Goal: Check status: Check status

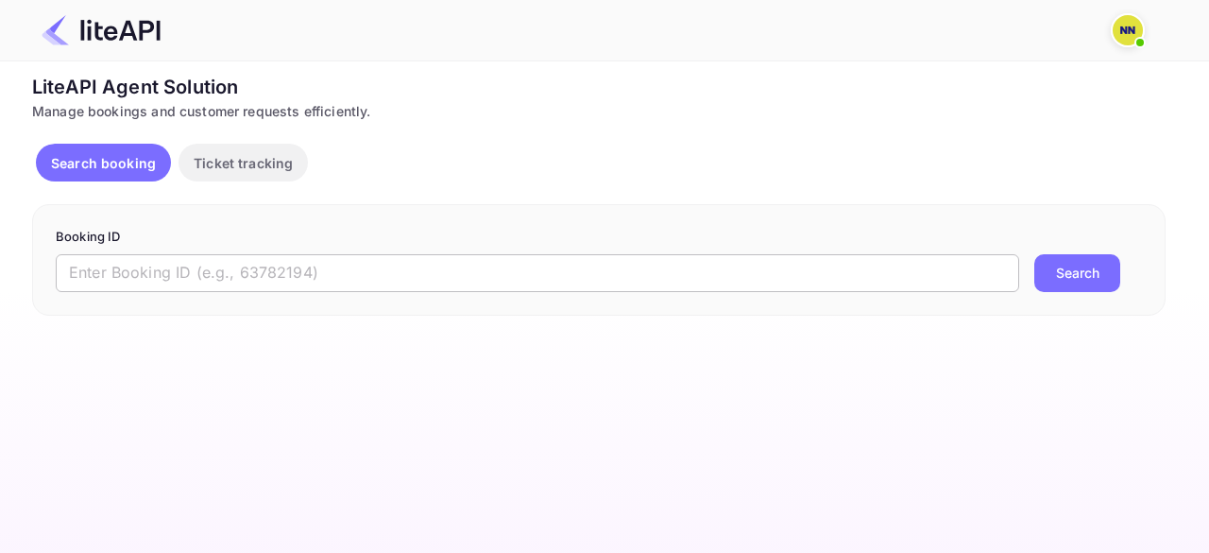
click at [246, 263] on input "text" at bounding box center [538, 273] width 964 height 38
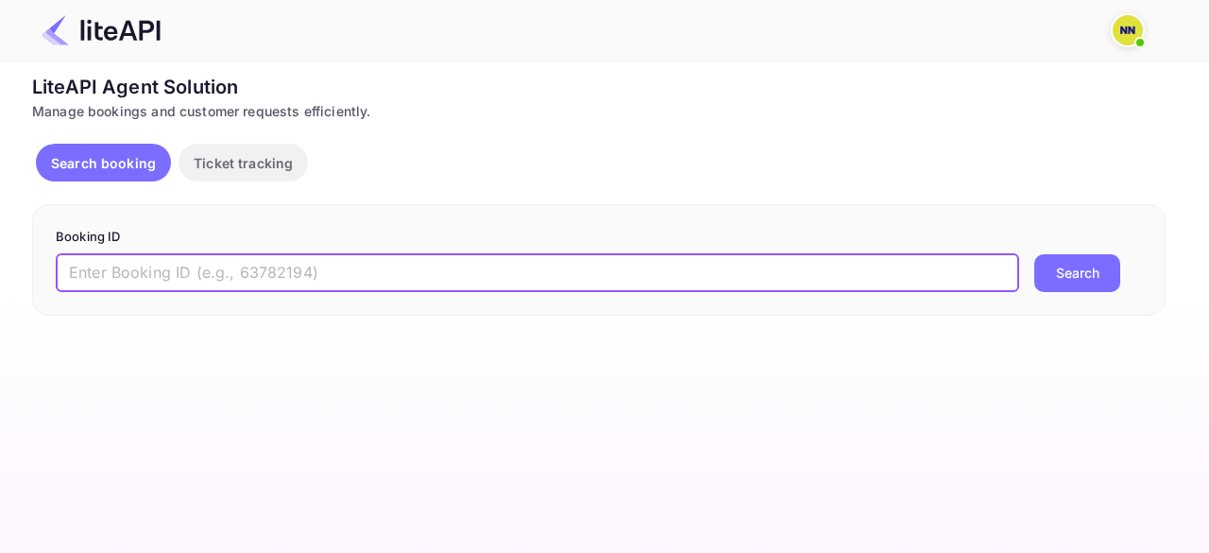
paste input "9170606"
type input "9170606"
click at [1060, 271] on button "Search" at bounding box center [1077, 273] width 86 height 38
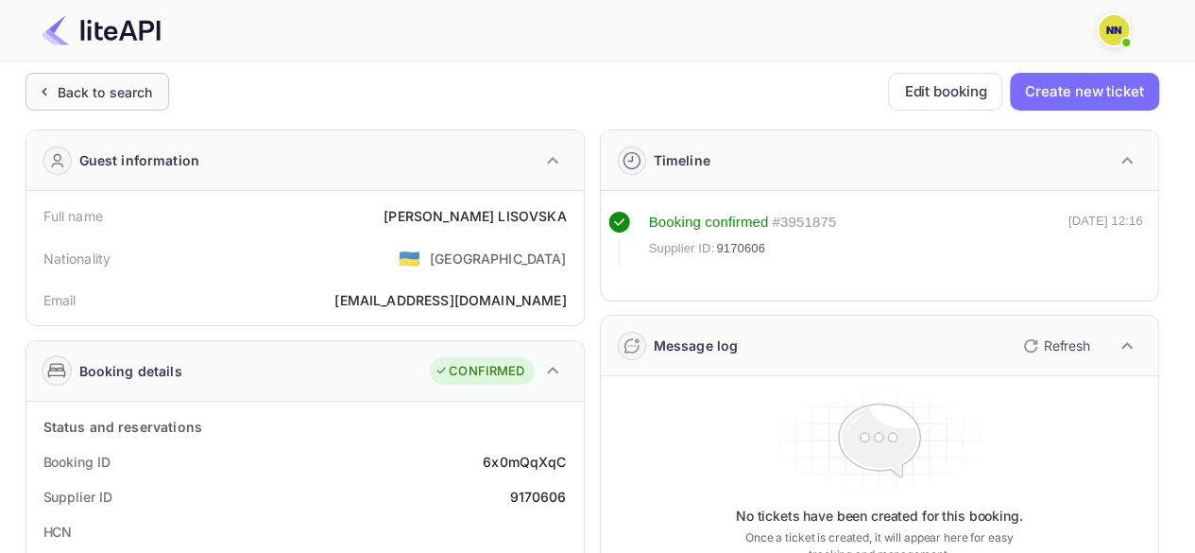
click at [85, 102] on div "Back to search" at bounding box center [98, 92] width 144 height 38
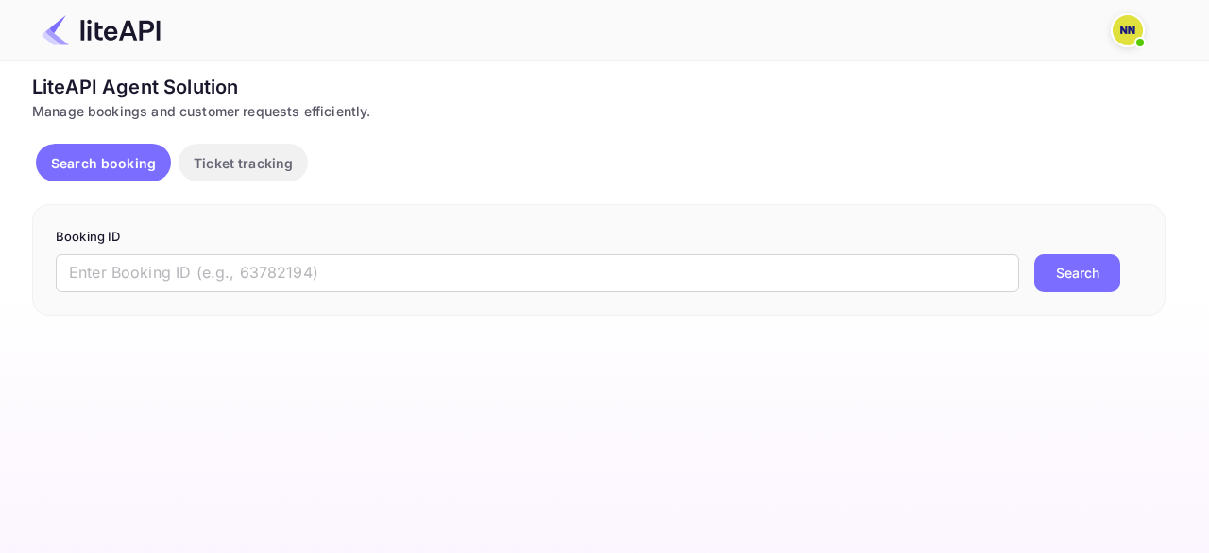
click at [161, 251] on form "Booking ID ​ Search" at bounding box center [599, 260] width 1086 height 64
drag, startPoint x: 189, startPoint y: 269, endPoint x: 444, endPoint y: 285, distance: 255.5
click at [189, 269] on input "text" at bounding box center [538, 273] width 964 height 38
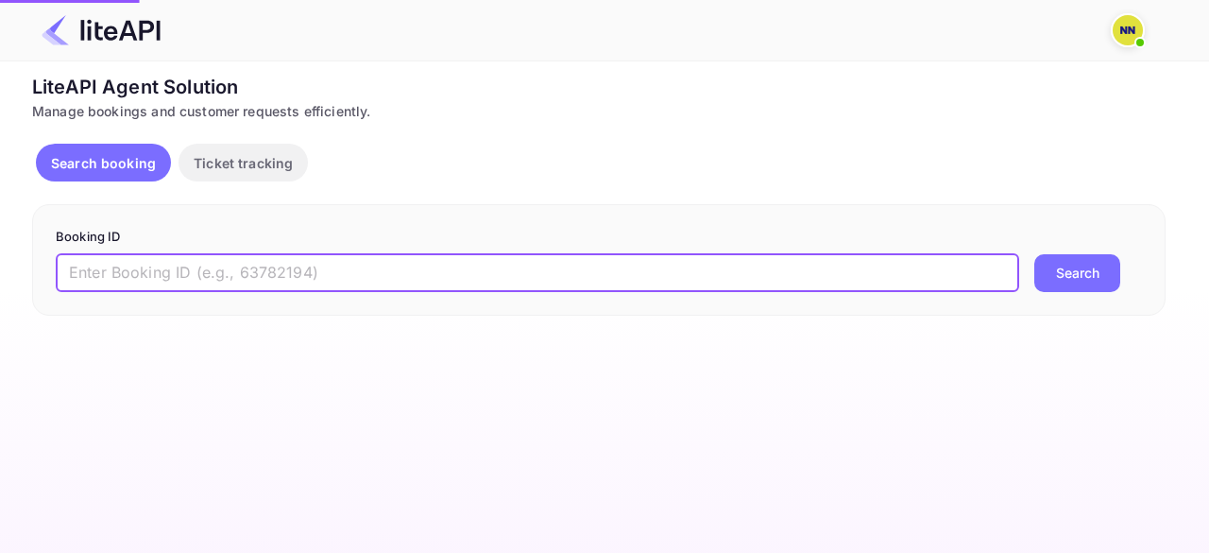
paste input "9165007"
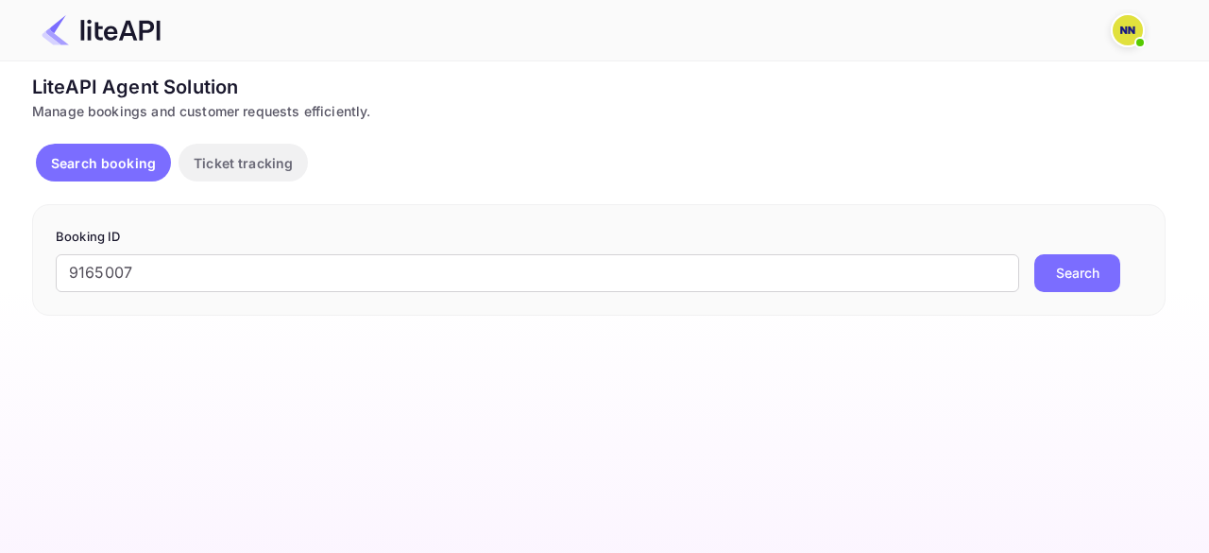
click at [1043, 289] on button "Search" at bounding box center [1077, 273] width 86 height 38
click at [1059, 286] on button "Search" at bounding box center [1077, 273] width 86 height 38
click at [110, 269] on input "9165007" at bounding box center [538, 273] width 964 height 38
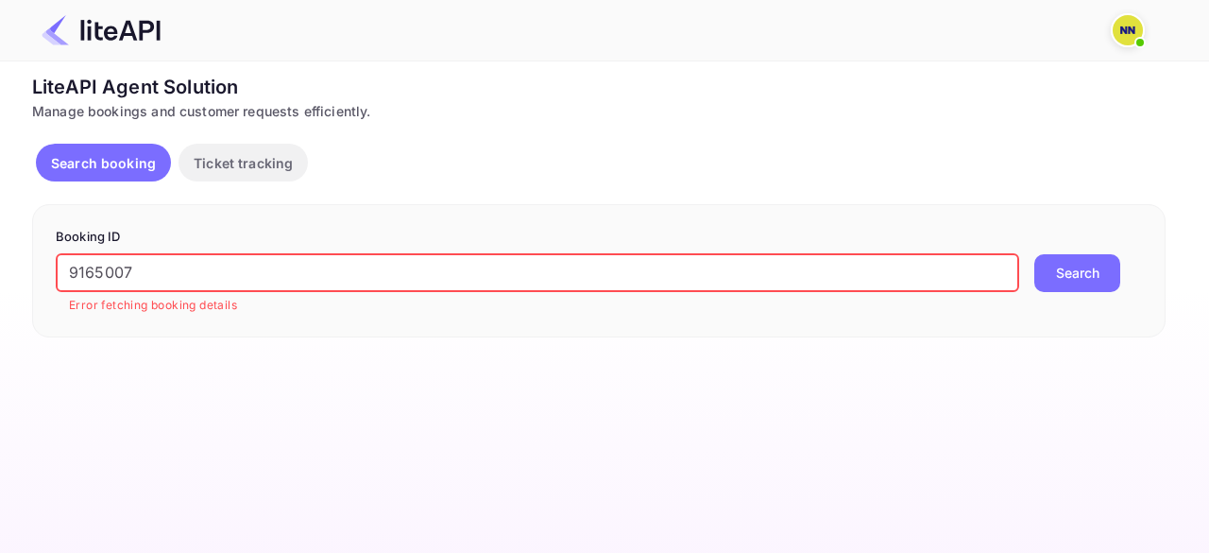
click at [110, 269] on input "9165007" at bounding box center [538, 273] width 964 height 38
paste input "53449"
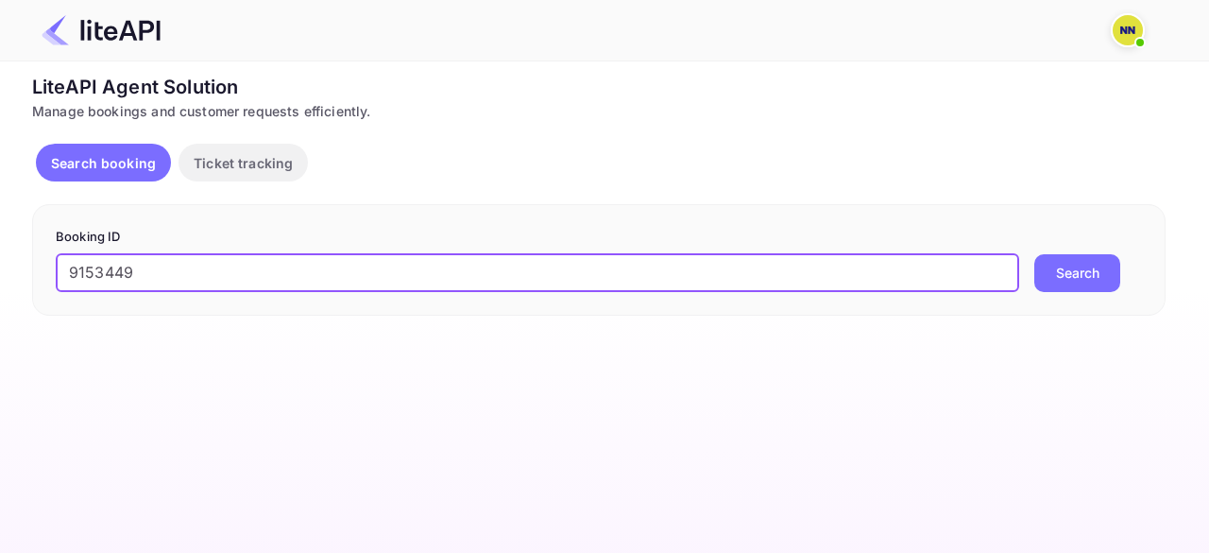
type input "9153449"
click at [1079, 274] on button "Search" at bounding box center [1077, 273] width 86 height 38
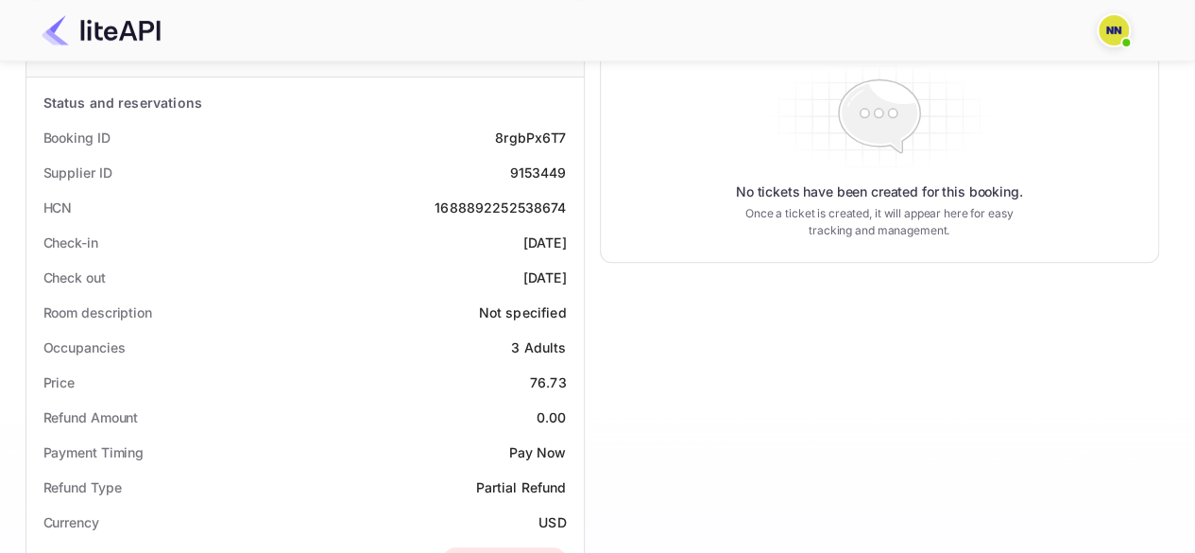
scroll to position [263, 0]
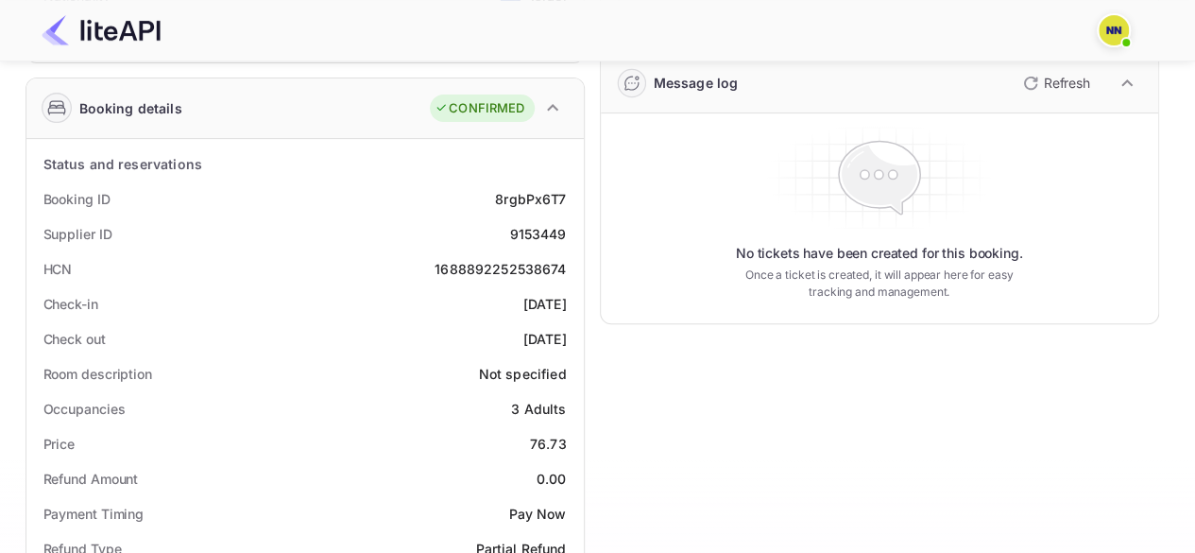
click at [497, 273] on div "1688892252538674" at bounding box center [500, 269] width 131 height 20
copy div "1688892252538674"
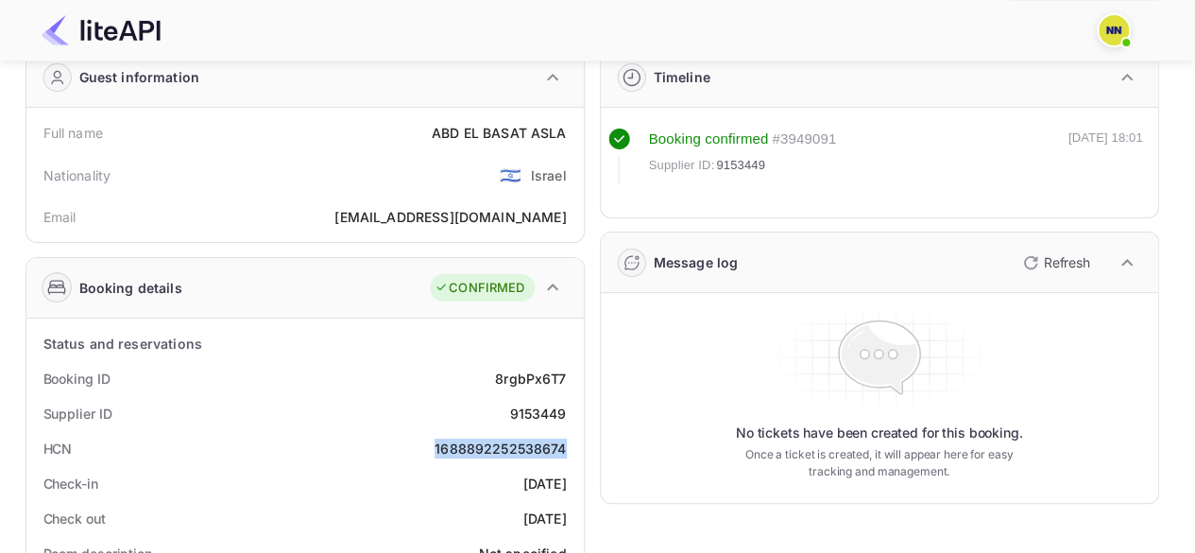
scroll to position [0, 0]
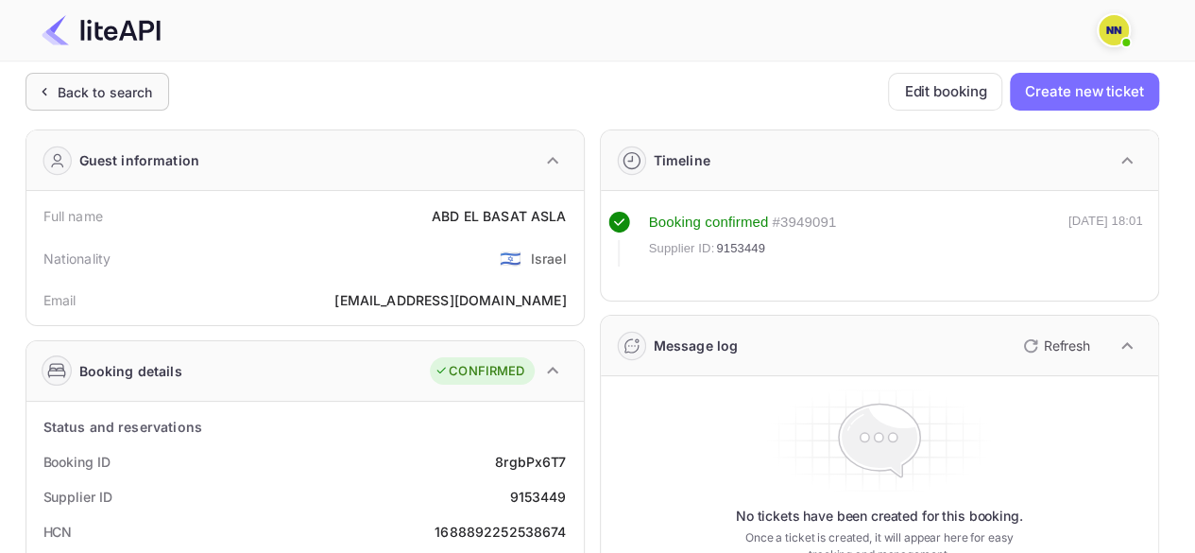
click at [121, 82] on div "Back to search" at bounding box center [105, 92] width 95 height 20
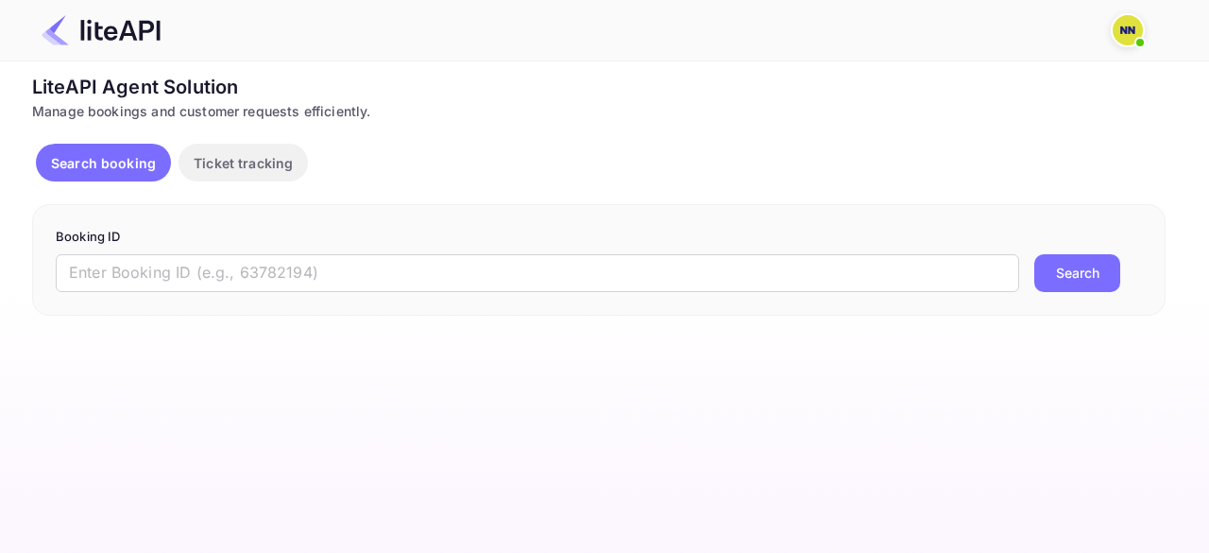
drag, startPoint x: 158, startPoint y: 272, endPoint x: 301, endPoint y: 292, distance: 144.9
click at [158, 272] on input "text" at bounding box center [538, 273] width 964 height 38
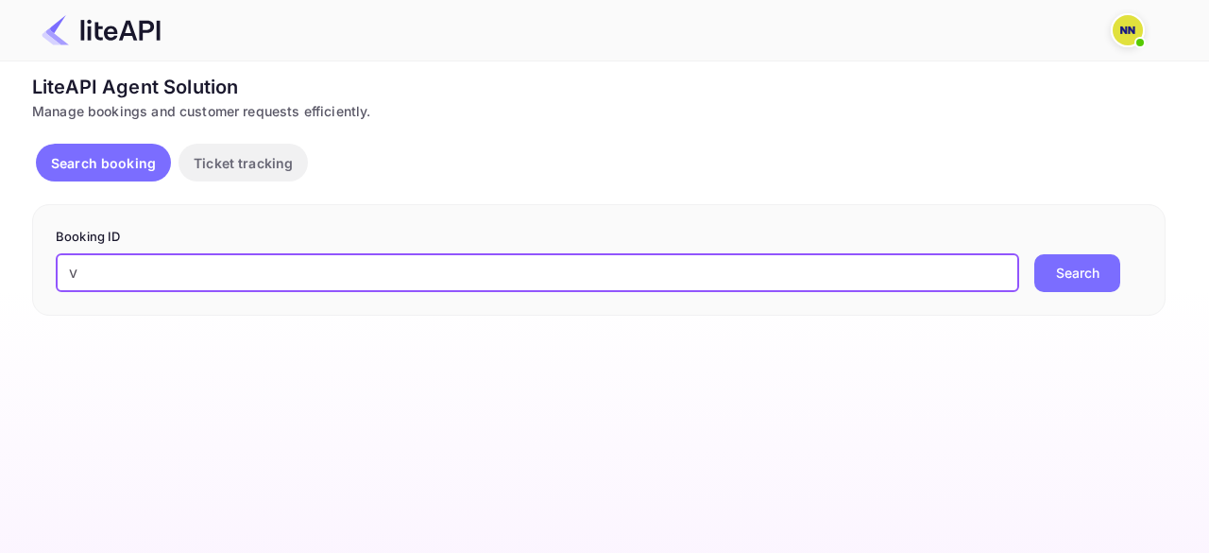
drag, startPoint x: 93, startPoint y: 271, endPoint x: 56, endPoint y: 273, distance: 36.9
click at [56, 273] on input "v" at bounding box center [538, 273] width 964 height 38
paste input "9113442"
type input "9113442"
click at [1032, 263] on div "9113442 ​ Search" at bounding box center [599, 273] width 1086 height 38
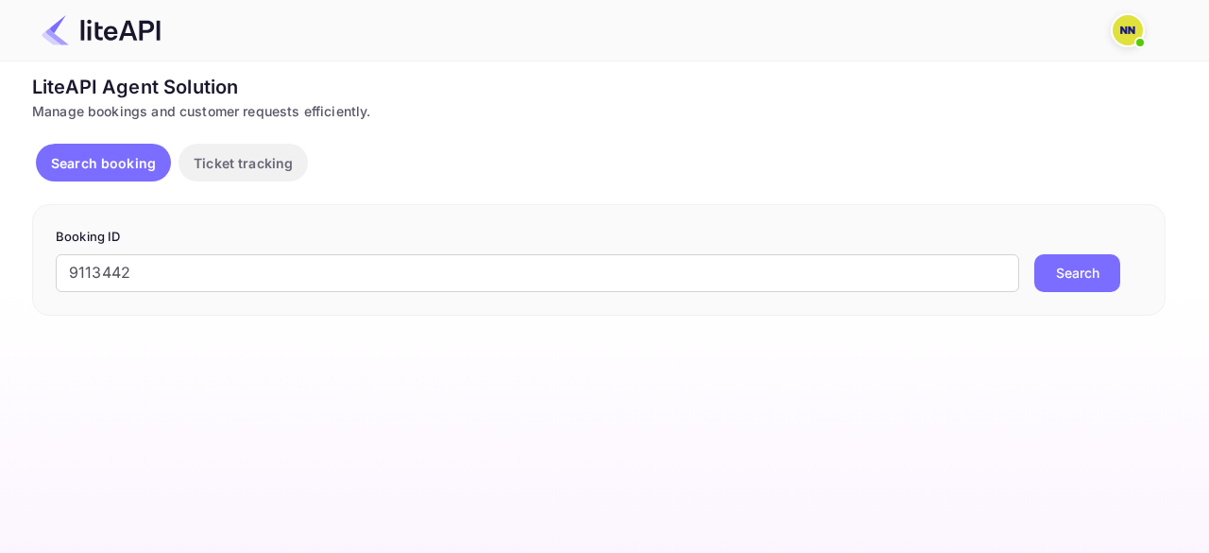
click at [1040, 266] on button "Search" at bounding box center [1077, 273] width 86 height 38
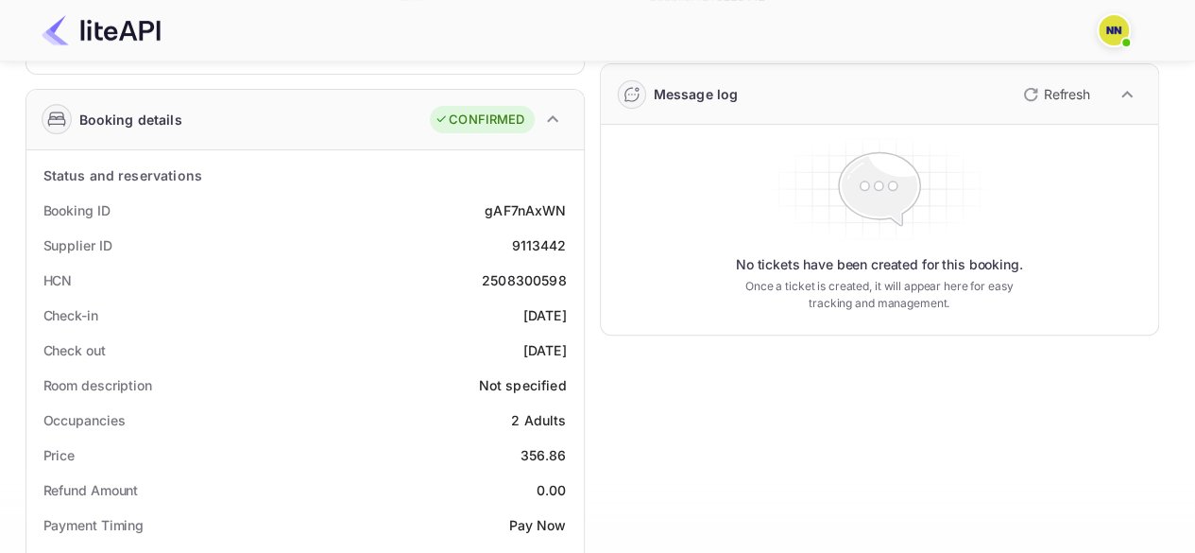
scroll to position [283, 0]
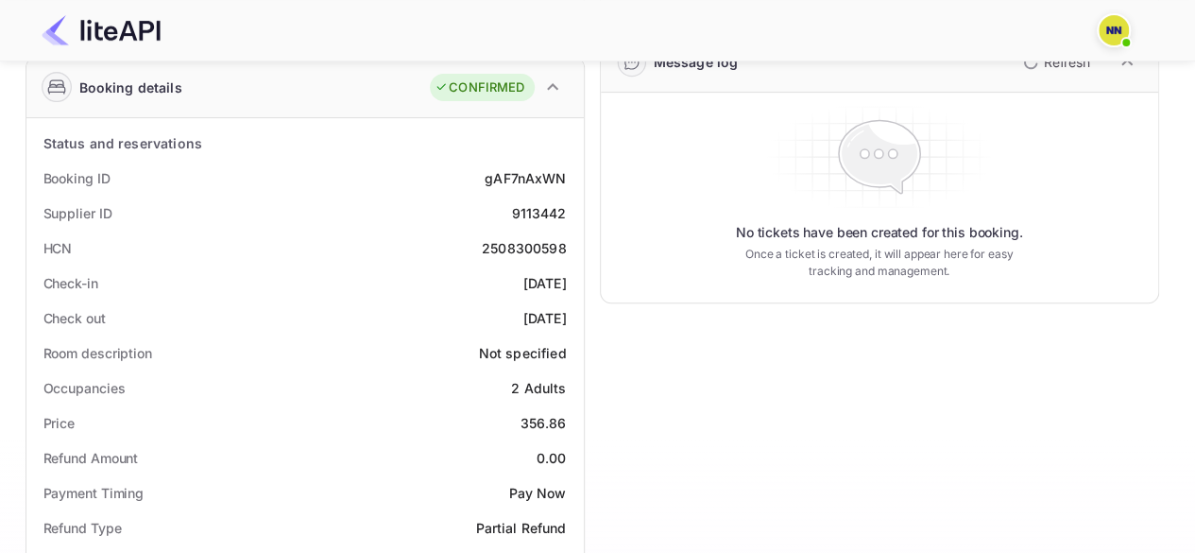
click at [533, 247] on div "2508300598" at bounding box center [524, 248] width 85 height 20
copy div "2508300598"
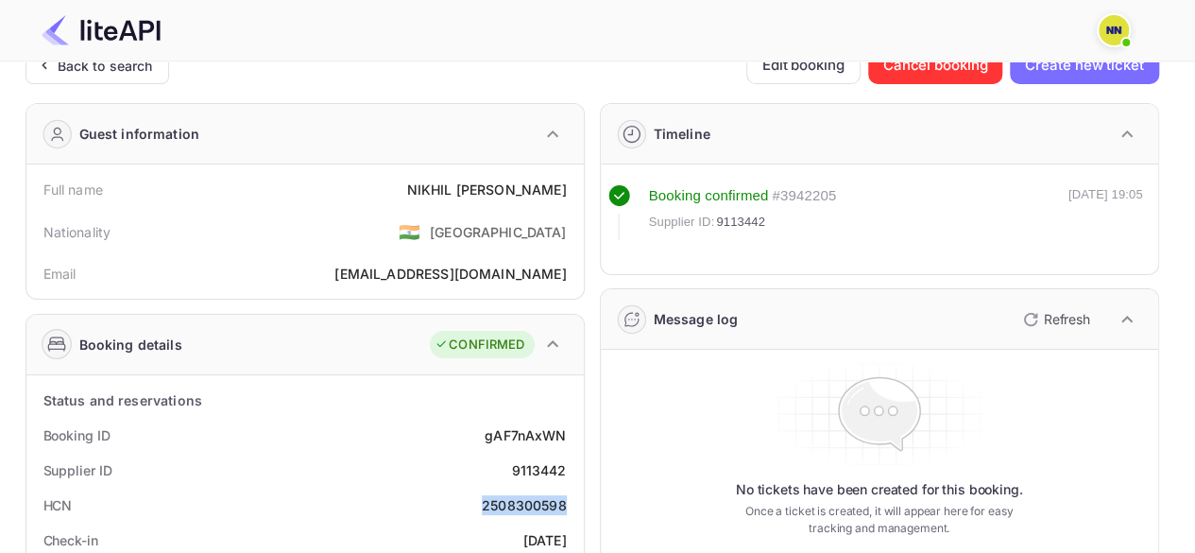
scroll to position [0, 0]
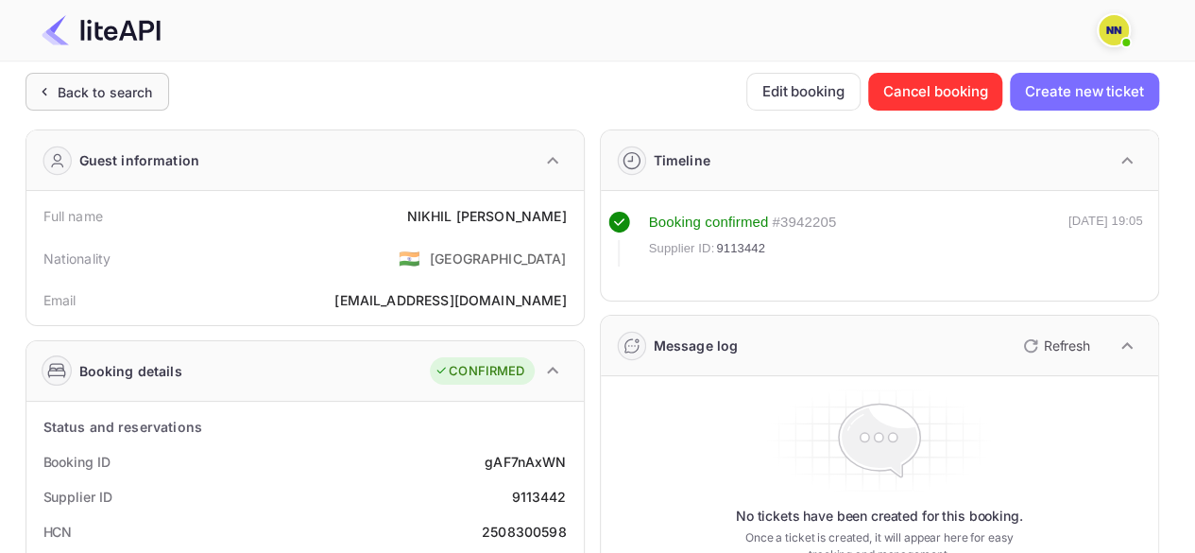
click at [128, 91] on div "Back to search" at bounding box center [105, 92] width 95 height 20
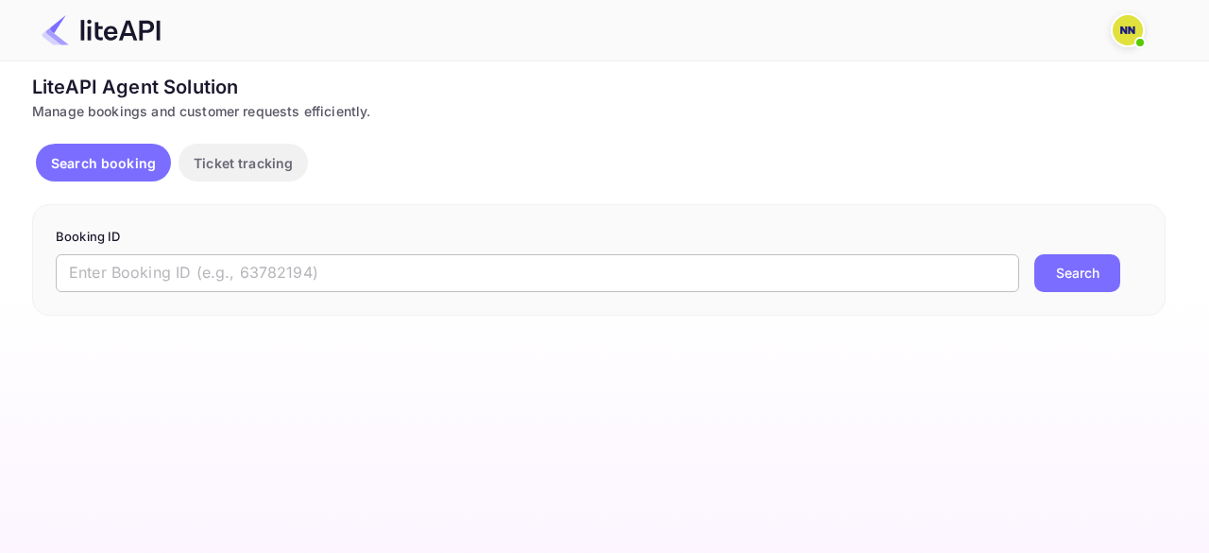
drag, startPoint x: 167, startPoint y: 261, endPoint x: 187, endPoint y: 275, distance: 24.4
click at [167, 261] on input "text" at bounding box center [538, 273] width 964 height 38
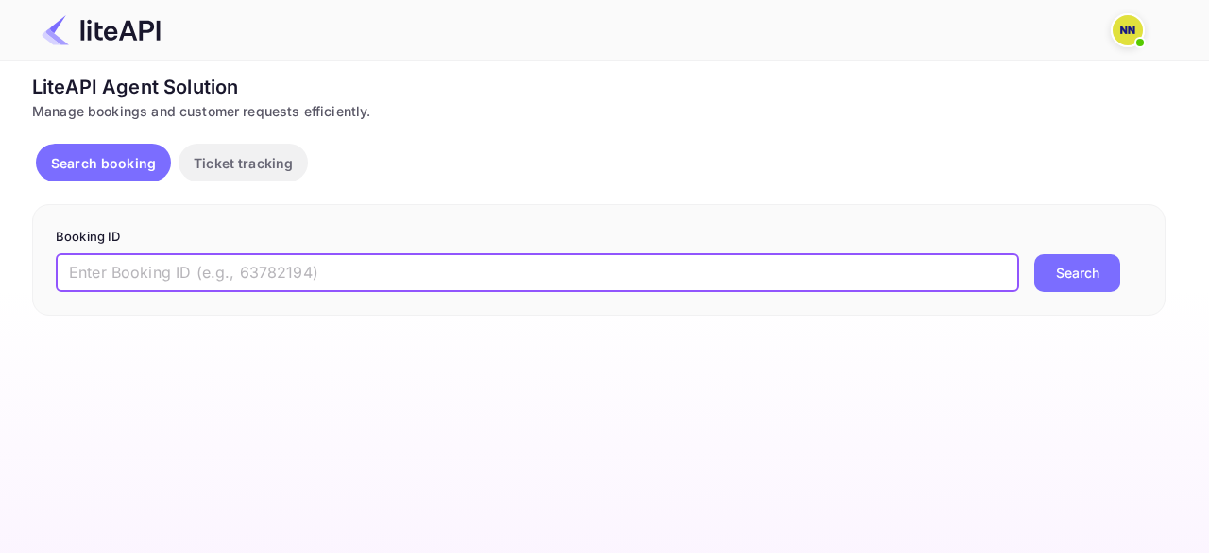
paste input "9025446"
type input "9025446"
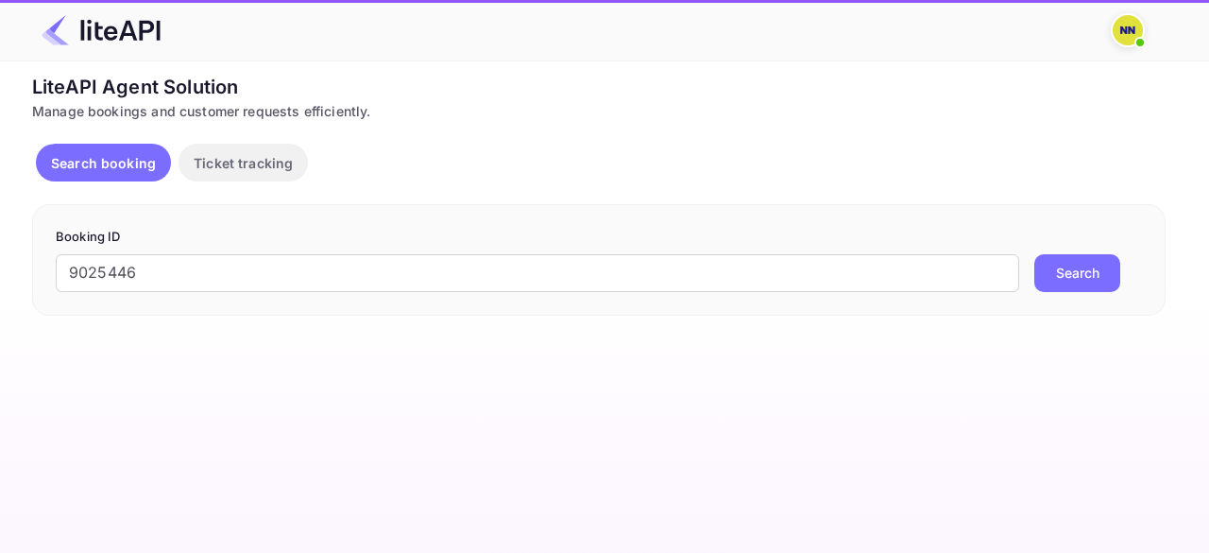
click at [1086, 277] on button "Search" at bounding box center [1077, 273] width 86 height 38
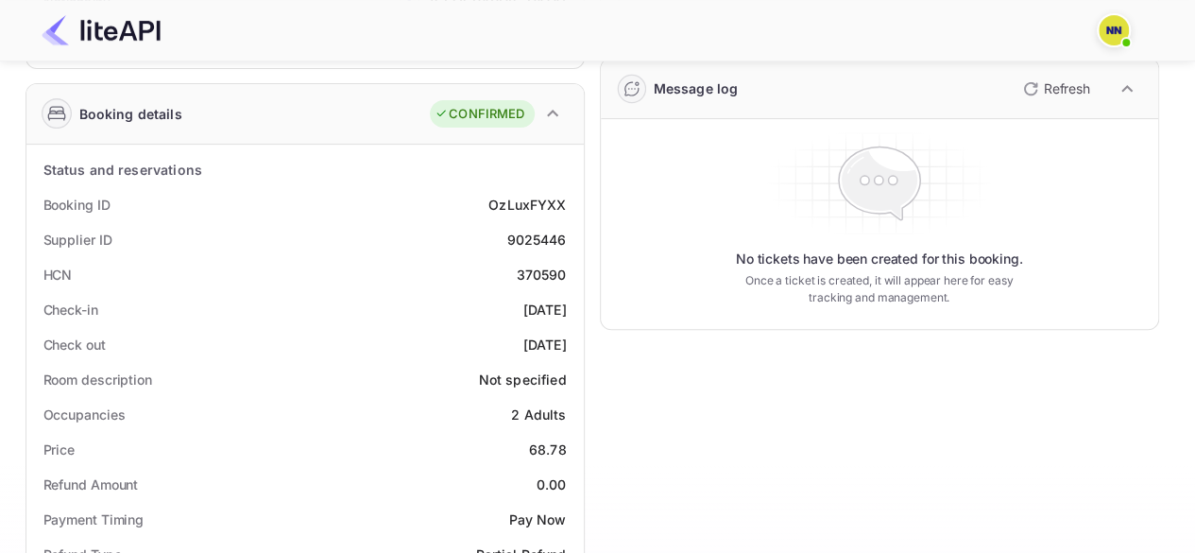
scroll to position [189, 0]
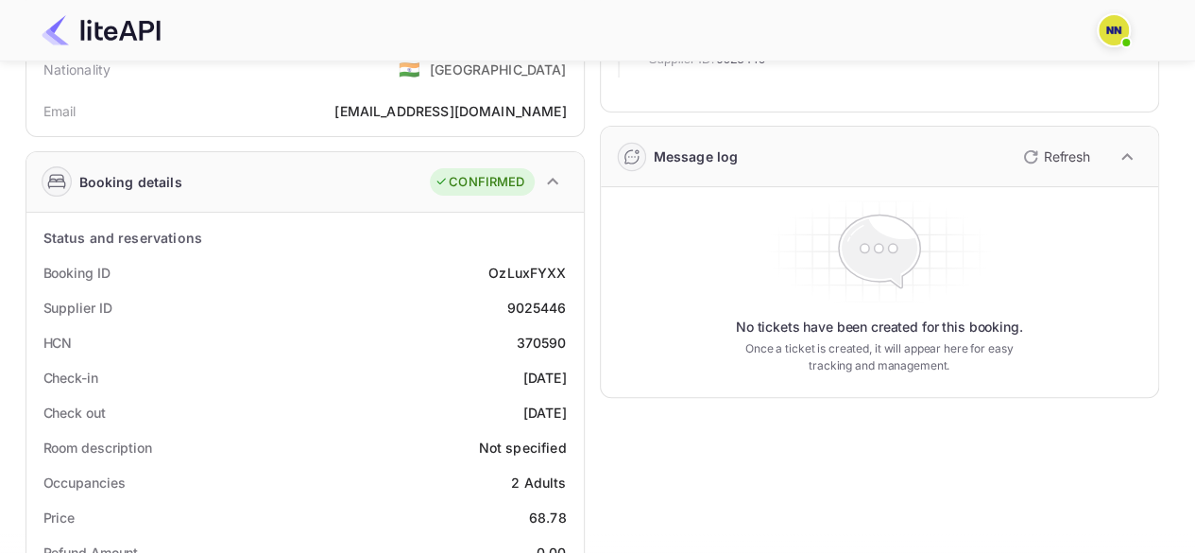
click at [540, 337] on div "370590" at bounding box center [542, 343] width 50 height 20
copy div "370590"
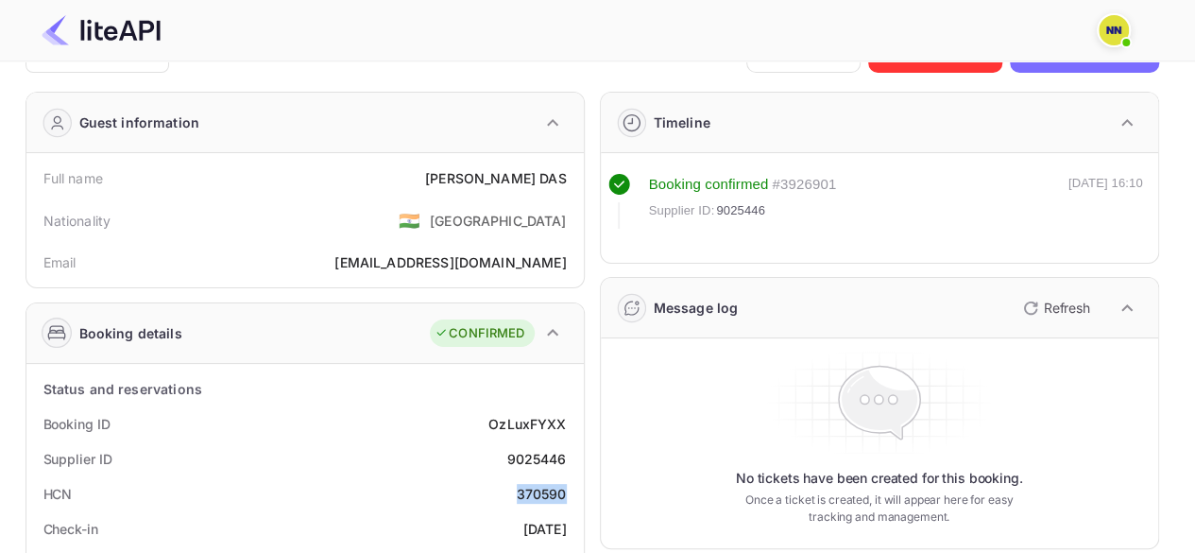
scroll to position [0, 0]
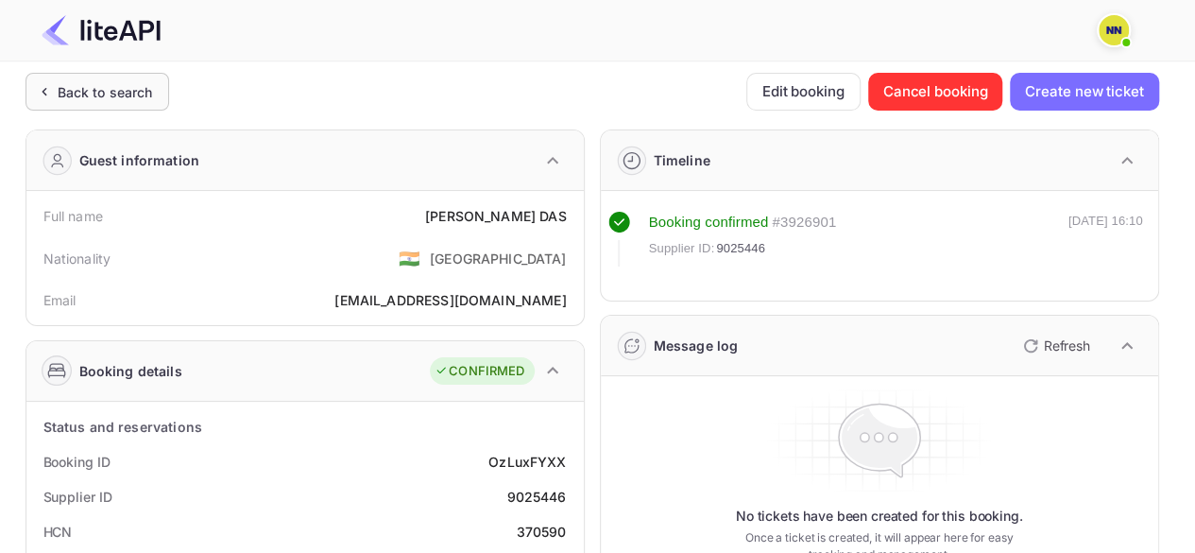
click at [106, 97] on div "Back to search" at bounding box center [105, 92] width 95 height 20
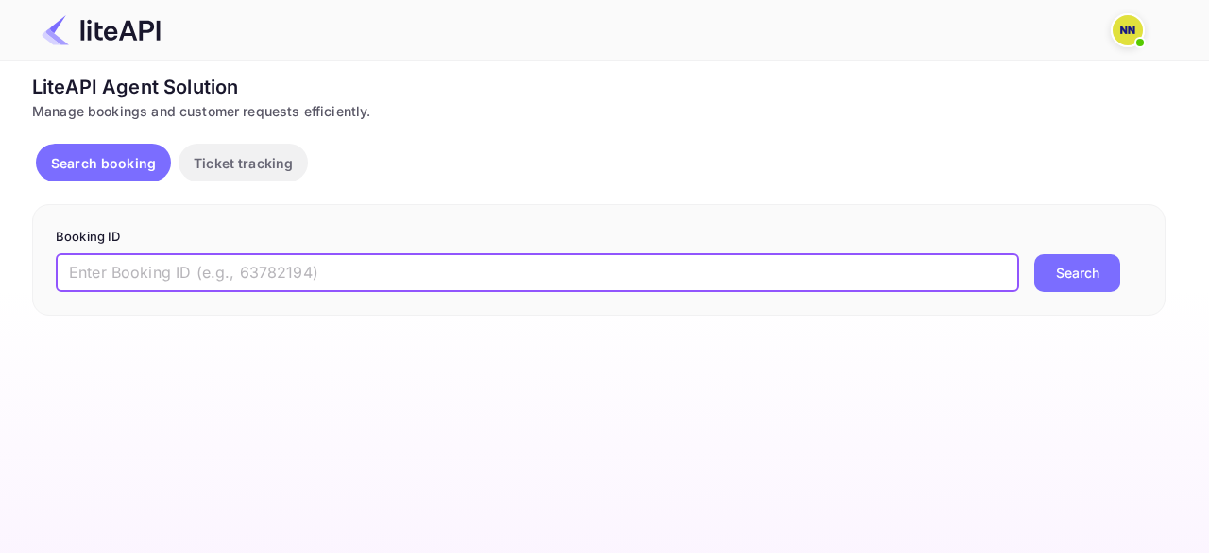
drag, startPoint x: 148, startPoint y: 267, endPoint x: 475, endPoint y: 313, distance: 330.0
click at [148, 267] on input "text" at bounding box center [538, 273] width 964 height 38
paste input "8929888"
type input "8929888"
click at [1054, 277] on button "Search" at bounding box center [1077, 273] width 86 height 38
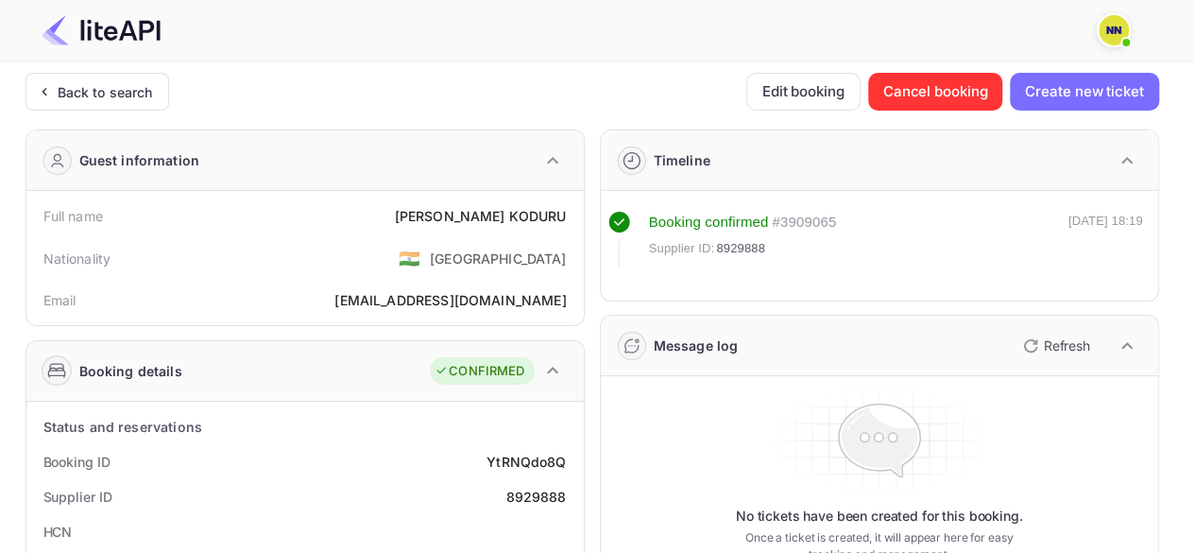
drag, startPoint x: 123, startPoint y: 101, endPoint x: 166, endPoint y: 143, distance: 60.1
click at [125, 101] on div "Back to search" at bounding box center [98, 92] width 144 height 38
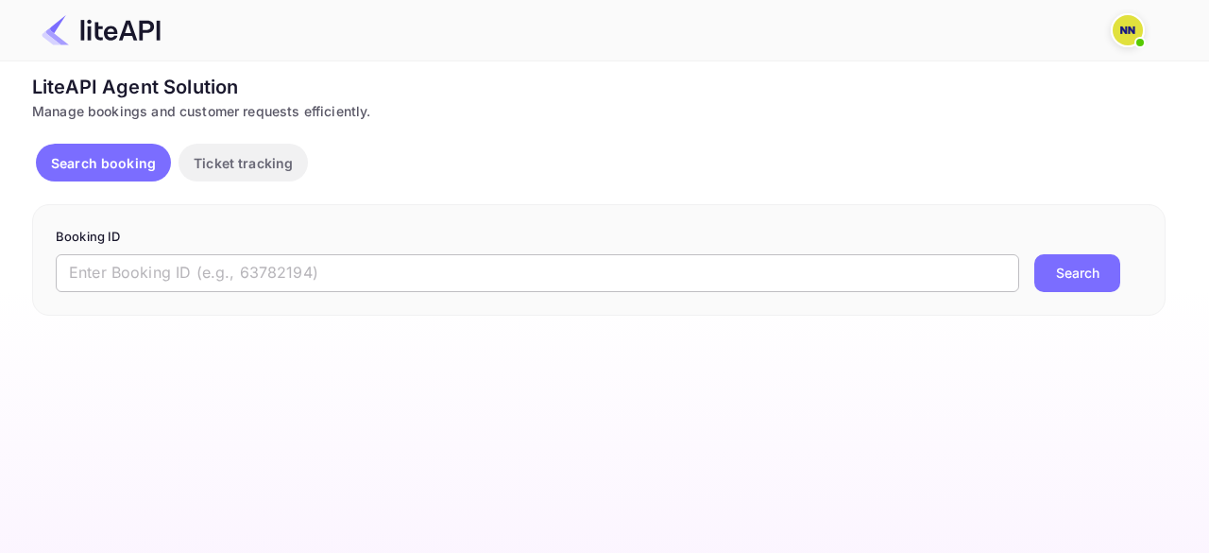
drag, startPoint x: 199, startPoint y: 277, endPoint x: 225, endPoint y: 275, distance: 25.6
click at [199, 277] on input "text" at bounding box center [538, 273] width 964 height 38
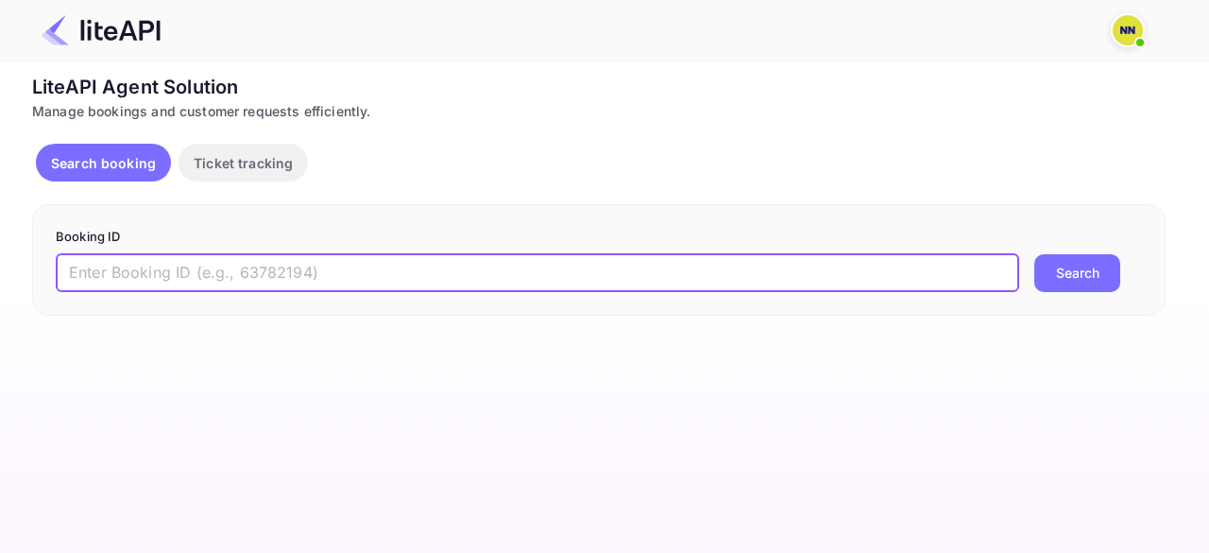
paste input "8750525"
type input "8750525"
click at [1075, 275] on button "Search" at bounding box center [1077, 273] width 86 height 38
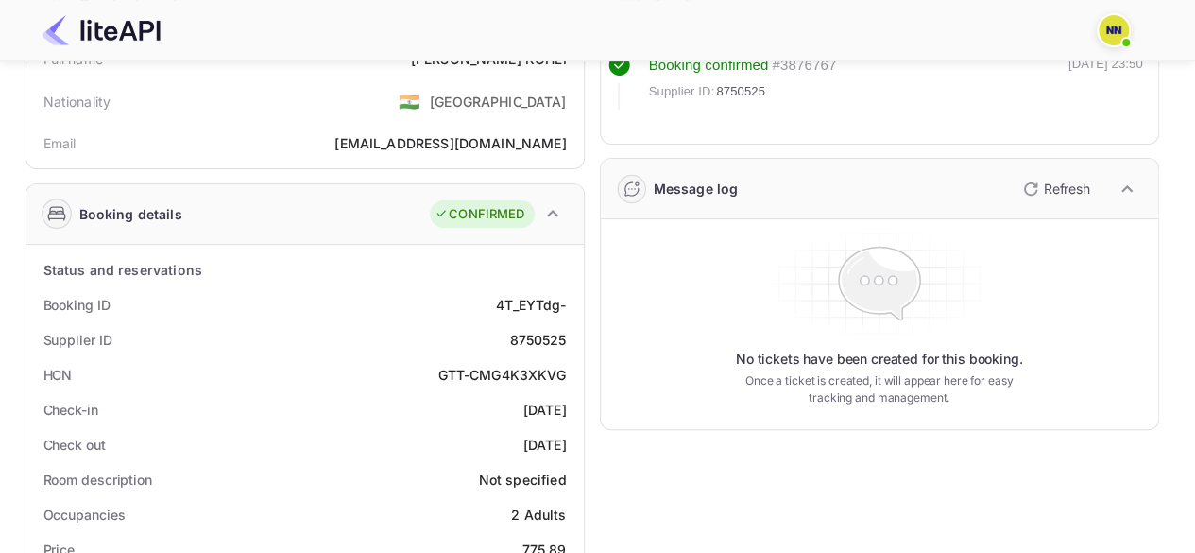
scroll to position [283, 0]
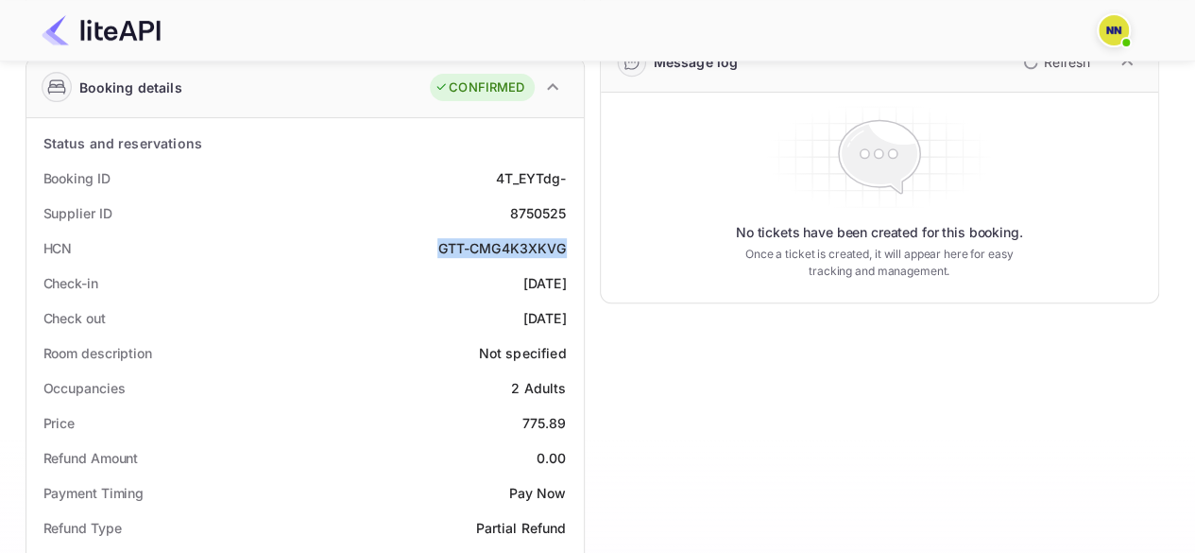
copy div "GTT-CMG4K3XKVG"
drag, startPoint x: 433, startPoint y: 246, endPoint x: 563, endPoint y: 247, distance: 130.4
click at [563, 247] on div "HCN GTT-CMG4K3XKVG" at bounding box center [305, 247] width 542 height 35
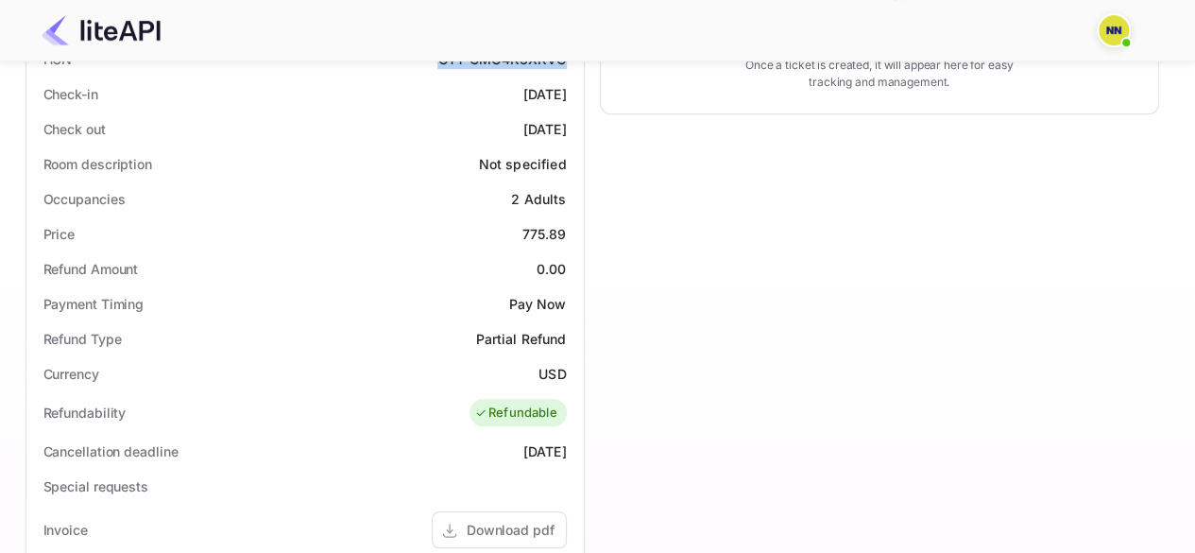
scroll to position [94, 0]
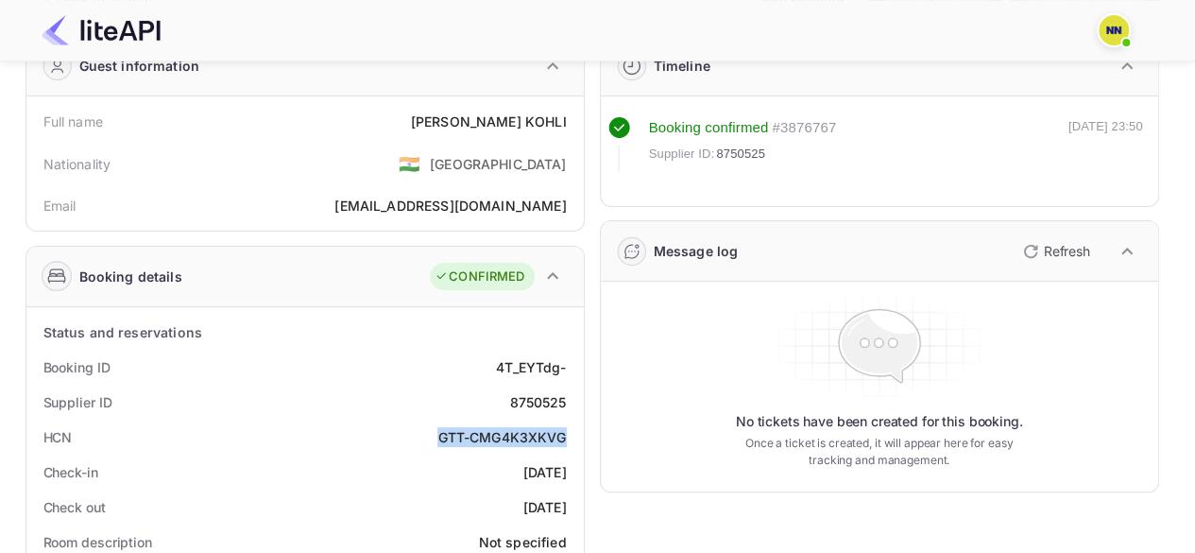
copy div "GTT-CMG4K3XKVG"
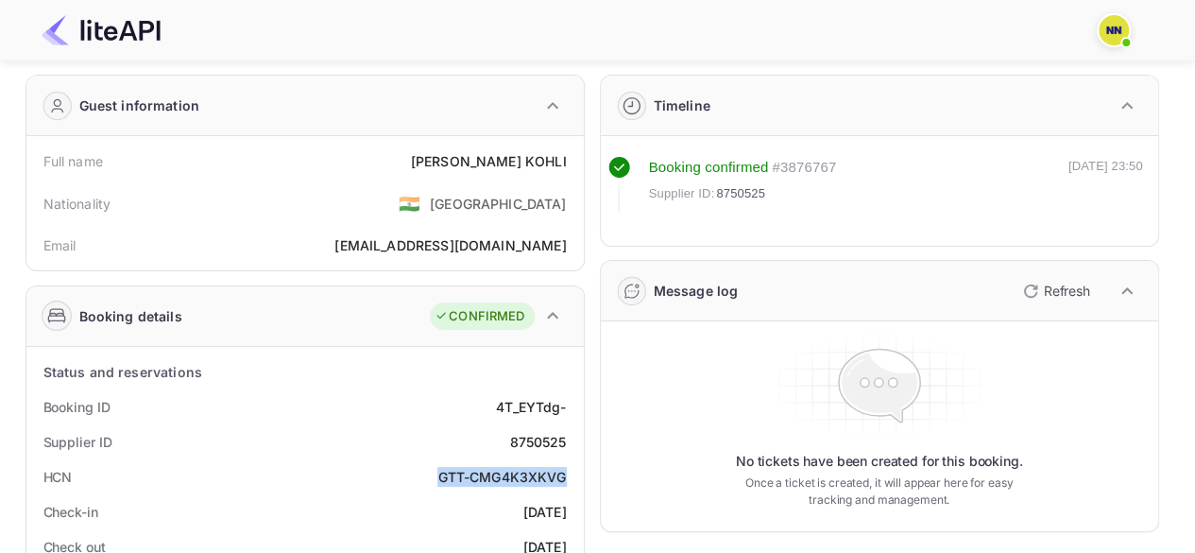
scroll to position [0, 0]
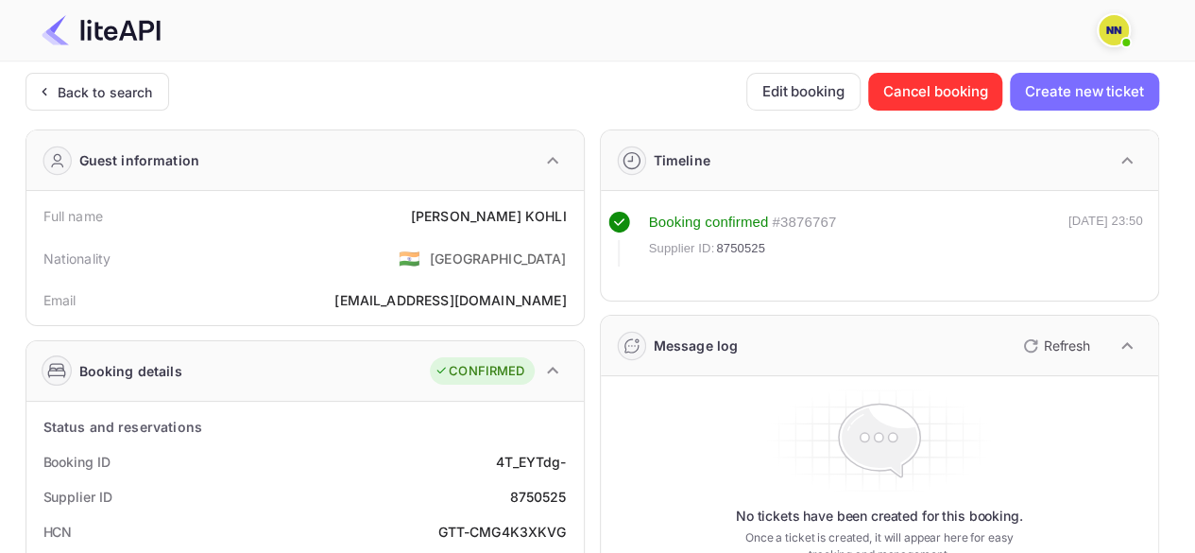
click at [168, 75] on div "Back to search Edit booking Cancel booking Create new ticket" at bounding box center [593, 92] width 1134 height 38
click at [158, 80] on div "Back to search" at bounding box center [98, 92] width 144 height 38
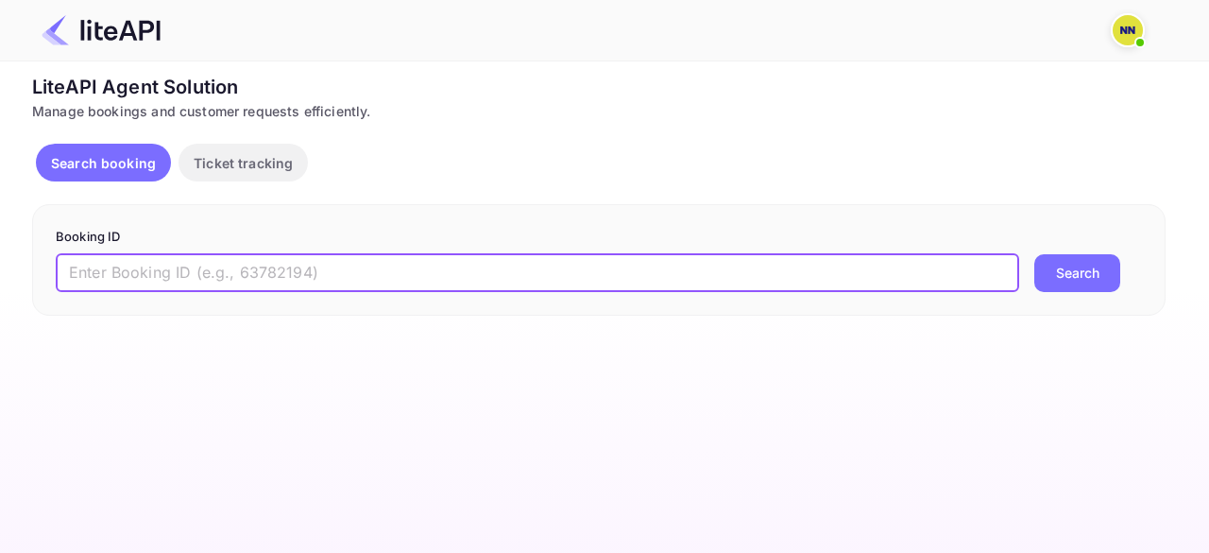
click at [230, 277] on input "text" at bounding box center [538, 273] width 964 height 38
paste input "8676480"
type input "8676480"
click at [1069, 283] on button "Search" at bounding box center [1077, 273] width 86 height 38
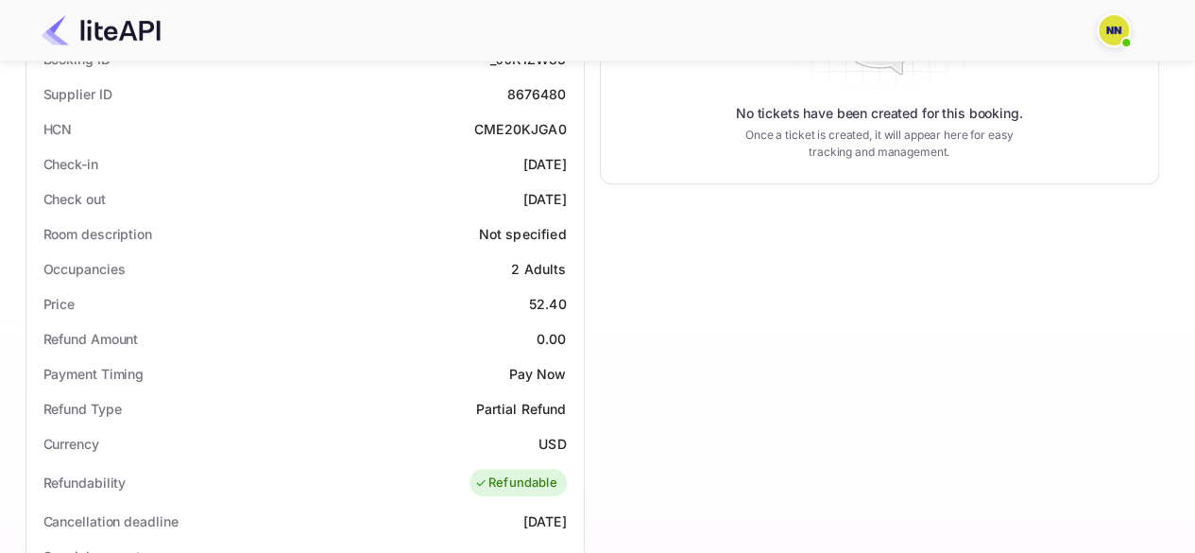
scroll to position [189, 0]
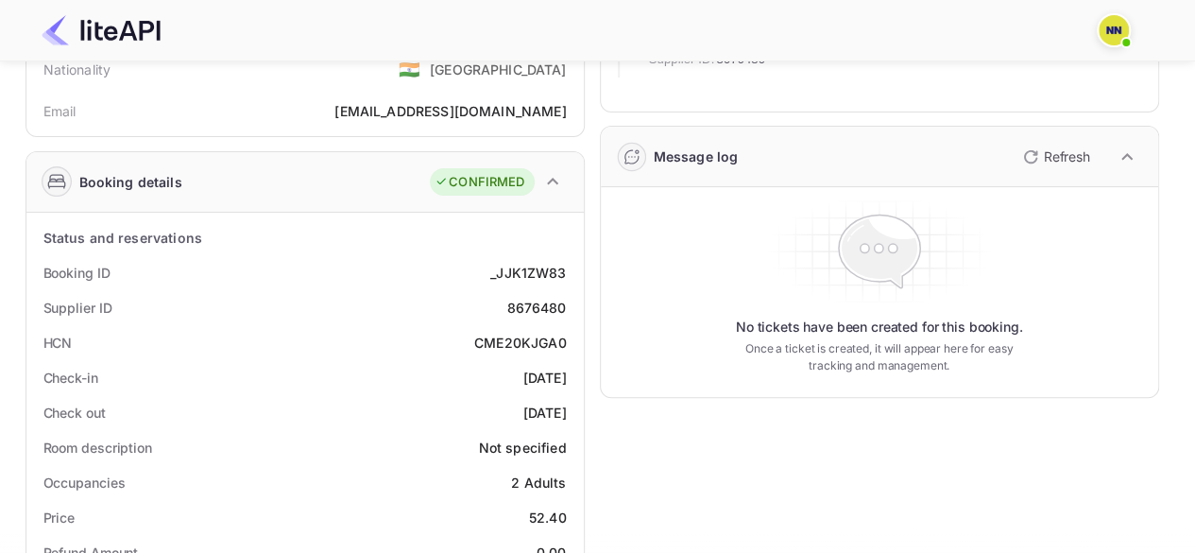
click at [513, 343] on div "CME20KJGA0" at bounding box center [520, 343] width 93 height 20
copy div "CME20KJGA0"
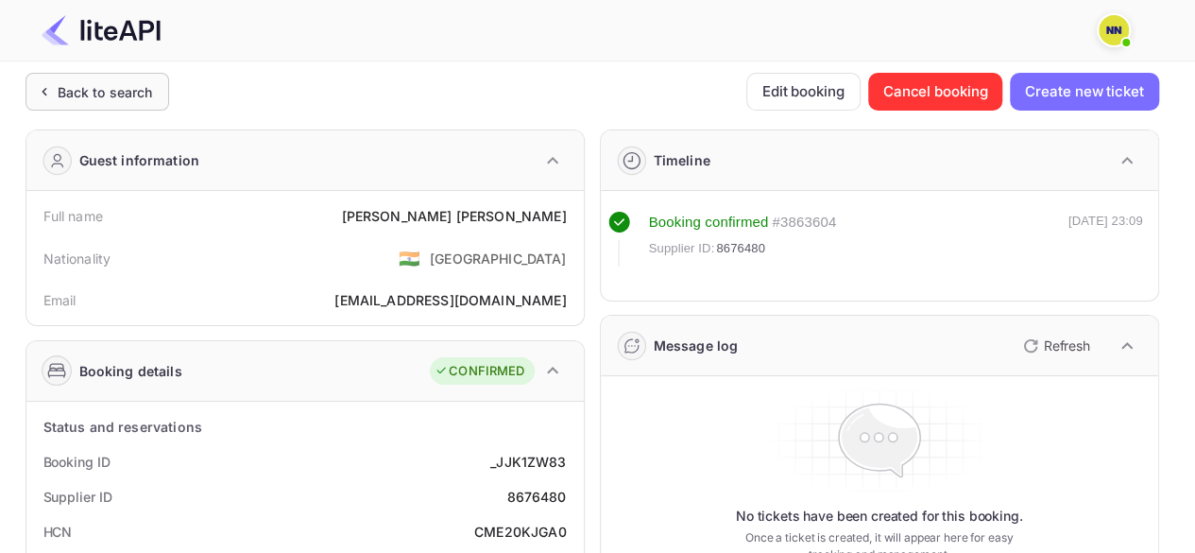
click at [61, 101] on div "Back to search" at bounding box center [105, 92] width 95 height 20
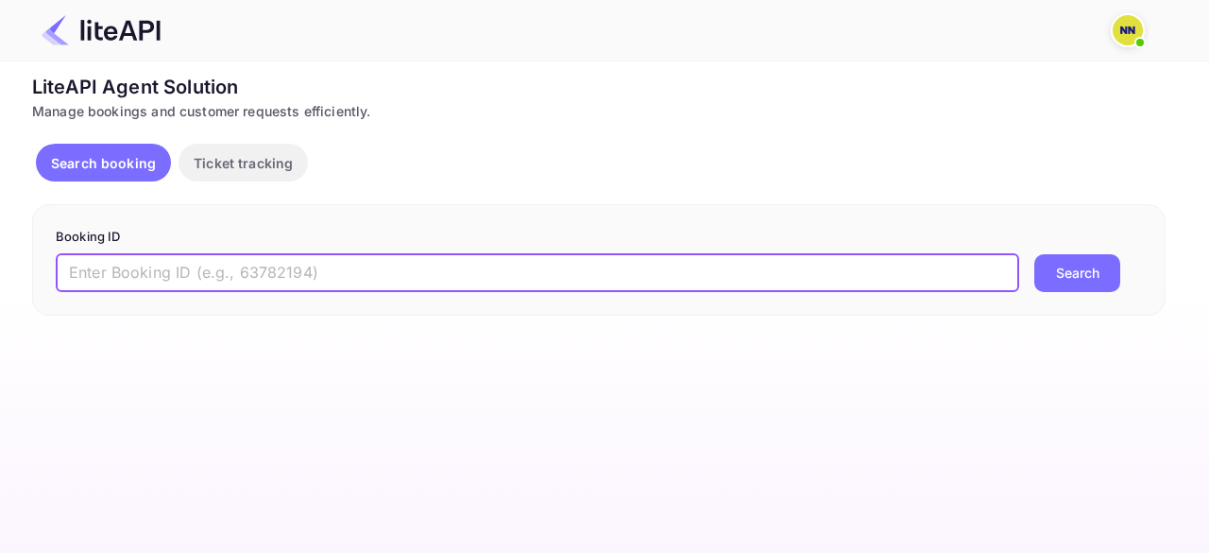
click at [179, 278] on input "text" at bounding box center [538, 273] width 964 height 38
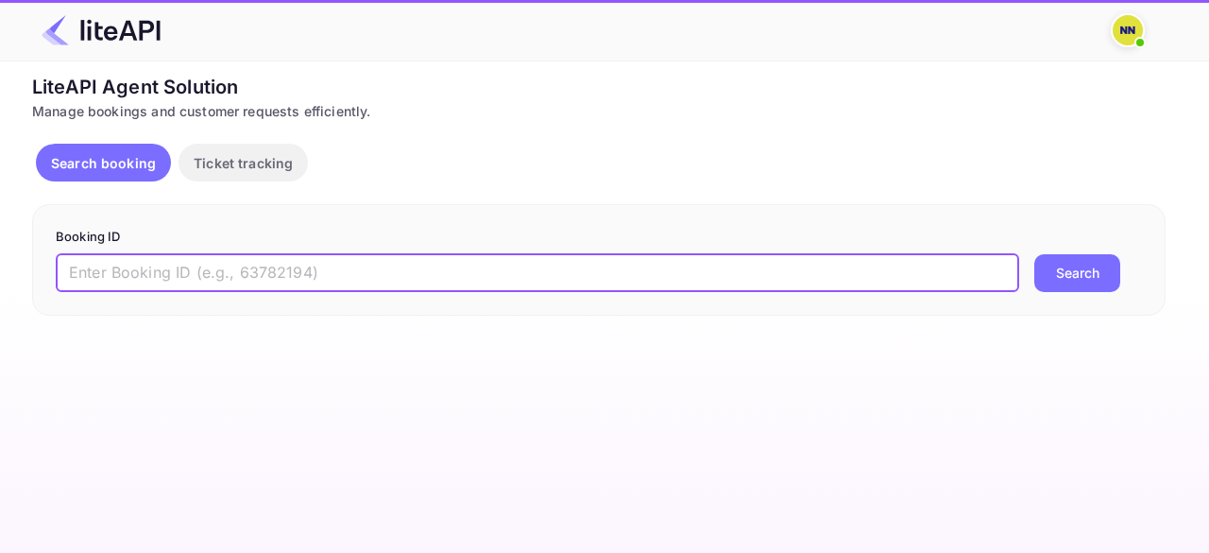
paste input "9128819"
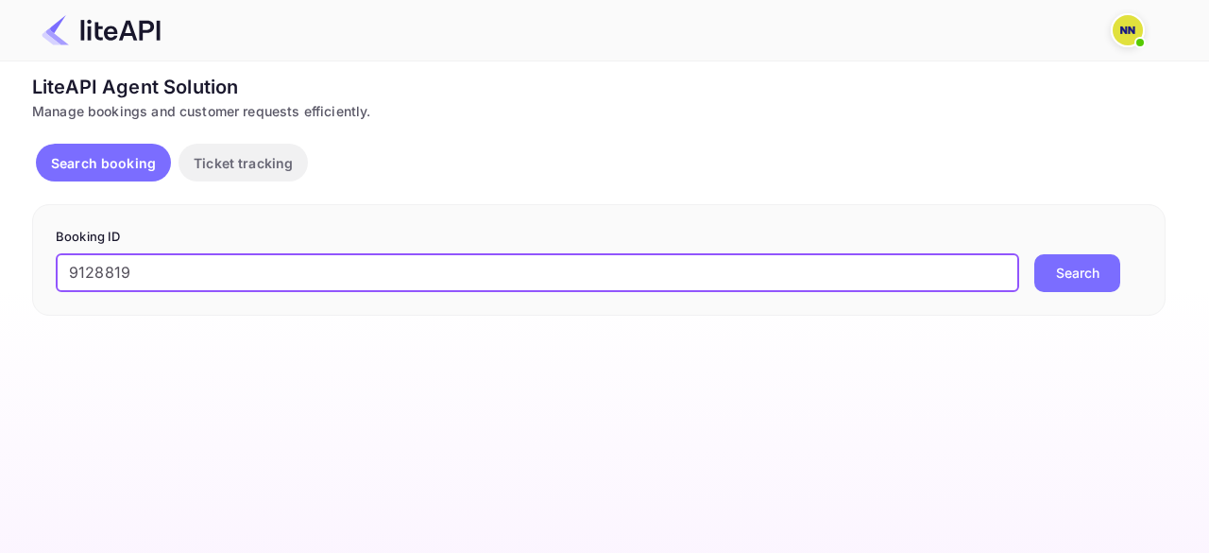
type input "9128819"
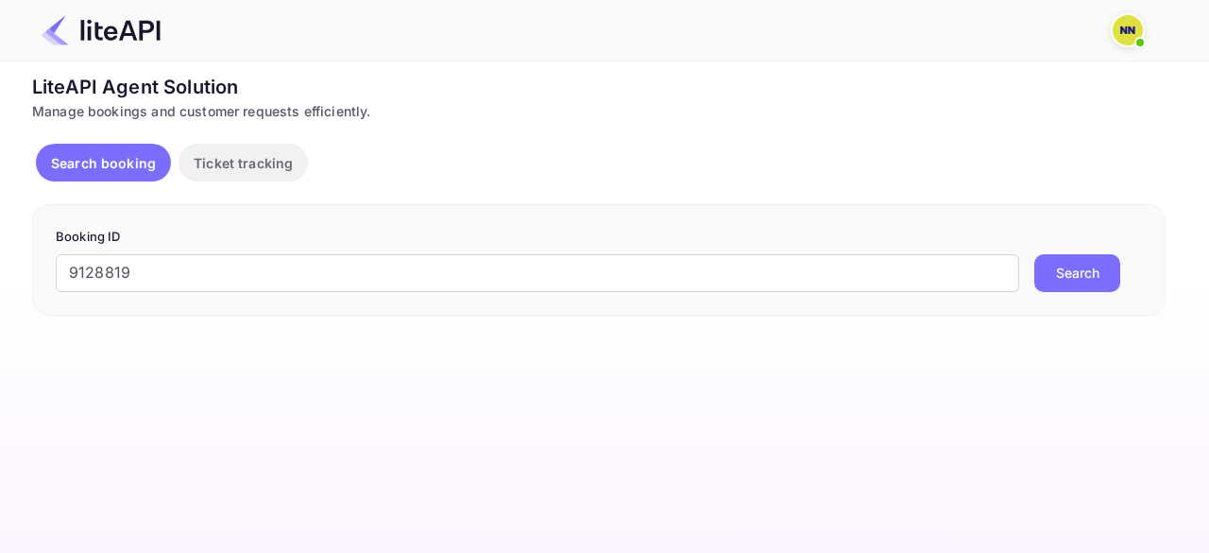
click at [1076, 275] on button "Search" at bounding box center [1077, 273] width 86 height 38
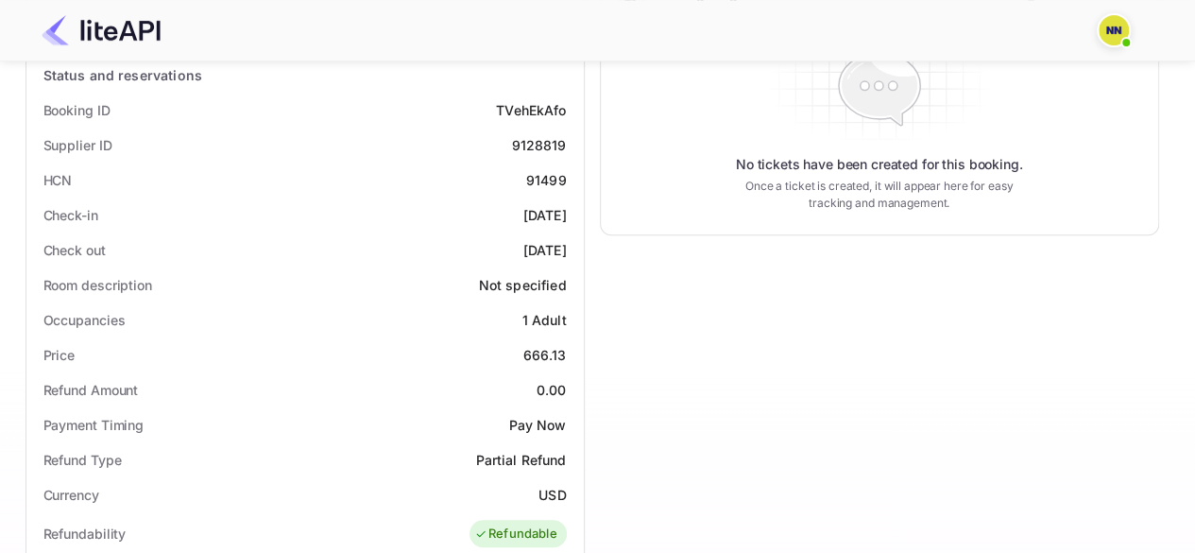
scroll to position [263, 0]
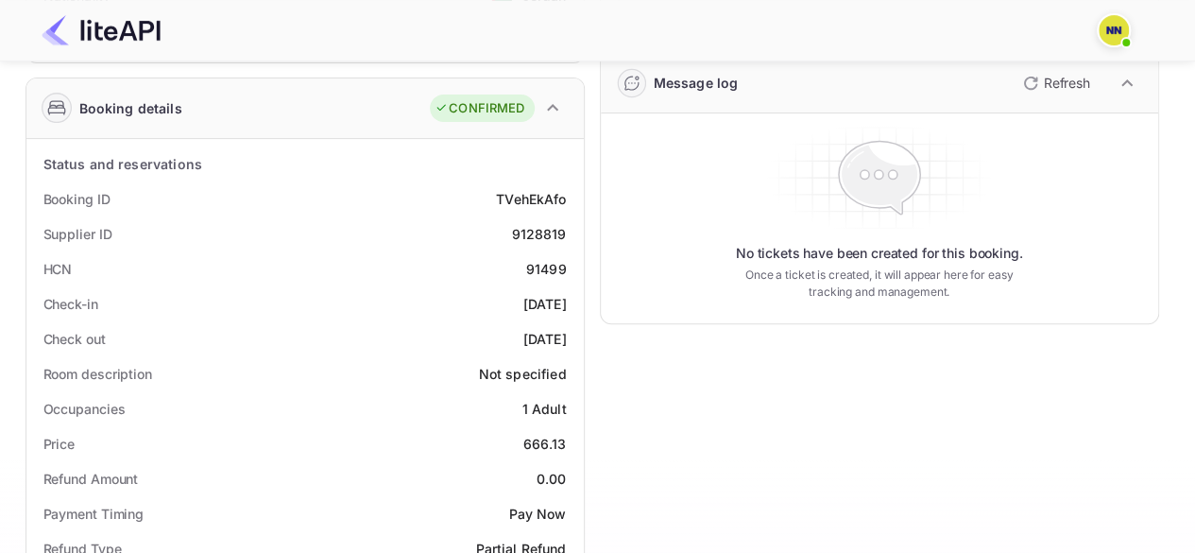
click at [544, 266] on div "91499" at bounding box center [546, 269] width 41 height 20
copy div "91499"
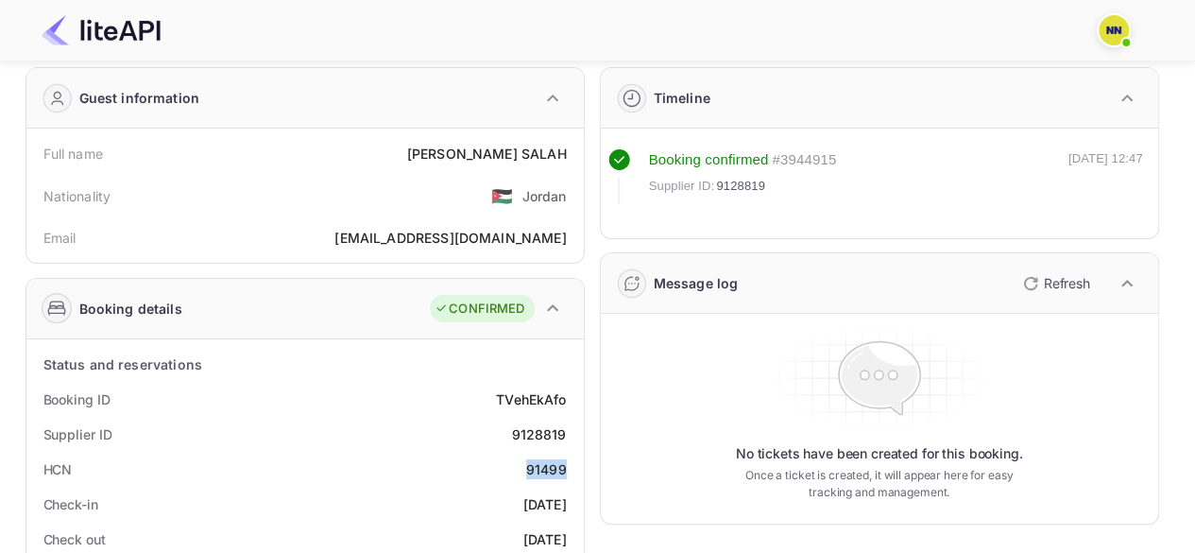
scroll to position [0, 0]
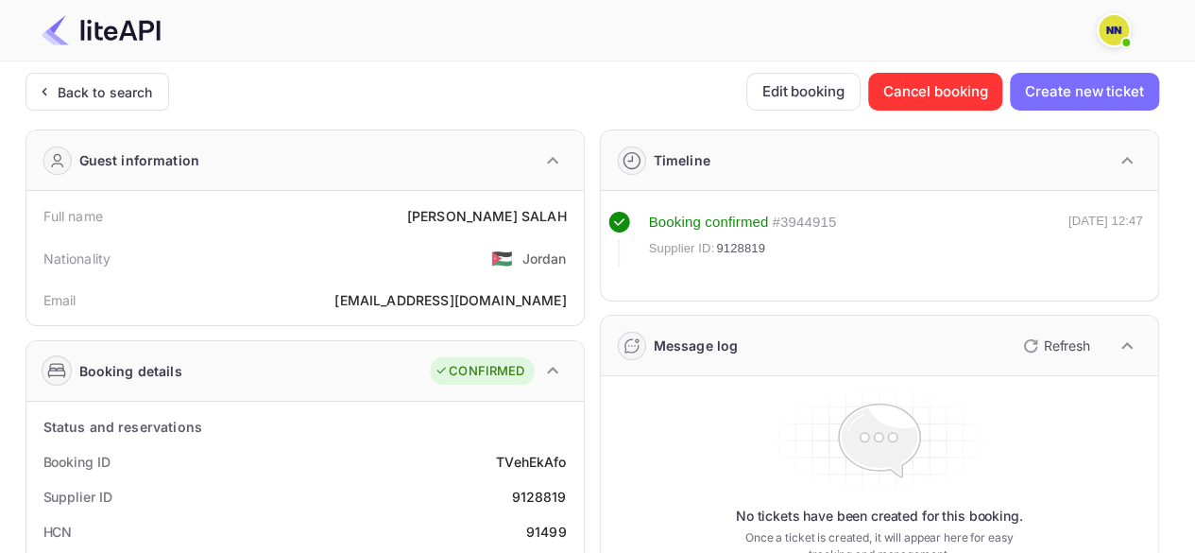
click at [93, 88] on div "Back to search" at bounding box center [105, 92] width 95 height 20
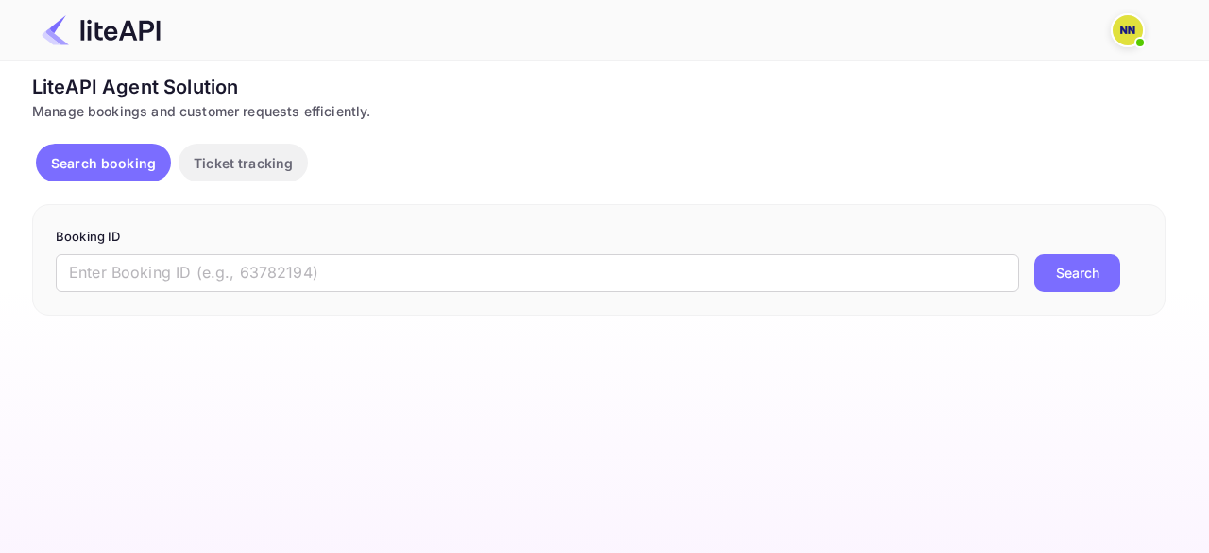
click at [173, 292] on div "Booking ID ​ Search" at bounding box center [599, 259] width 1134 height 111
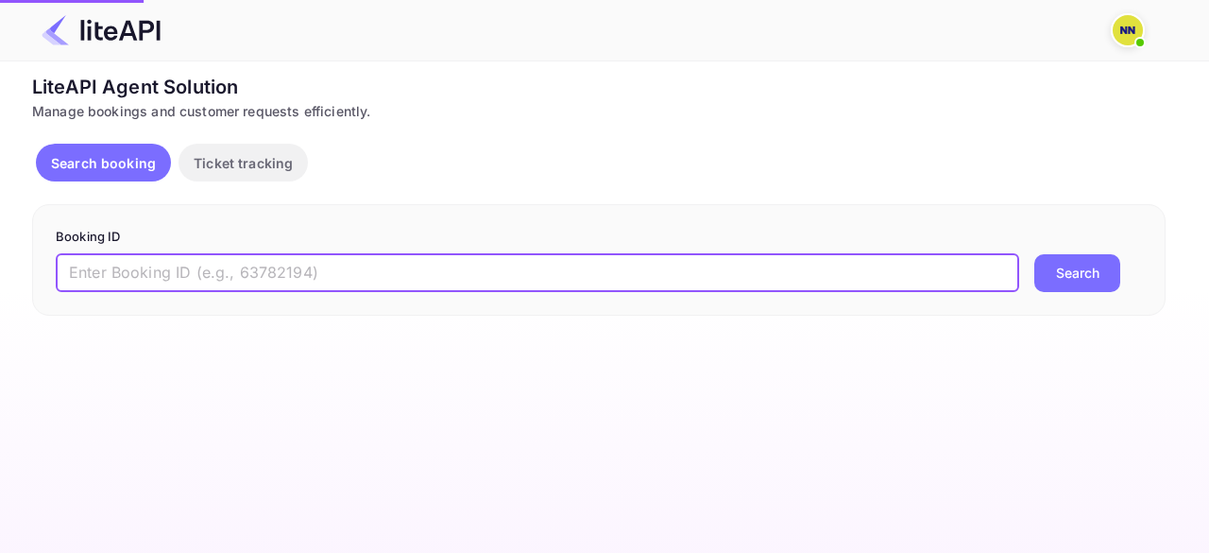
click at [178, 265] on input "text" at bounding box center [538, 273] width 964 height 38
paste input "9113674"
type input "9113674"
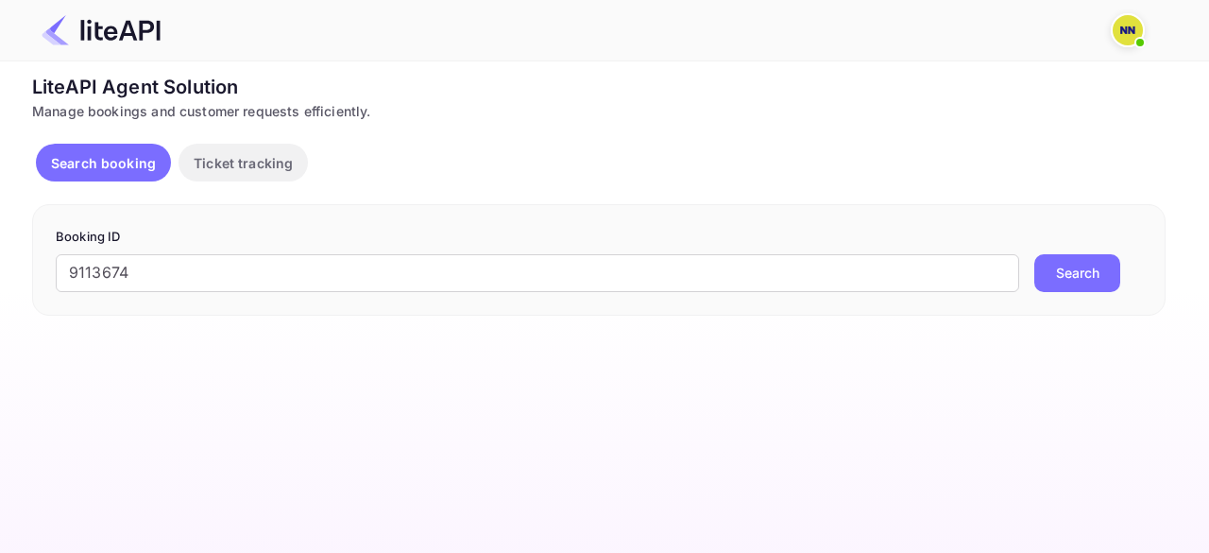
click at [1094, 276] on button "Search" at bounding box center [1077, 273] width 86 height 38
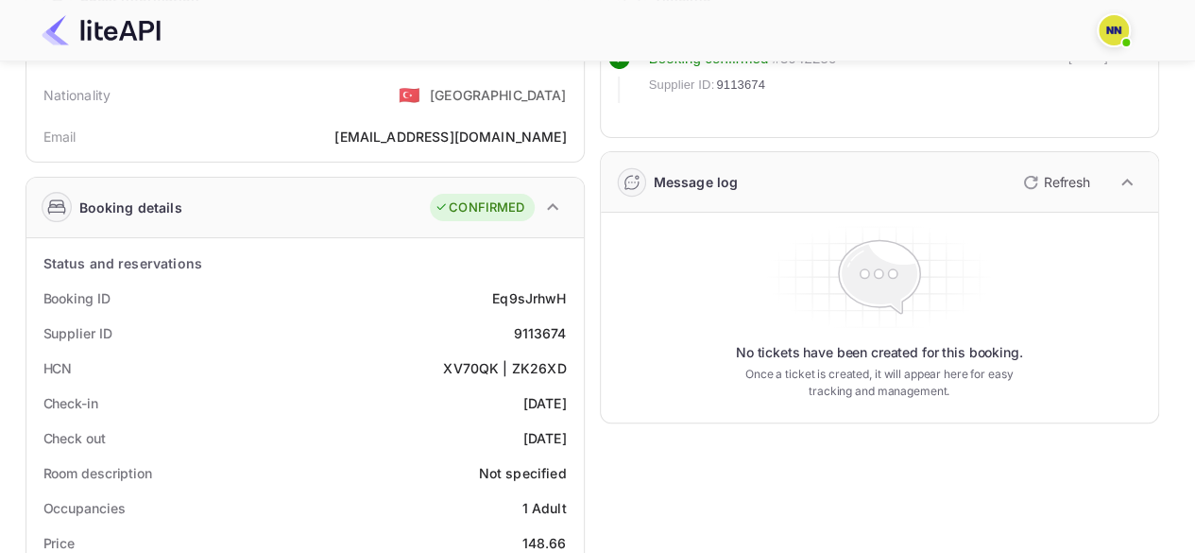
scroll to position [94, 0]
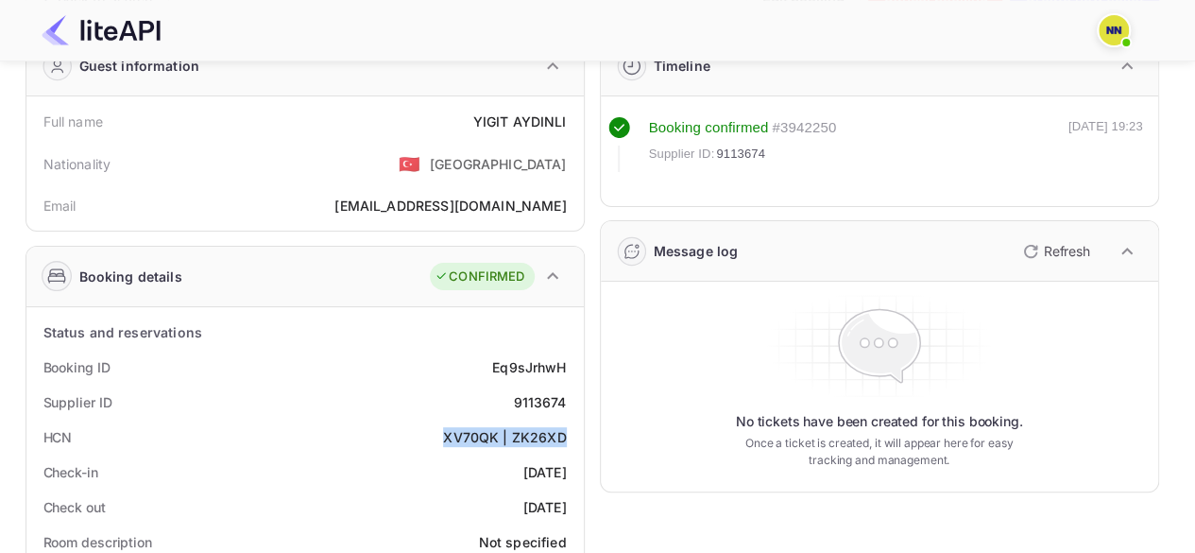
drag, startPoint x: 442, startPoint y: 435, endPoint x: 569, endPoint y: 437, distance: 126.6
click at [569, 437] on div "HCN XV70QK | ZK26XD" at bounding box center [305, 436] width 542 height 35
copy div "XV70QK | ZK26XD"
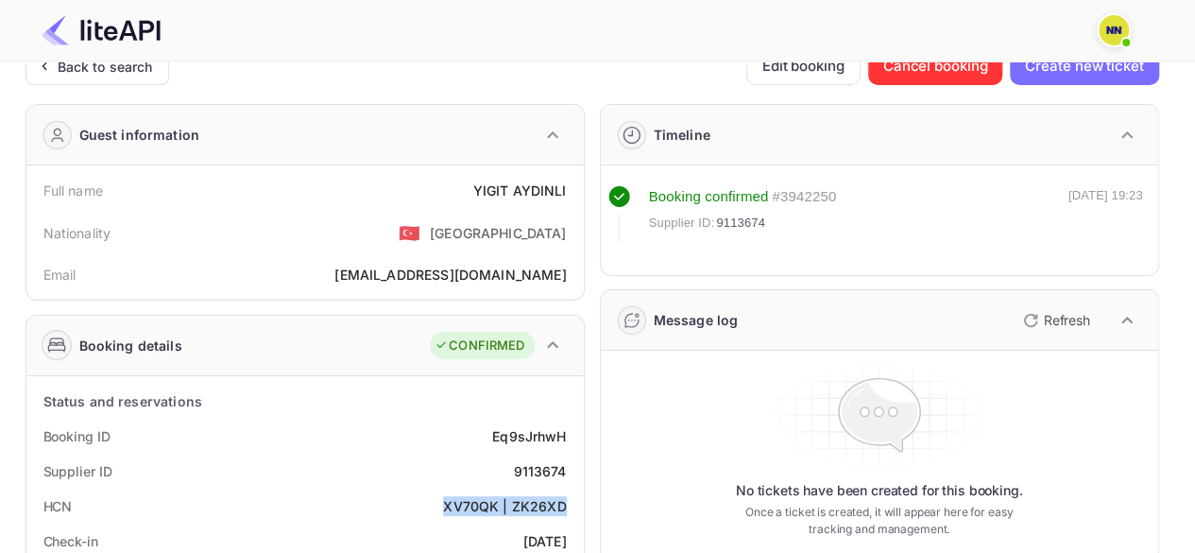
scroll to position [0, 0]
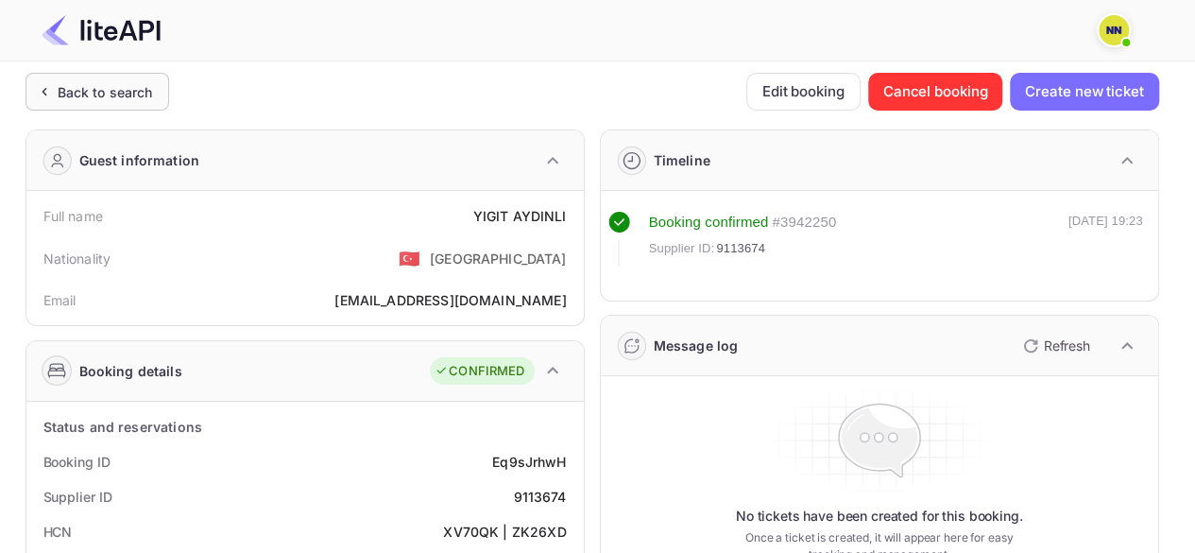
click at [115, 101] on div "Back to search" at bounding box center [98, 92] width 144 height 38
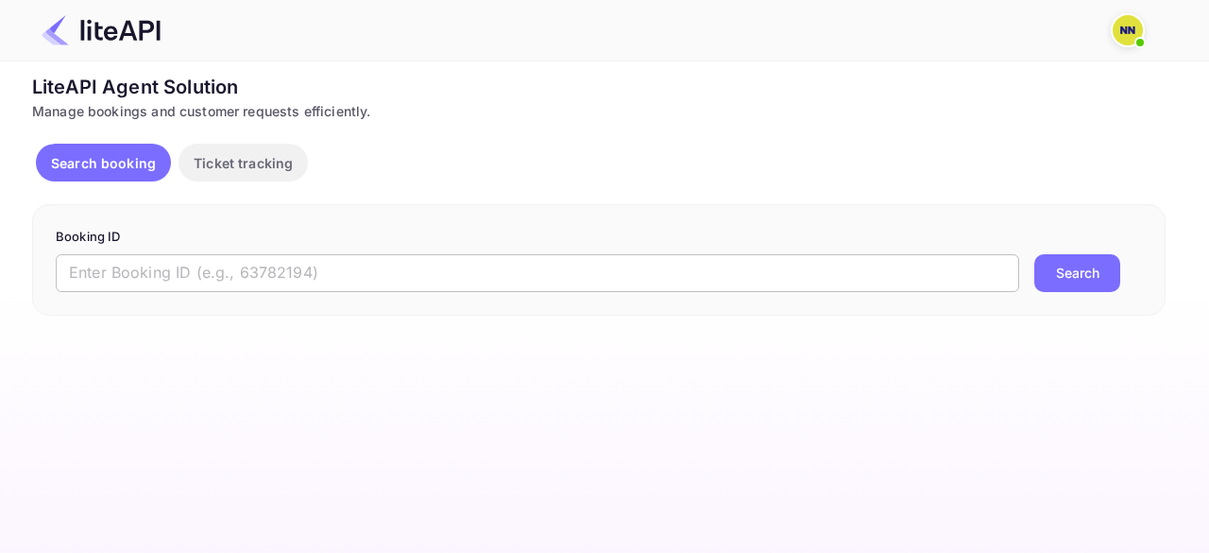
click at [165, 258] on input "text" at bounding box center [538, 273] width 964 height 38
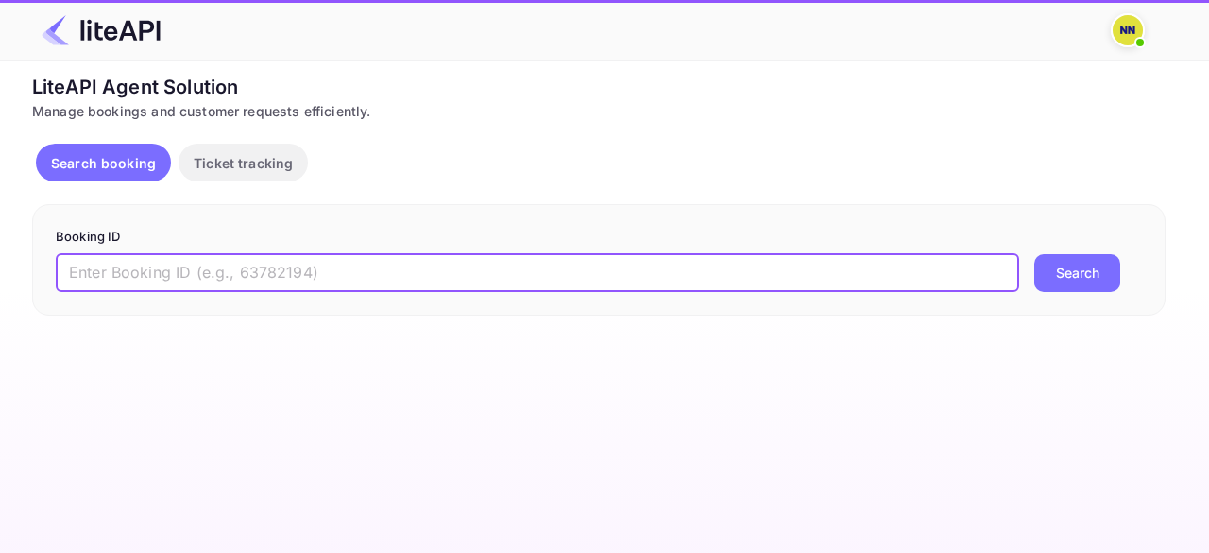
paste input "8955381"
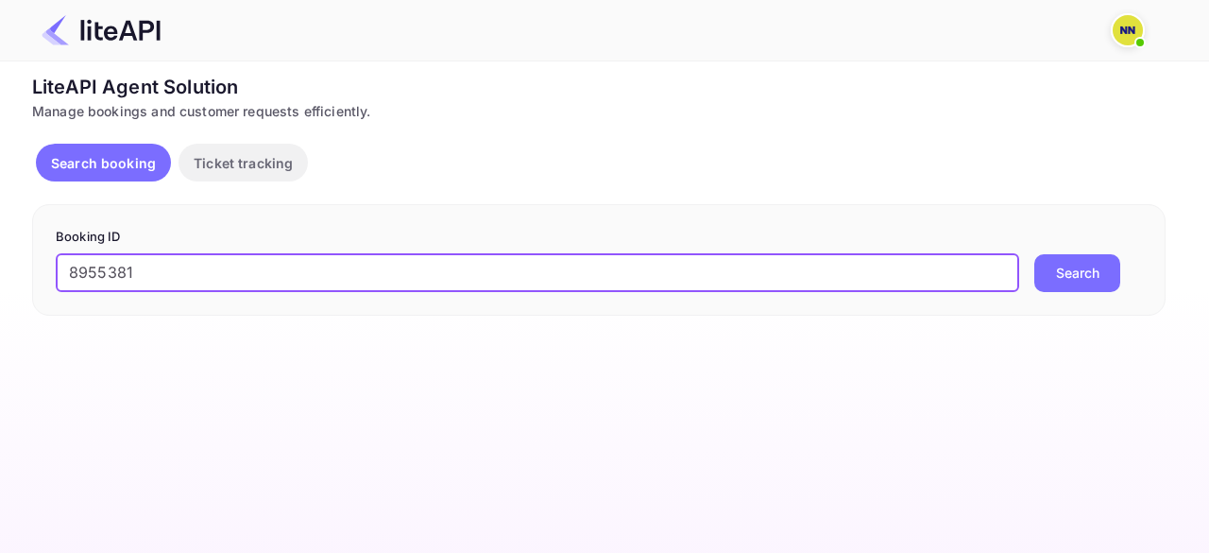
type input "8955381"
drag, startPoint x: 1074, startPoint y: 276, endPoint x: 987, endPoint y: 265, distance: 87.5
click at [1075, 275] on button "Search" at bounding box center [1077, 273] width 86 height 38
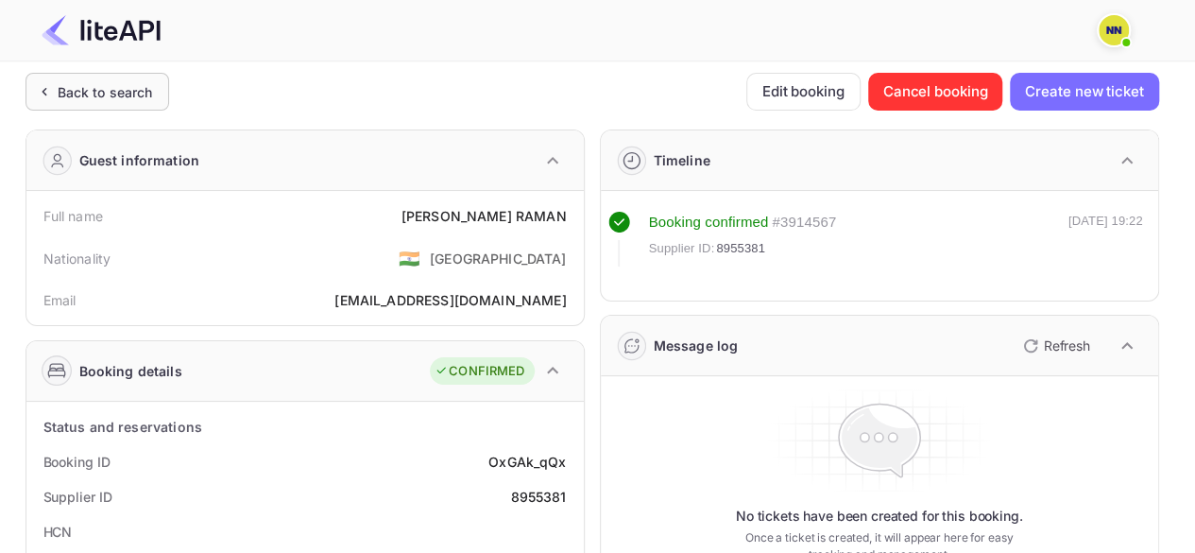
click at [89, 100] on div "Back to search" at bounding box center [105, 92] width 95 height 20
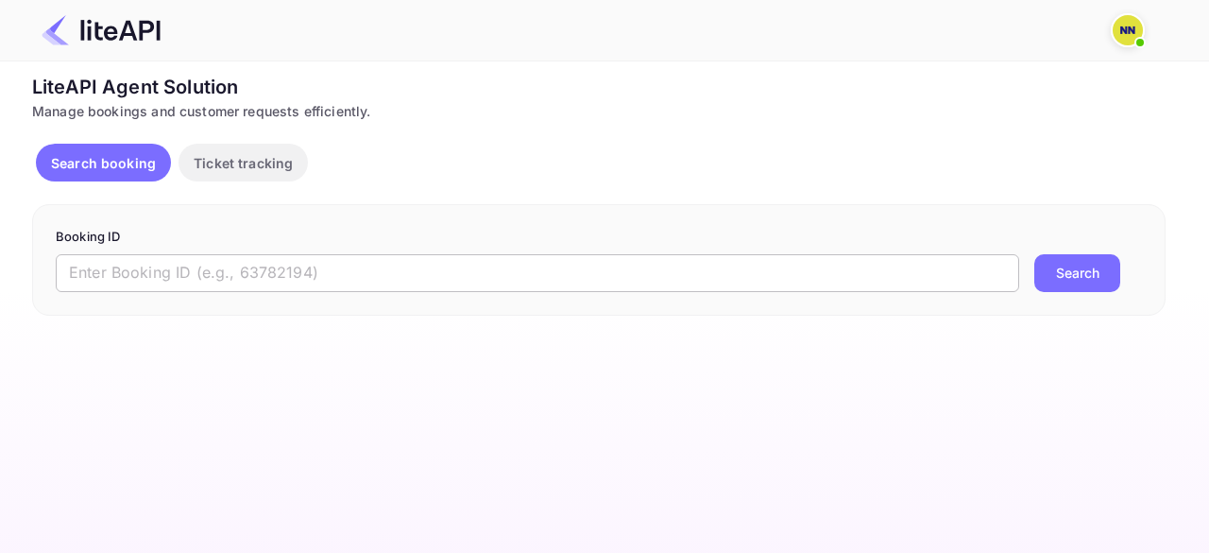
click at [259, 274] on input "text" at bounding box center [538, 273] width 964 height 38
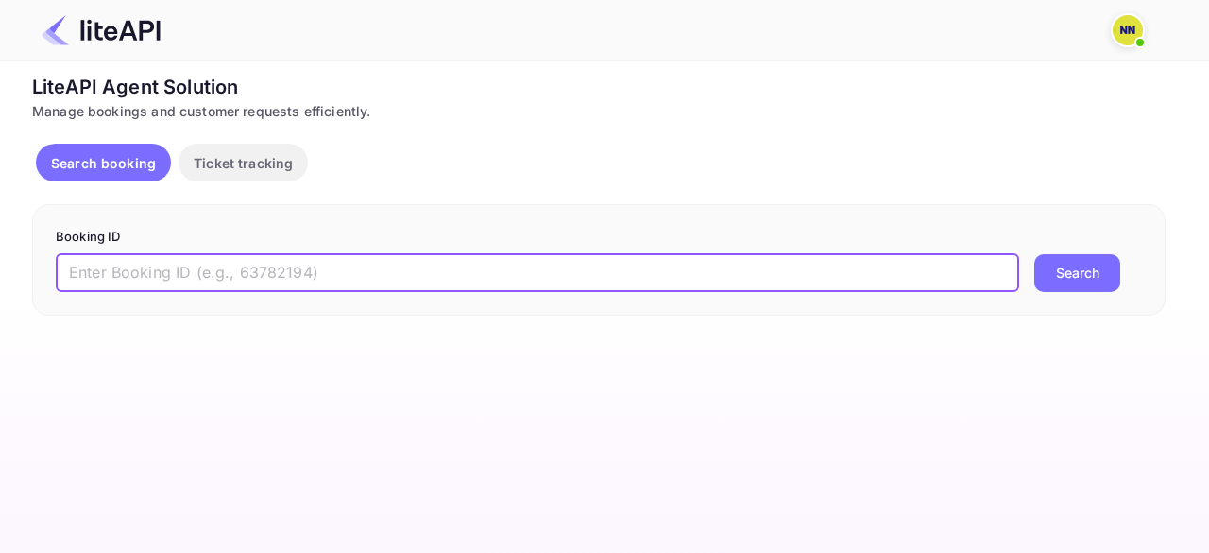
paste input "8953037"
type input "8953037"
click at [1058, 283] on button "Search" at bounding box center [1077, 273] width 86 height 38
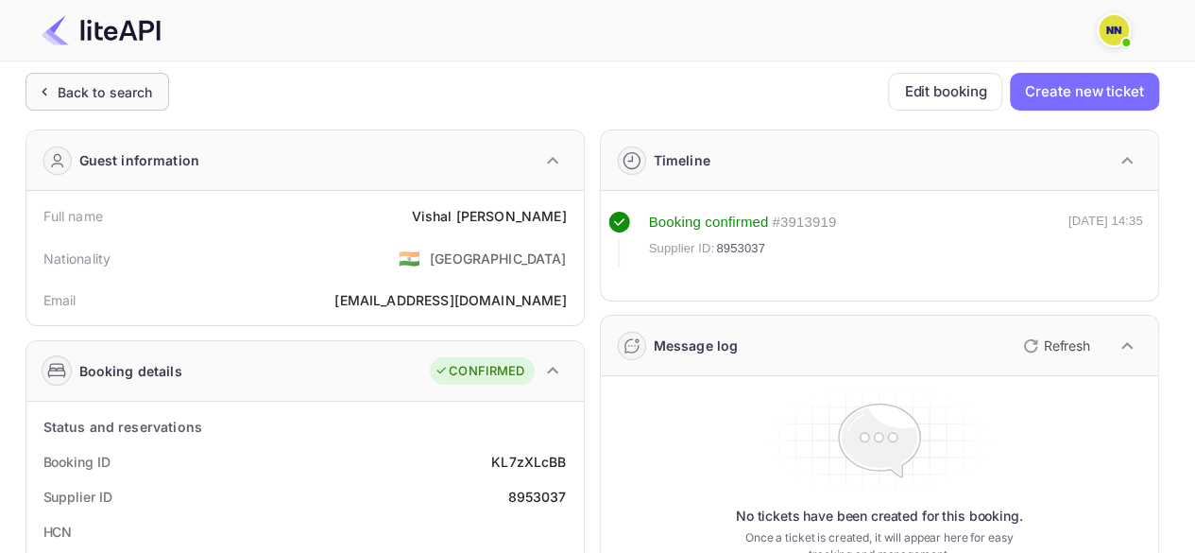
click at [121, 101] on div "Back to search" at bounding box center [105, 92] width 95 height 20
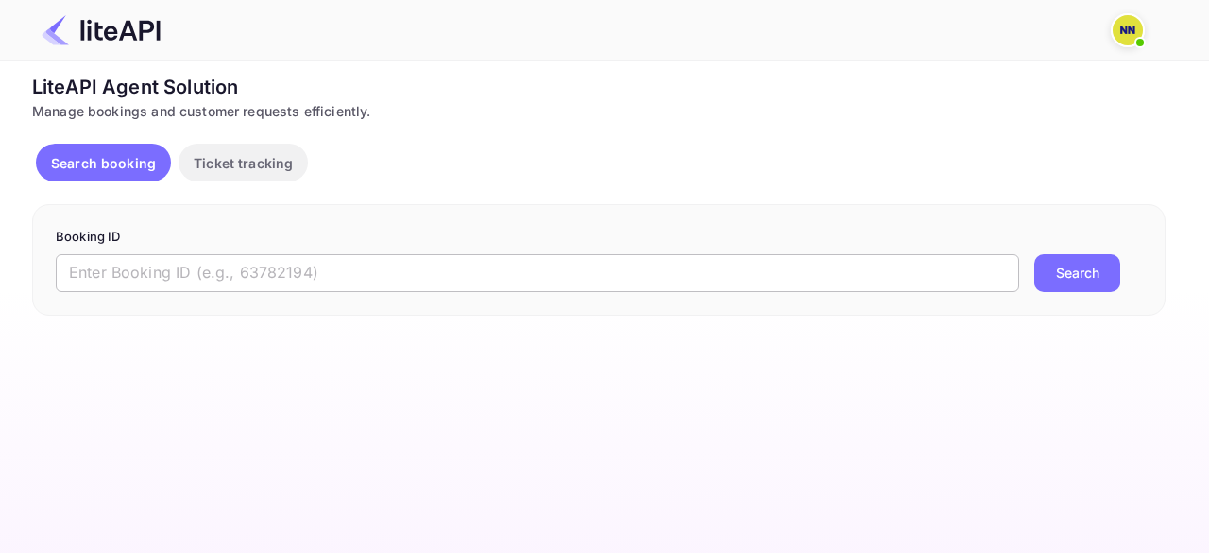
click at [276, 258] on input "text" at bounding box center [538, 273] width 964 height 38
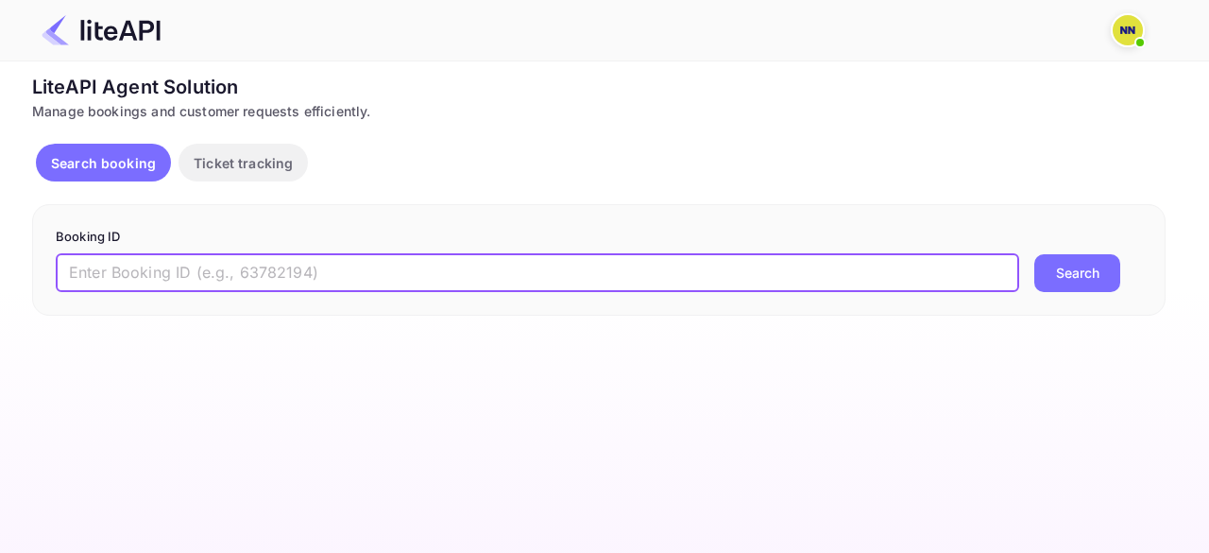
paste input "8763611"
type input "8763611"
click at [1071, 277] on button "Search" at bounding box center [1077, 273] width 86 height 38
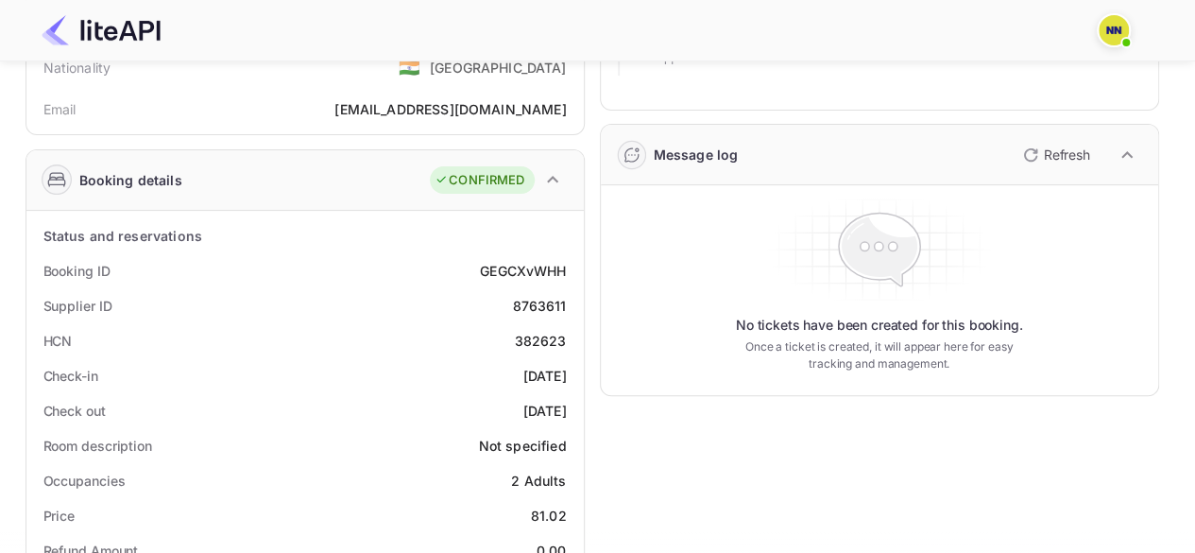
scroll to position [189, 0]
click at [548, 347] on div "382623" at bounding box center [541, 343] width 52 height 20
copy div "382623"
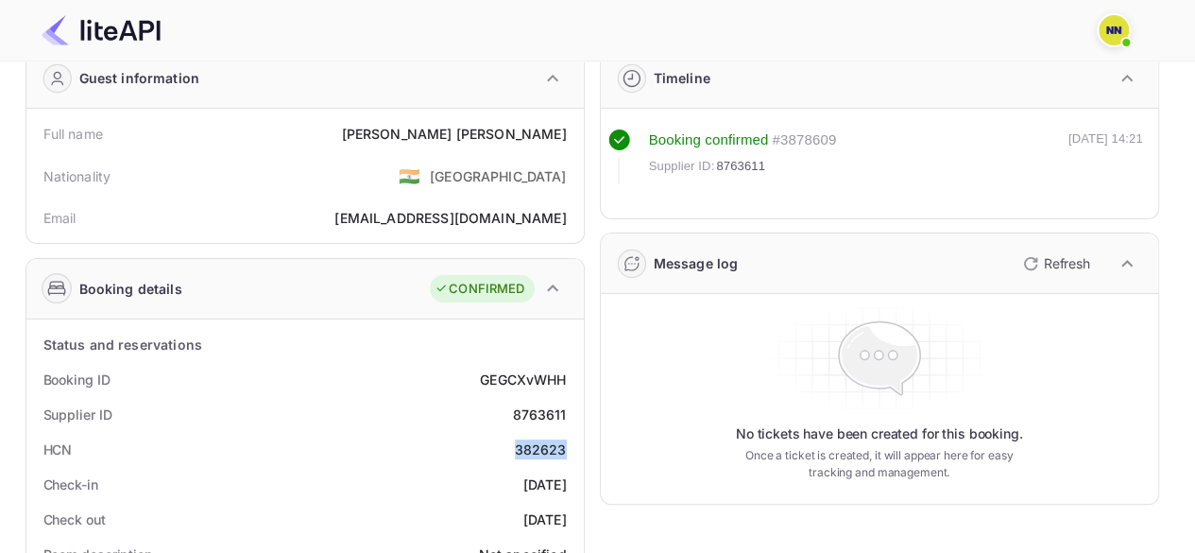
scroll to position [0, 0]
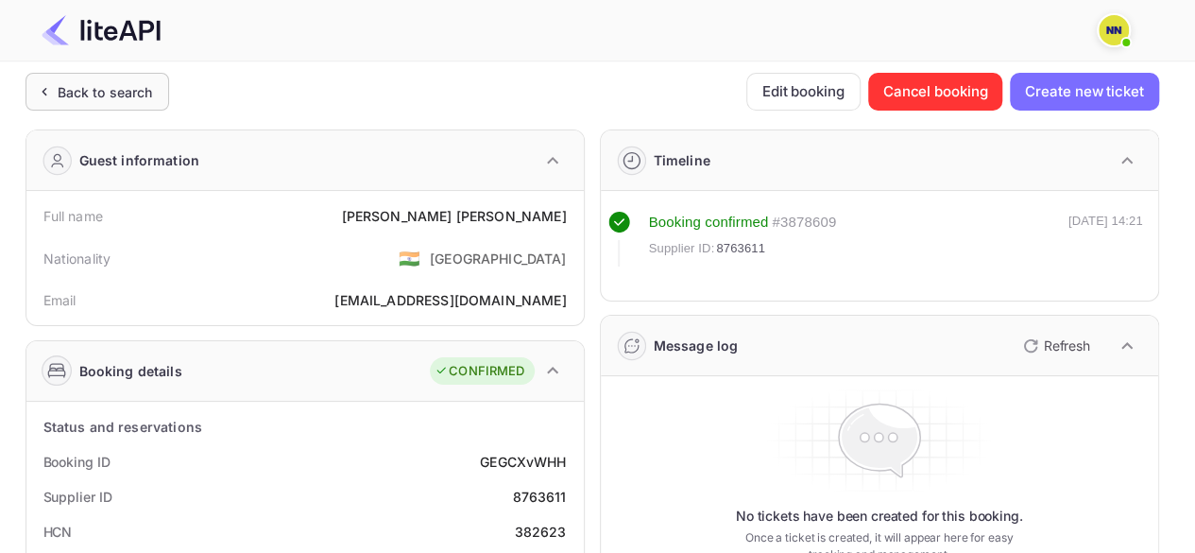
click at [104, 84] on div "Back to search" at bounding box center [105, 92] width 95 height 20
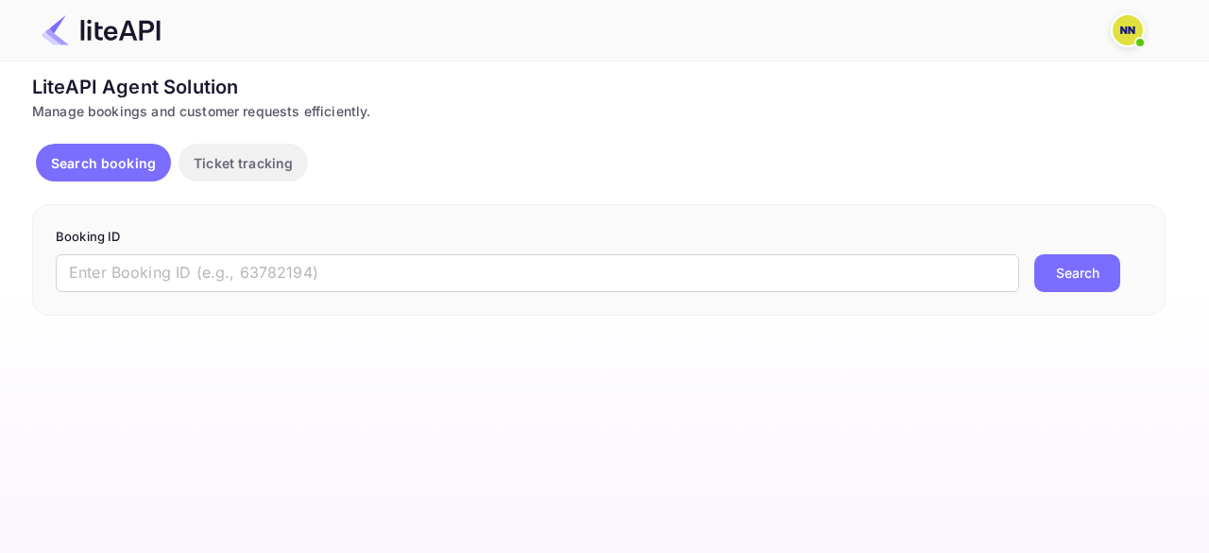
click at [169, 252] on form "Booking ID ​ Search" at bounding box center [599, 260] width 1086 height 64
click at [179, 264] on input "text" at bounding box center [538, 273] width 964 height 38
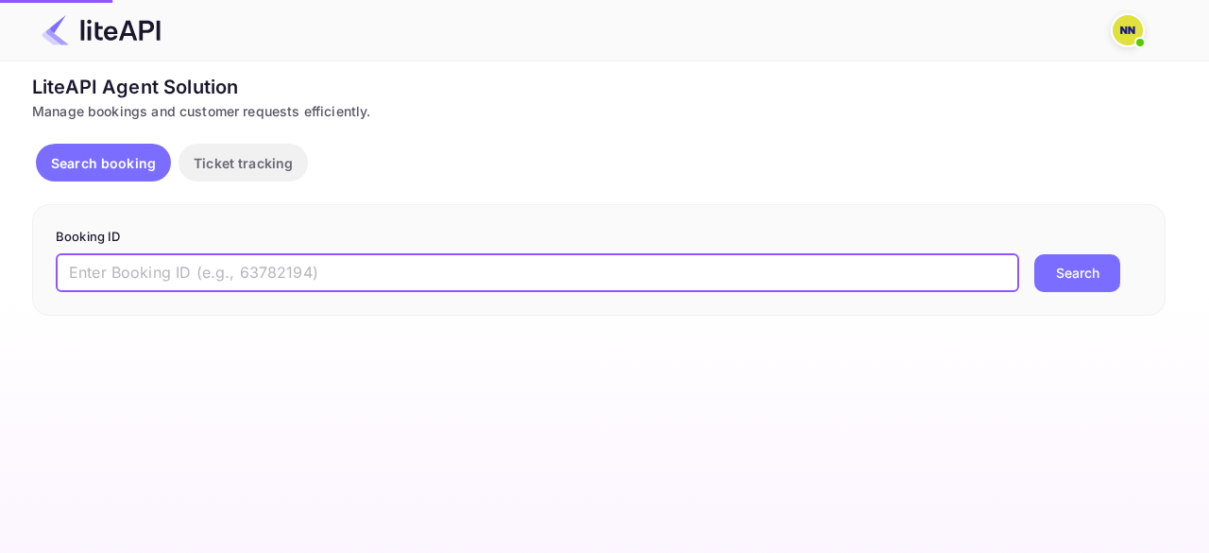
paste input "8701240"
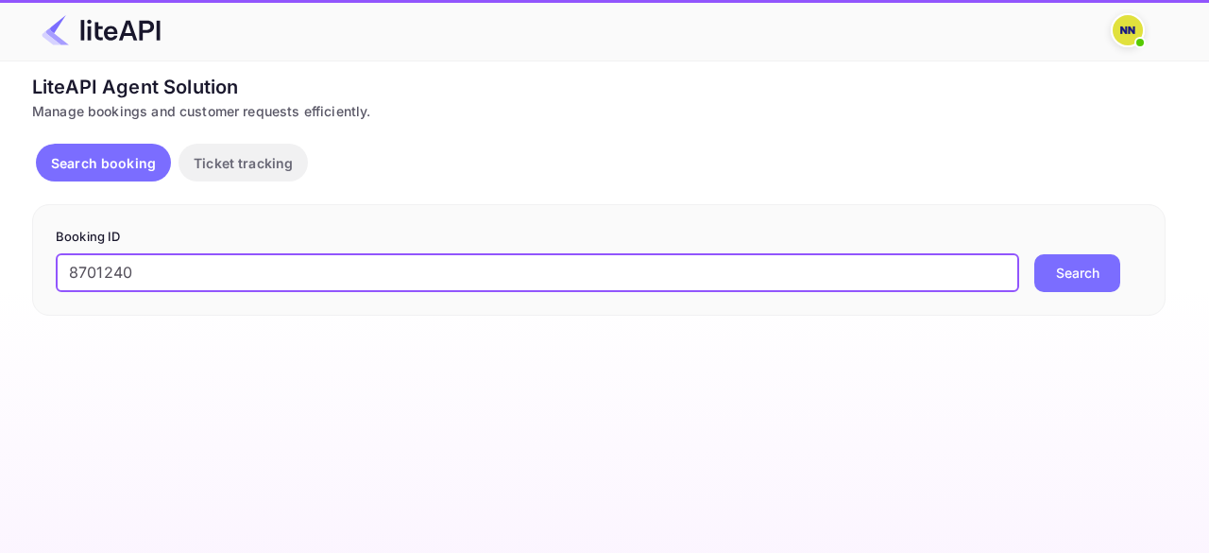
type input "8701240"
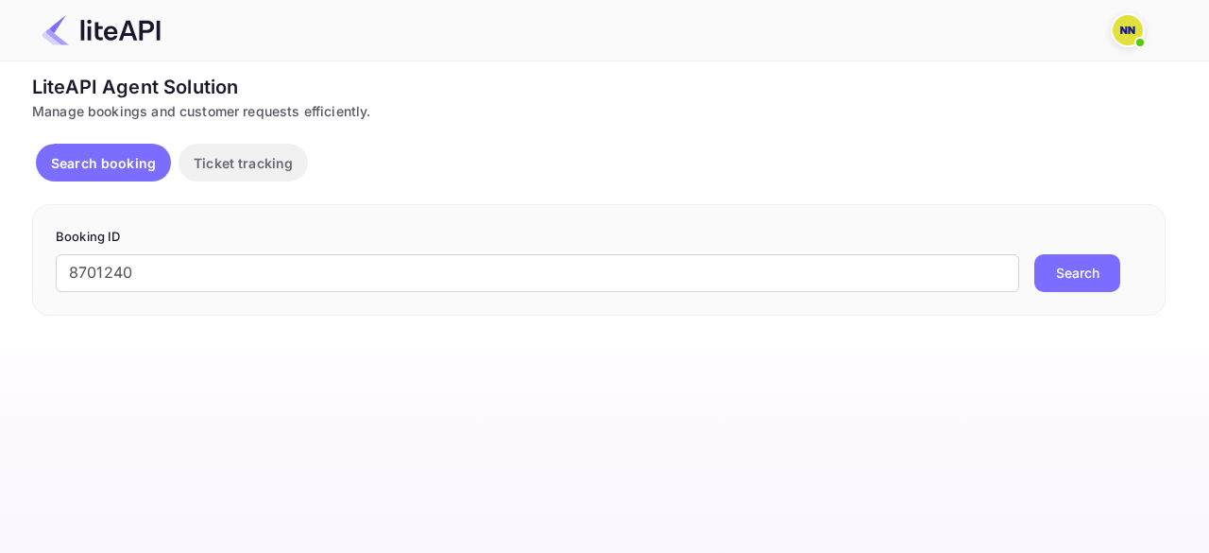
click at [1066, 264] on button "Search" at bounding box center [1077, 273] width 86 height 38
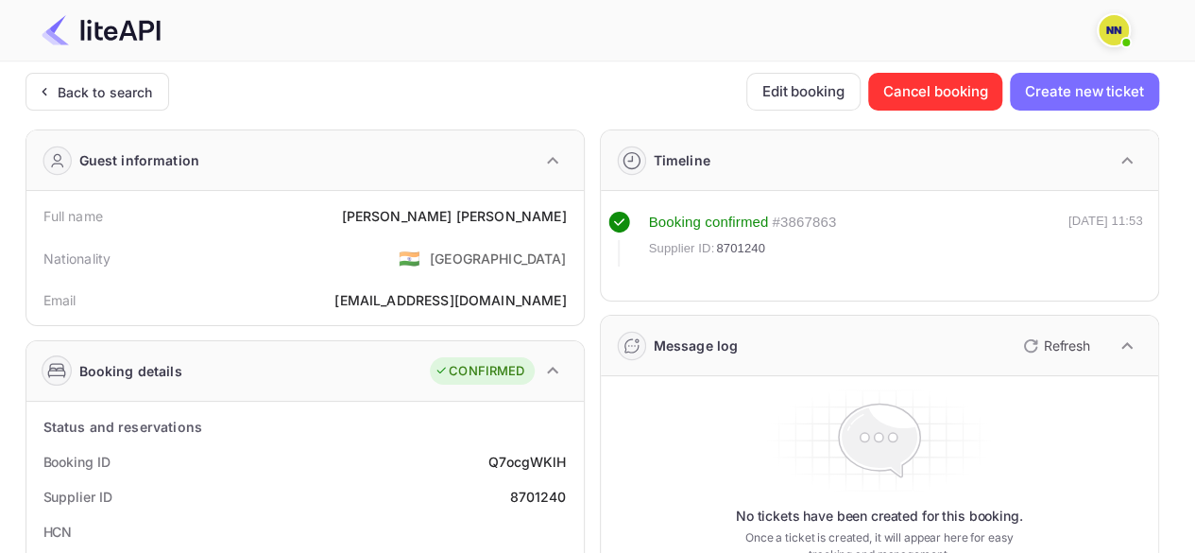
click at [127, 88] on div "Back to search" at bounding box center [105, 92] width 95 height 20
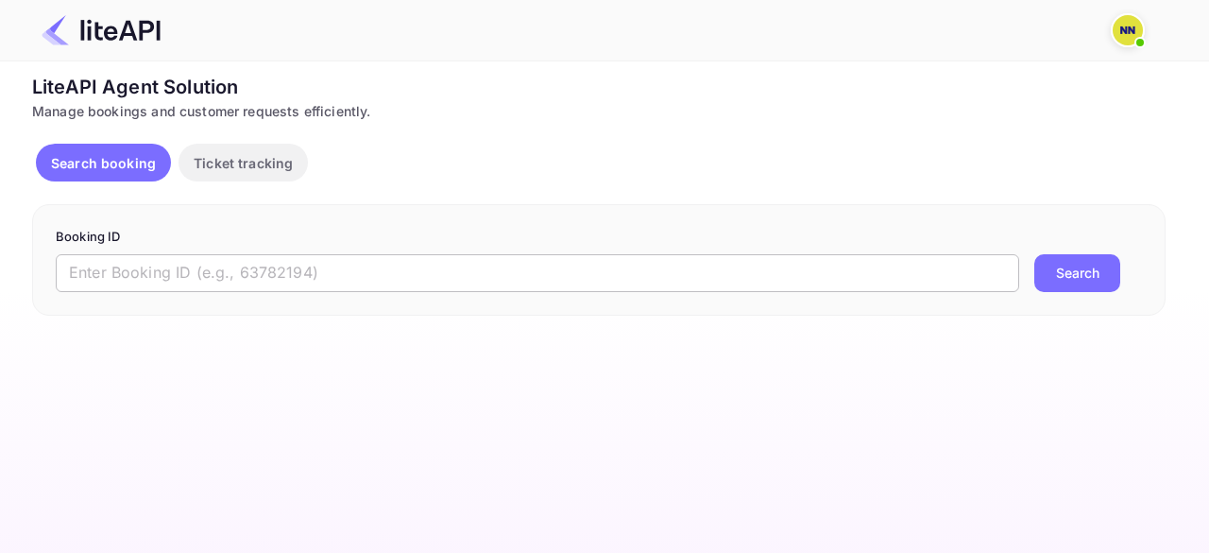
click at [217, 280] on input "text" at bounding box center [538, 273] width 964 height 38
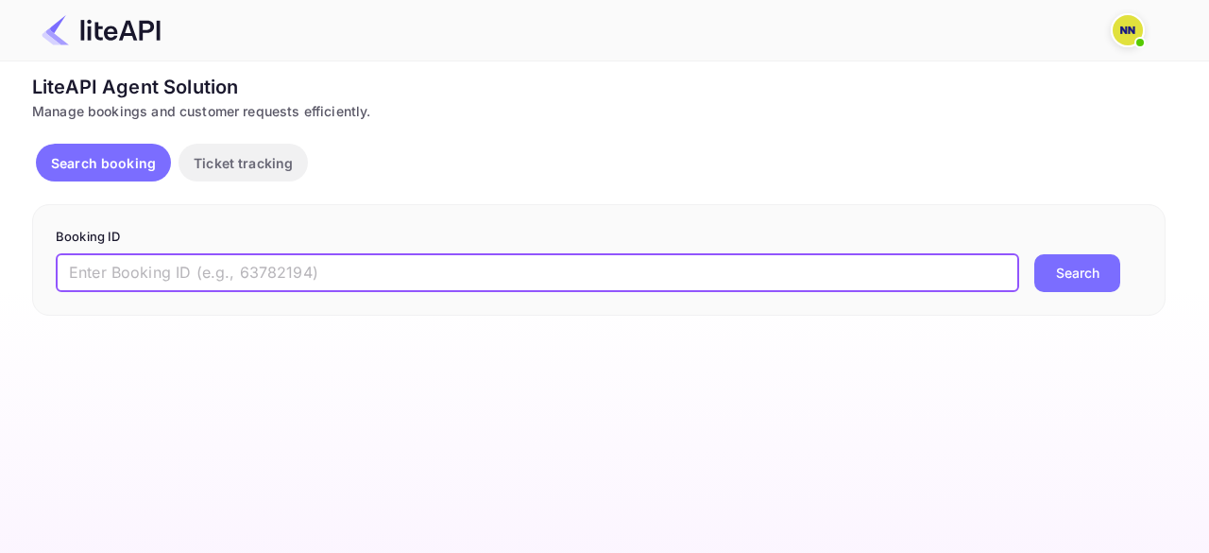
paste input "9170591"
type input "9170591"
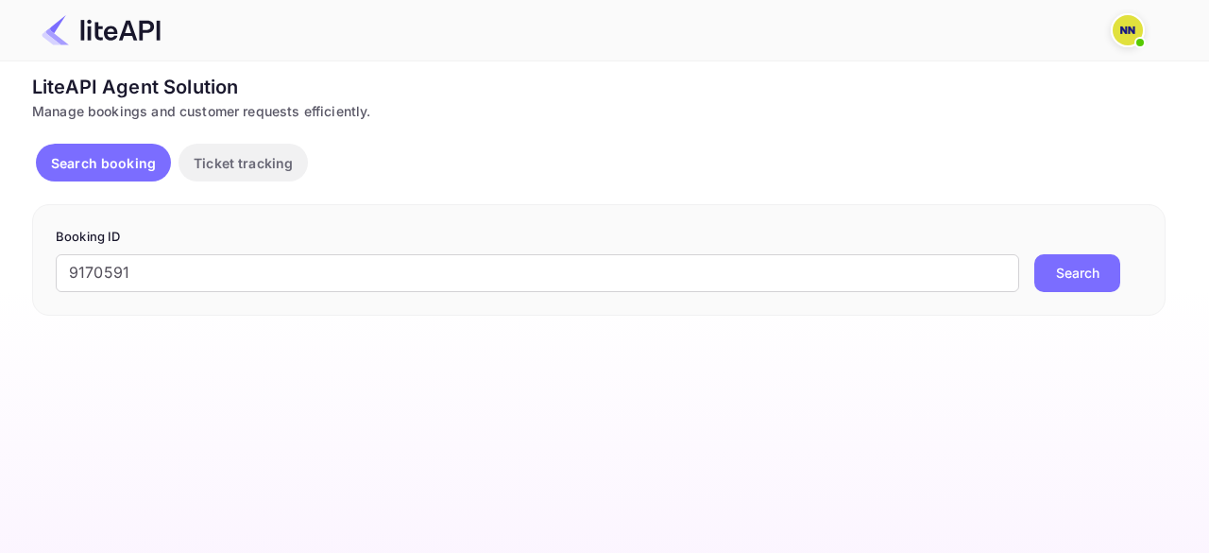
click at [1088, 256] on button "Search" at bounding box center [1077, 273] width 86 height 38
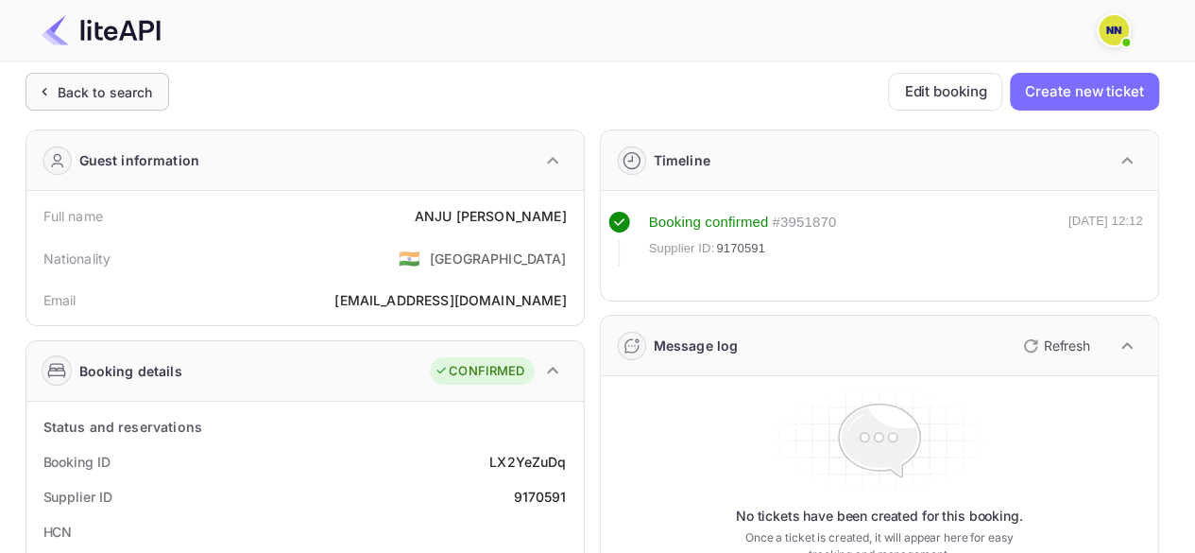
click at [93, 105] on div "Back to search" at bounding box center [98, 92] width 144 height 38
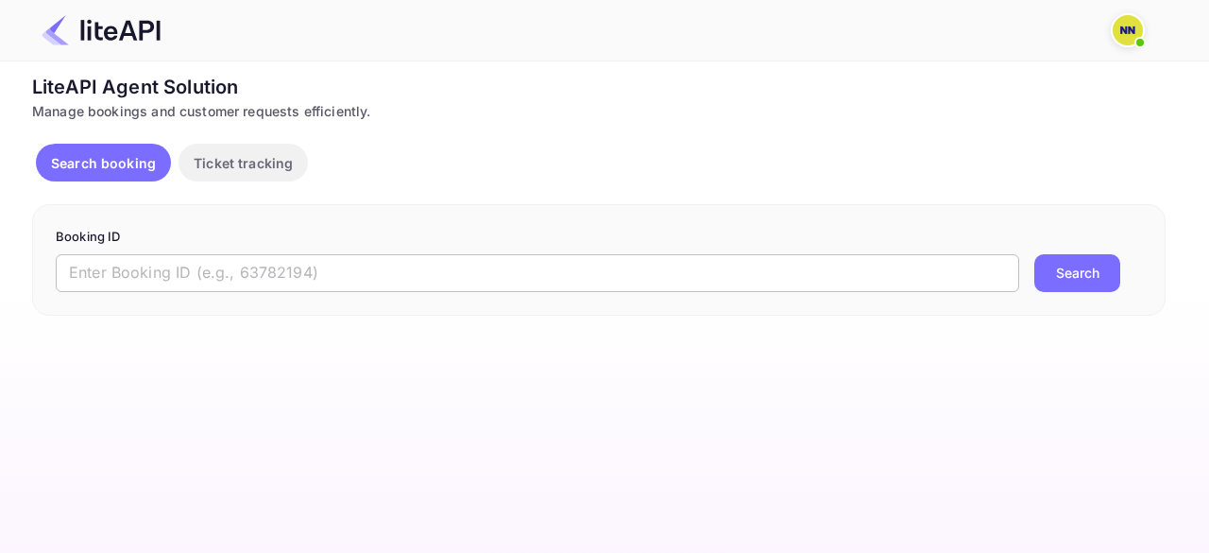
click at [208, 276] on input "text" at bounding box center [538, 273] width 964 height 38
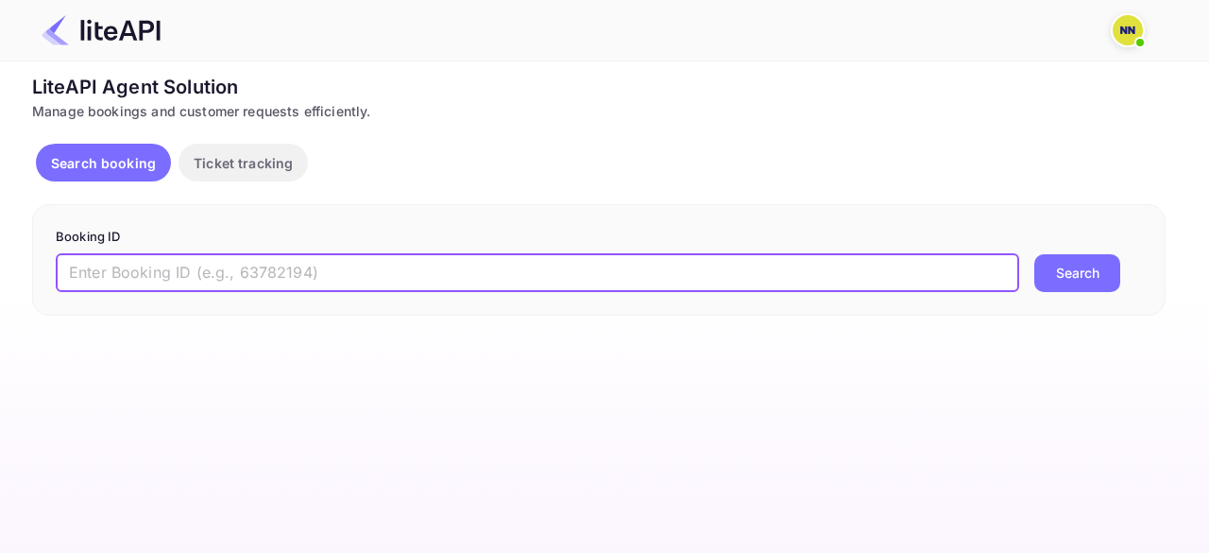
paste input "9160888"
type input "9160888"
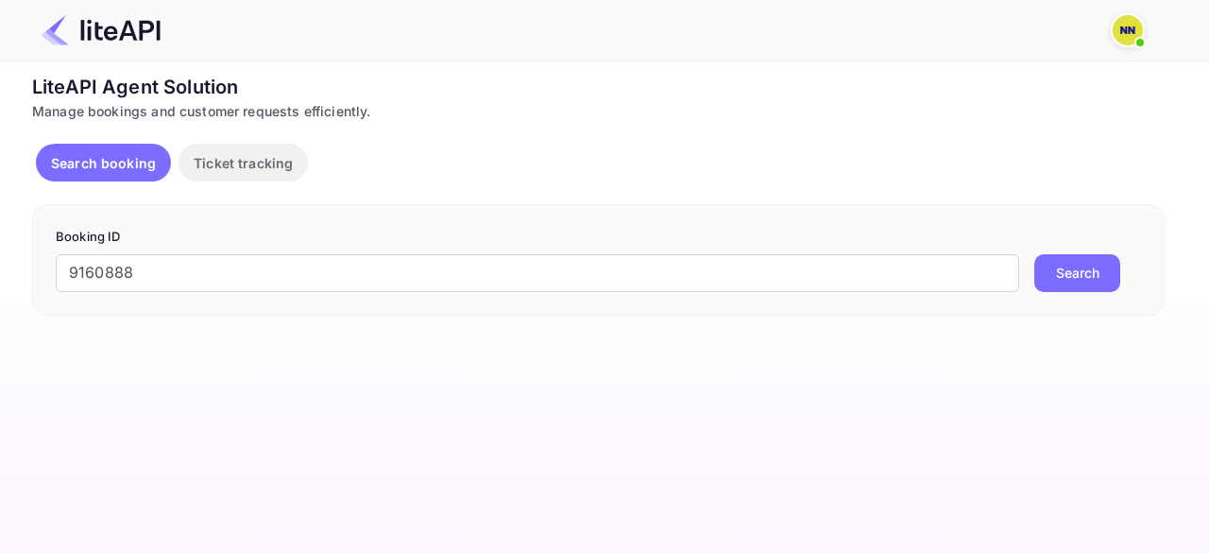
click at [1089, 258] on button "Search" at bounding box center [1077, 273] width 86 height 38
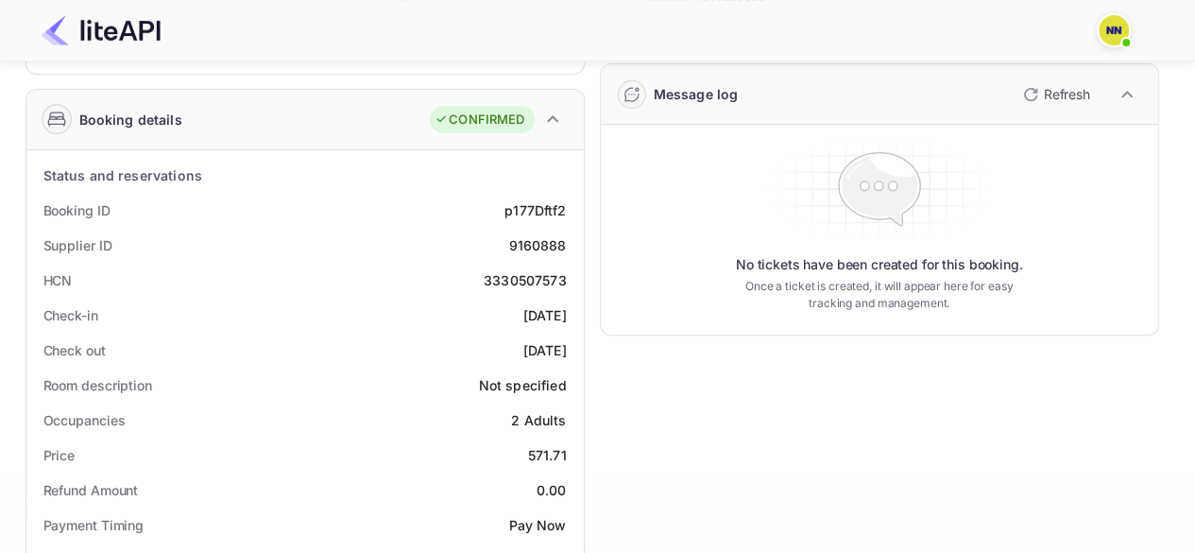
scroll to position [283, 0]
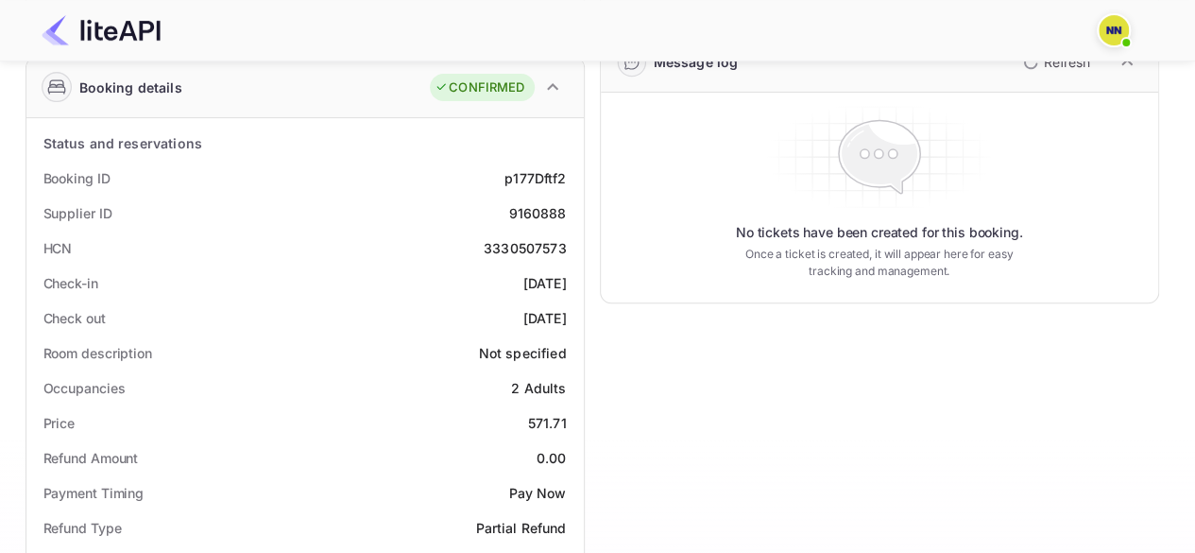
click at [518, 249] on div "3330507573" at bounding box center [525, 248] width 83 height 20
copy div "3330507573"
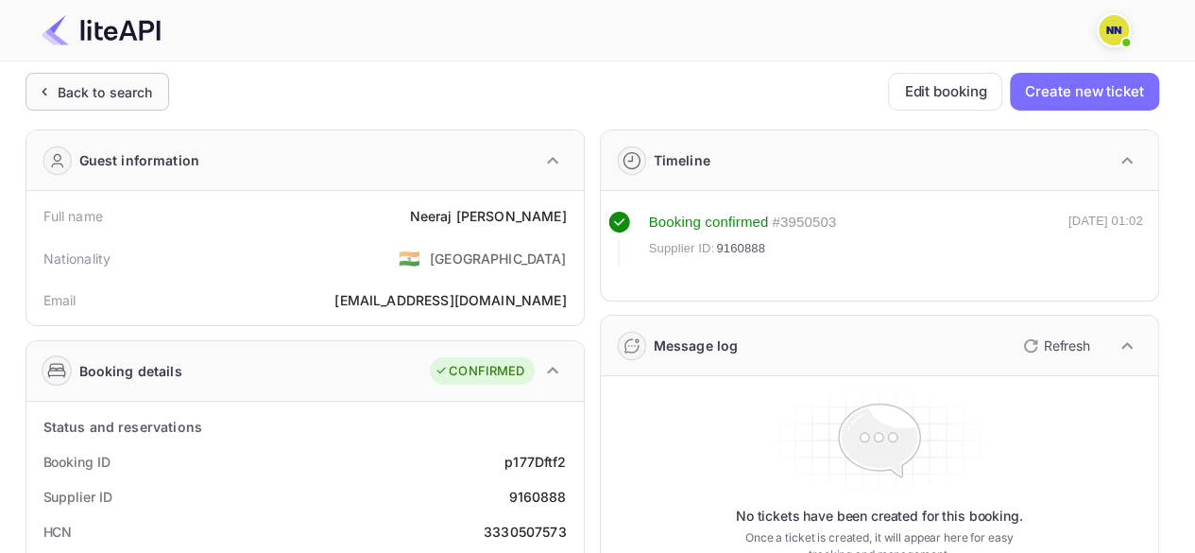
click at [106, 98] on div "Back to search" at bounding box center [105, 92] width 95 height 20
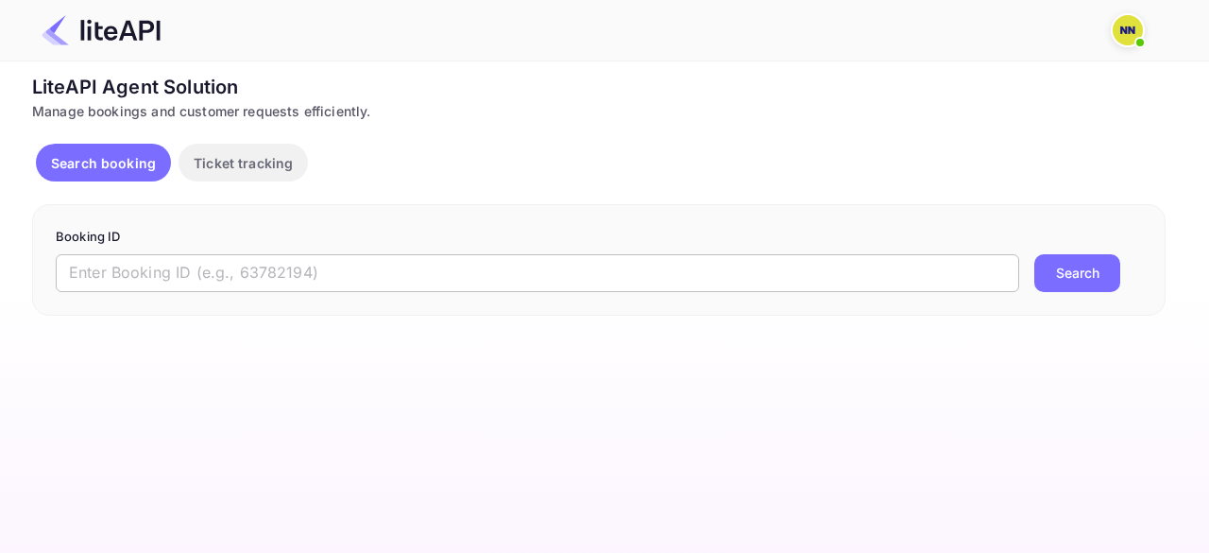
drag, startPoint x: 147, startPoint y: 260, endPoint x: 190, endPoint y: 288, distance: 51.1
click at [147, 260] on input "text" at bounding box center [538, 273] width 964 height 38
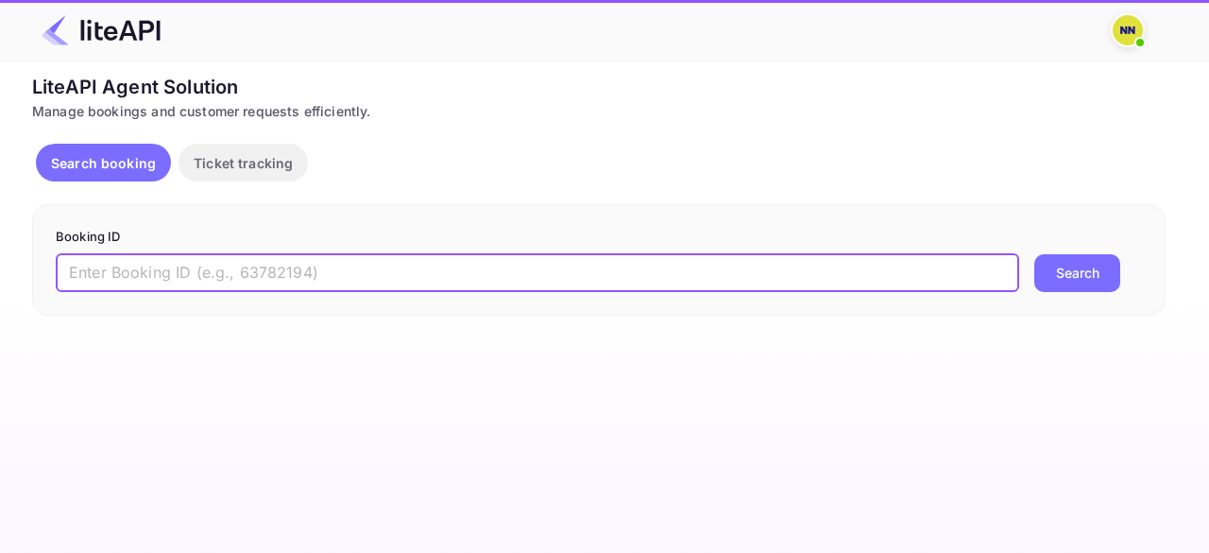
paste input "9159773"
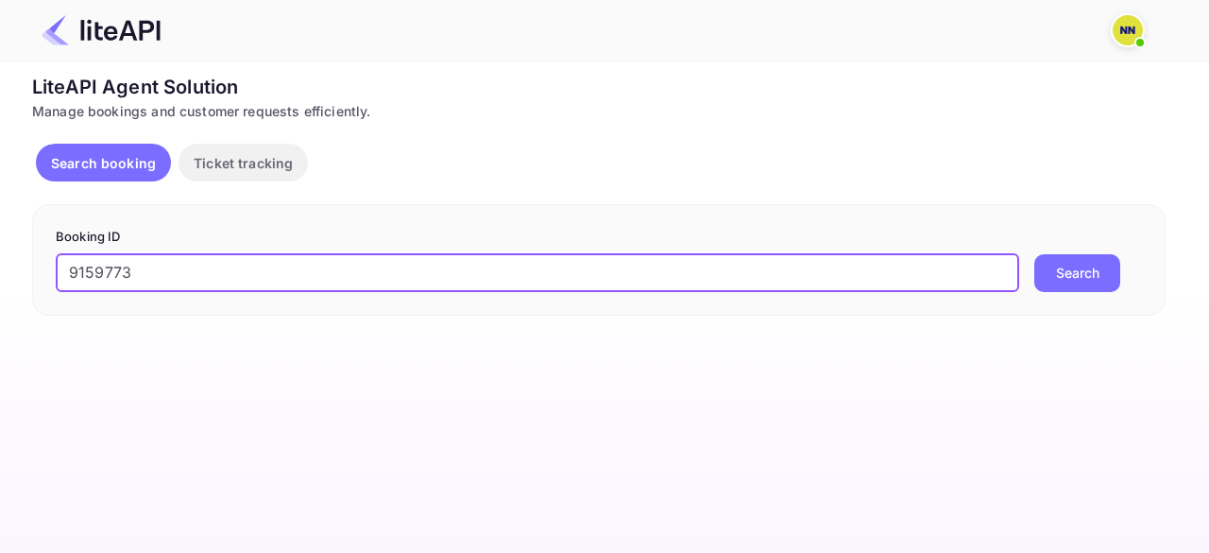
type input "9159773"
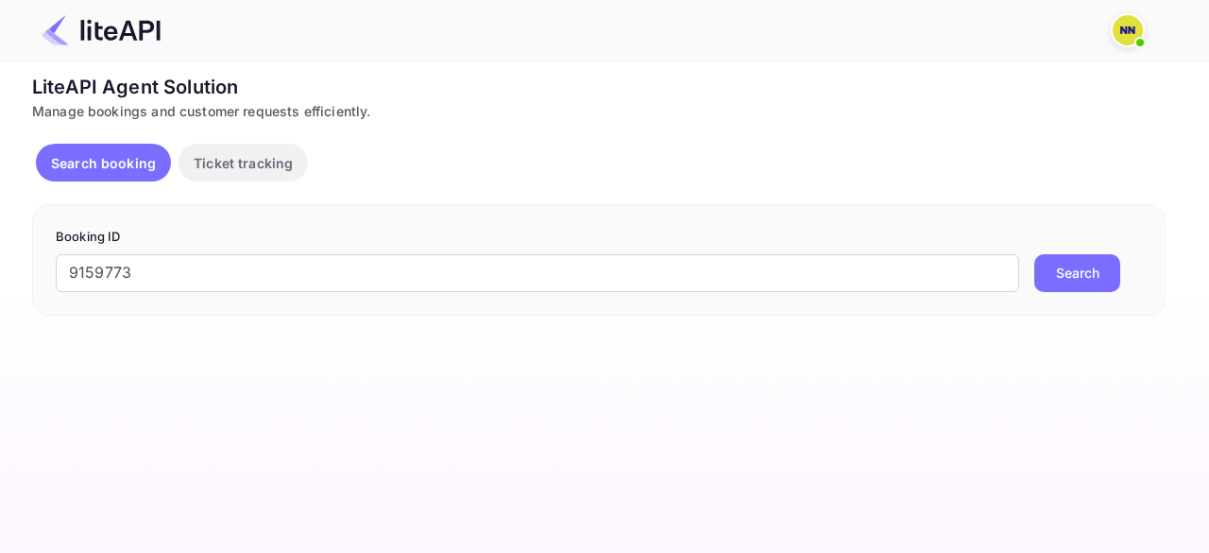
click at [1066, 269] on button "Search" at bounding box center [1077, 273] width 86 height 38
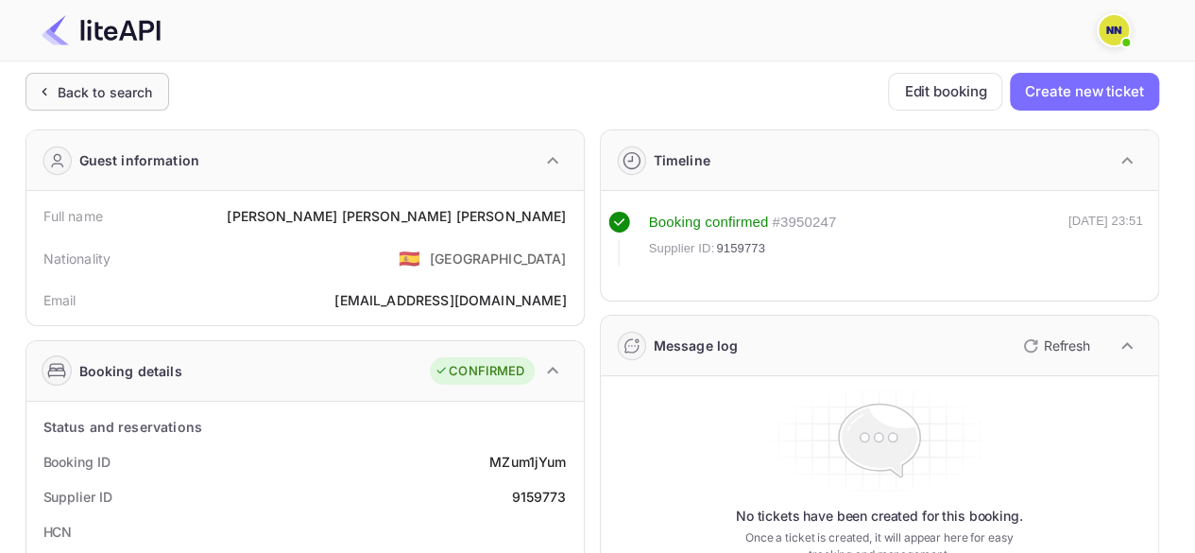
click at [84, 96] on div "Back to search" at bounding box center [105, 92] width 95 height 20
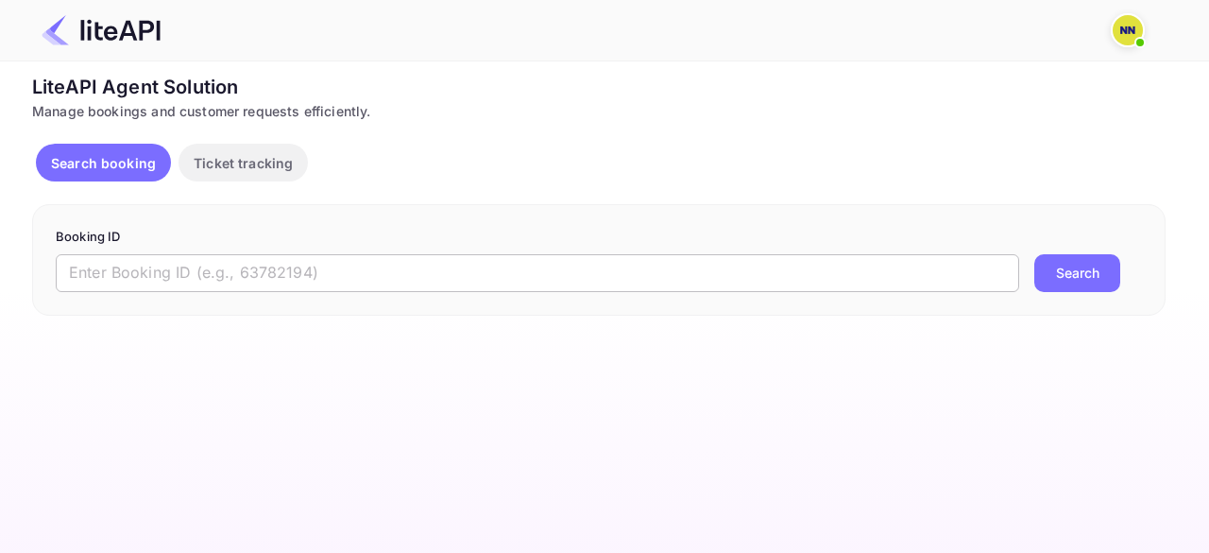
click at [202, 274] on input "text" at bounding box center [538, 273] width 964 height 38
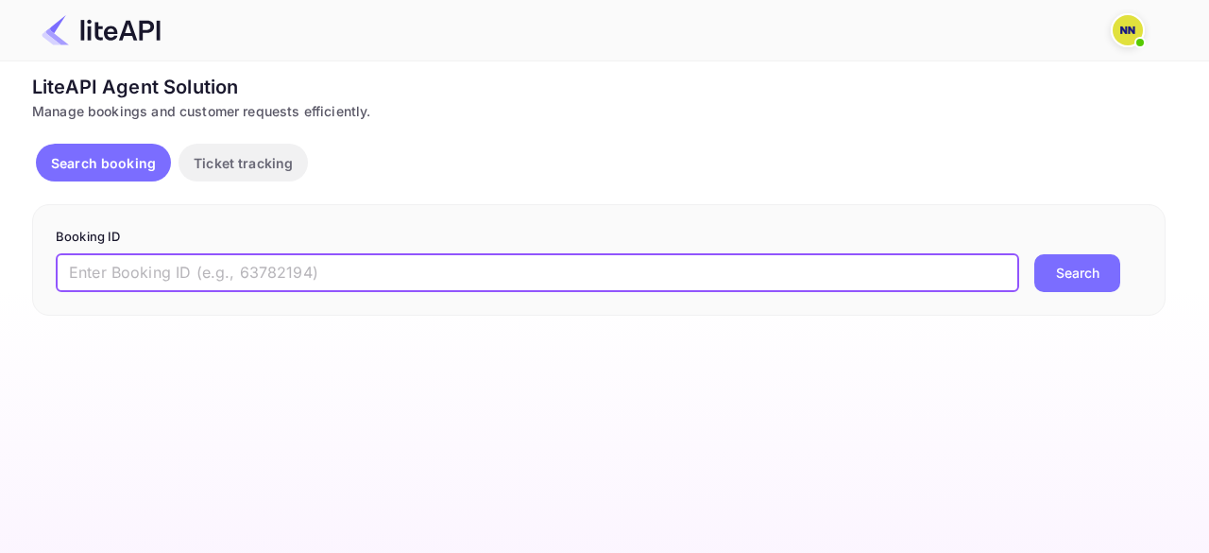
paste input "9154658"
type input "9154658"
click at [1087, 267] on button "Search" at bounding box center [1077, 273] width 86 height 38
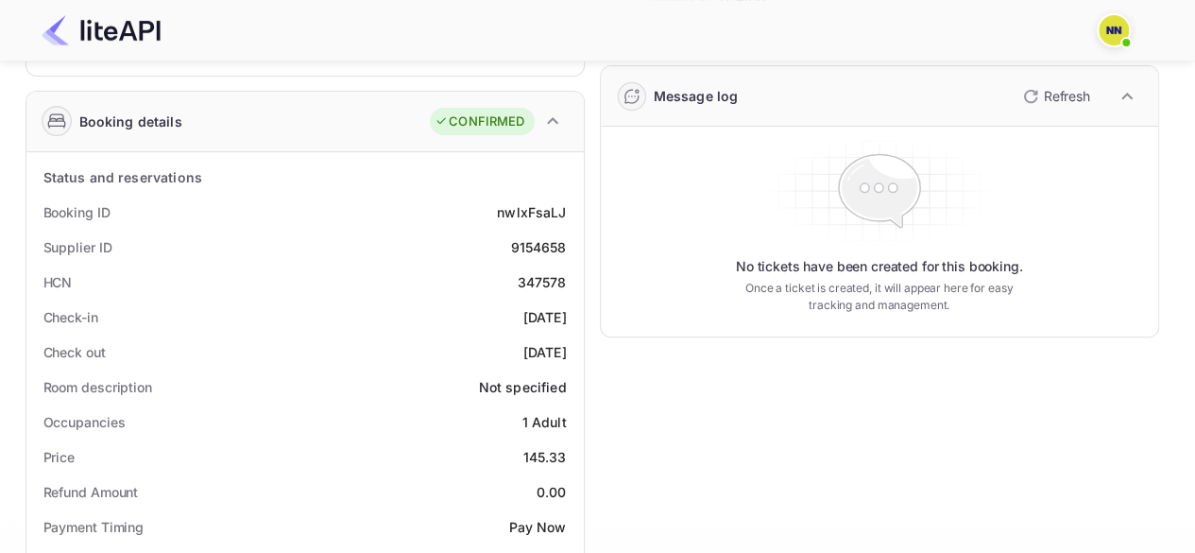
scroll to position [189, 0]
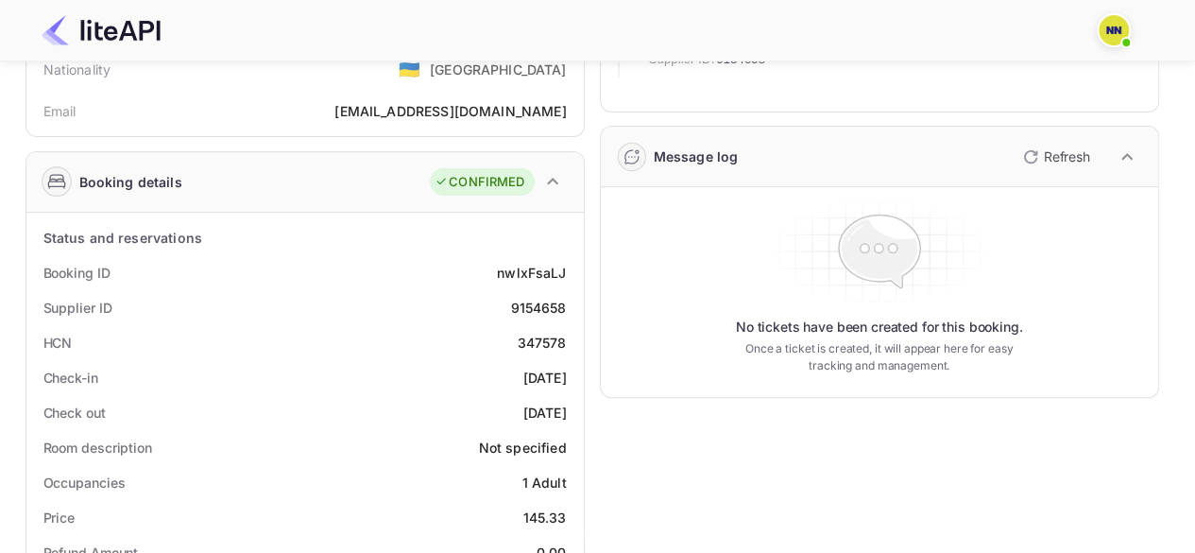
click at [537, 334] on div "347578" at bounding box center [542, 343] width 49 height 20
click at [537, 333] on div "347578" at bounding box center [542, 343] width 49 height 20
copy div "347578"
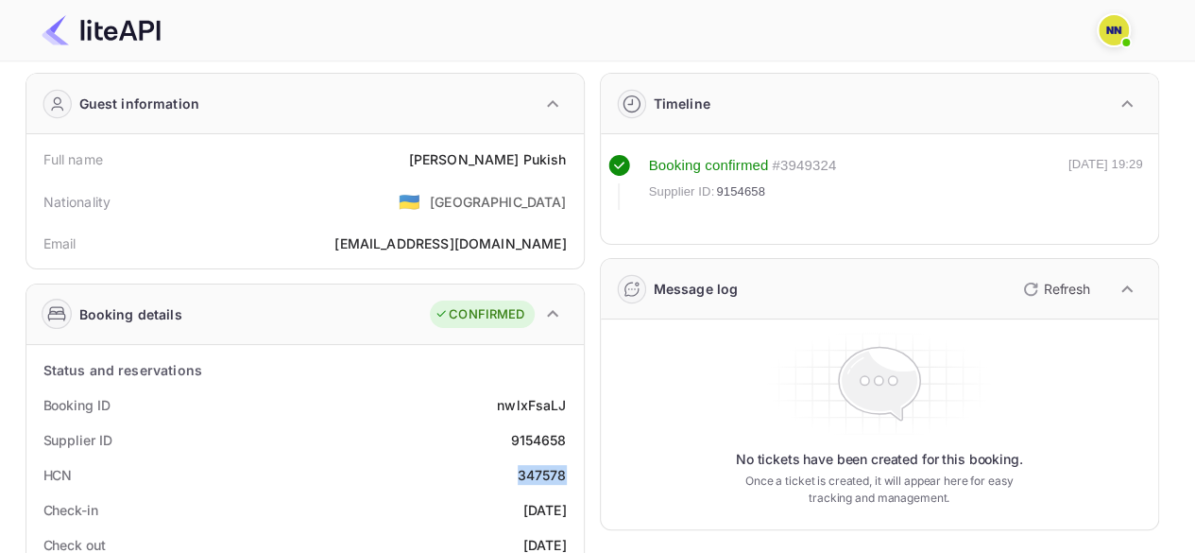
scroll to position [0, 0]
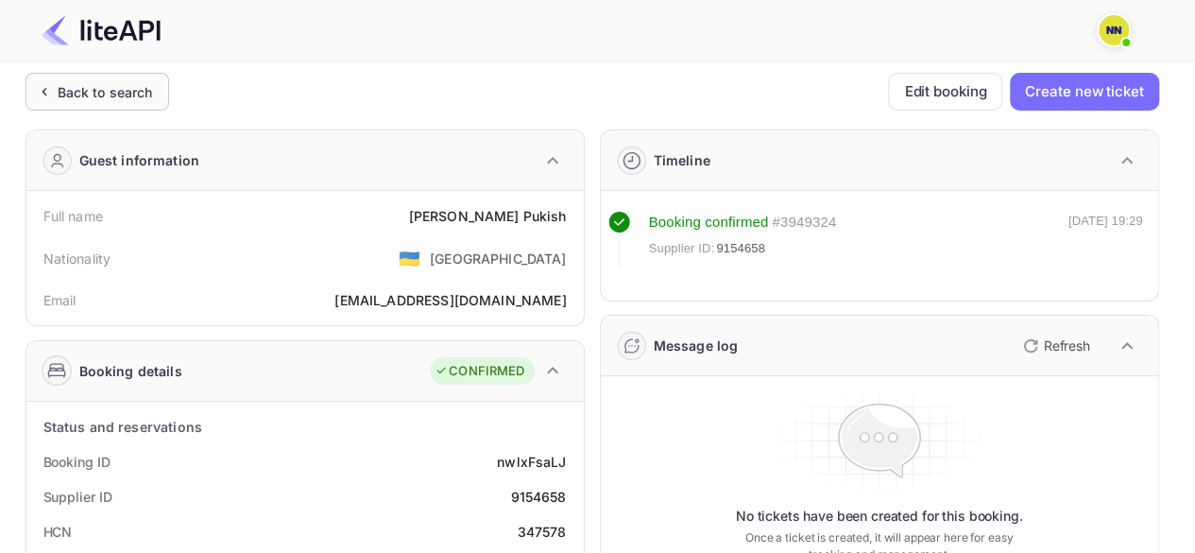
click at [134, 97] on div "Back to search" at bounding box center [105, 92] width 95 height 20
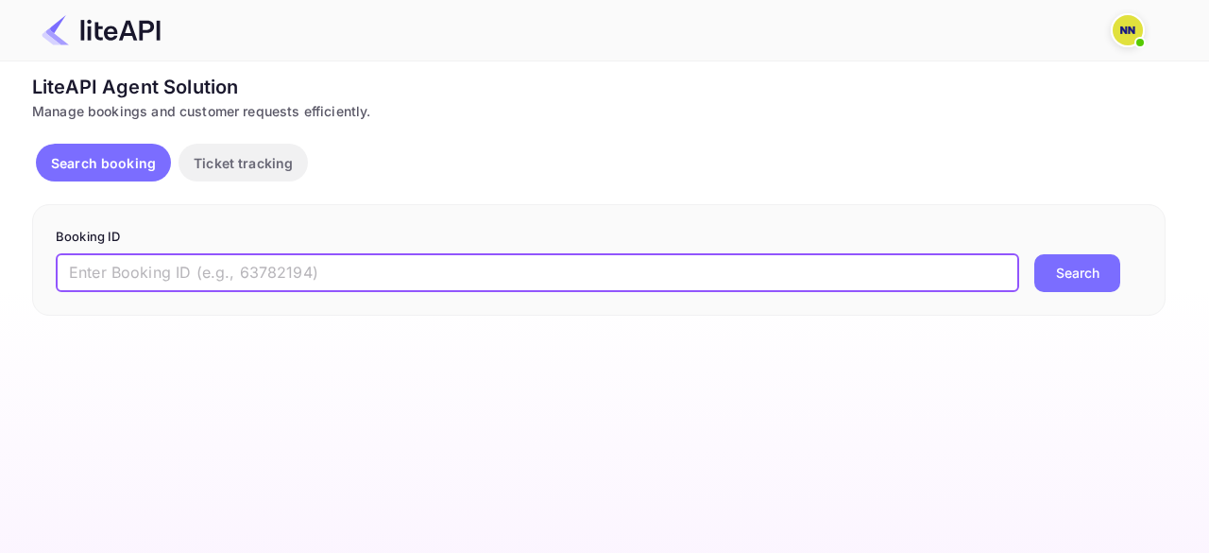
click at [246, 275] on input "text" at bounding box center [538, 273] width 964 height 38
paste input "9131364"
type input "9131364"
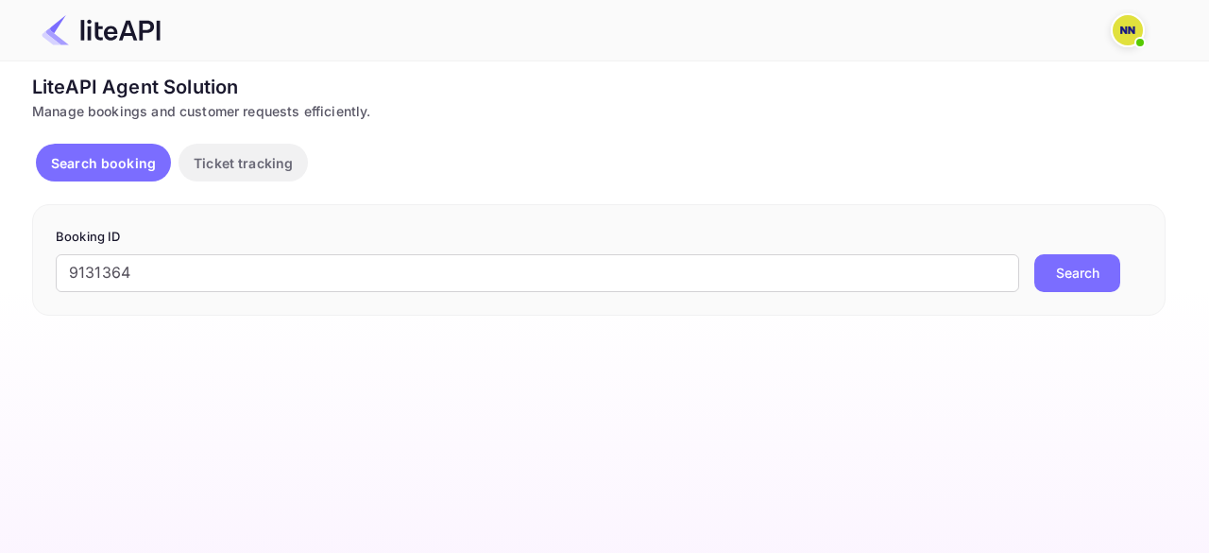
click at [1075, 275] on button "Search" at bounding box center [1077, 273] width 86 height 38
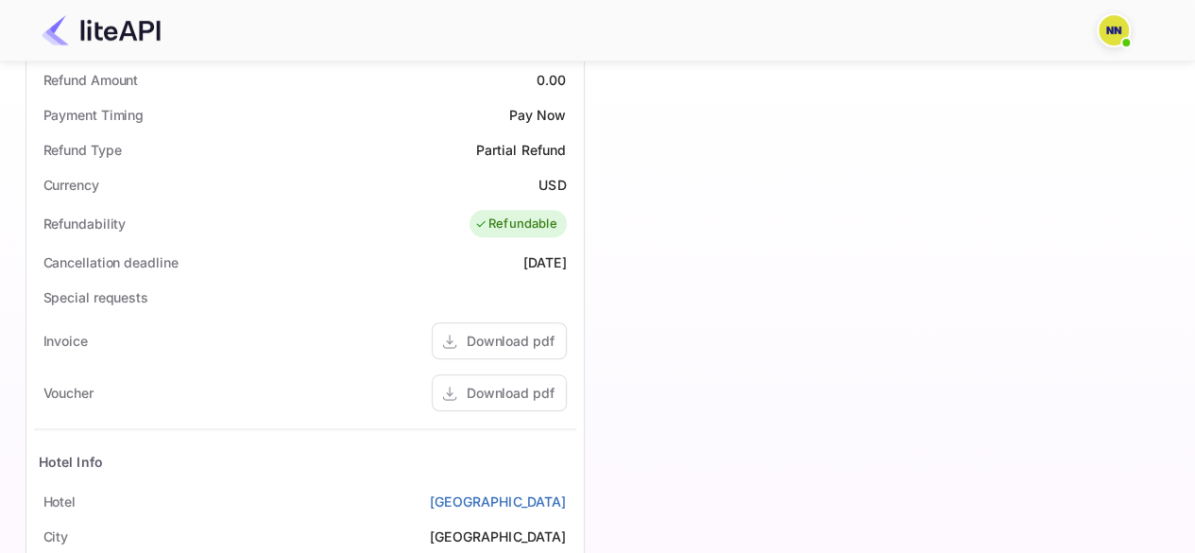
scroll to position [283, 0]
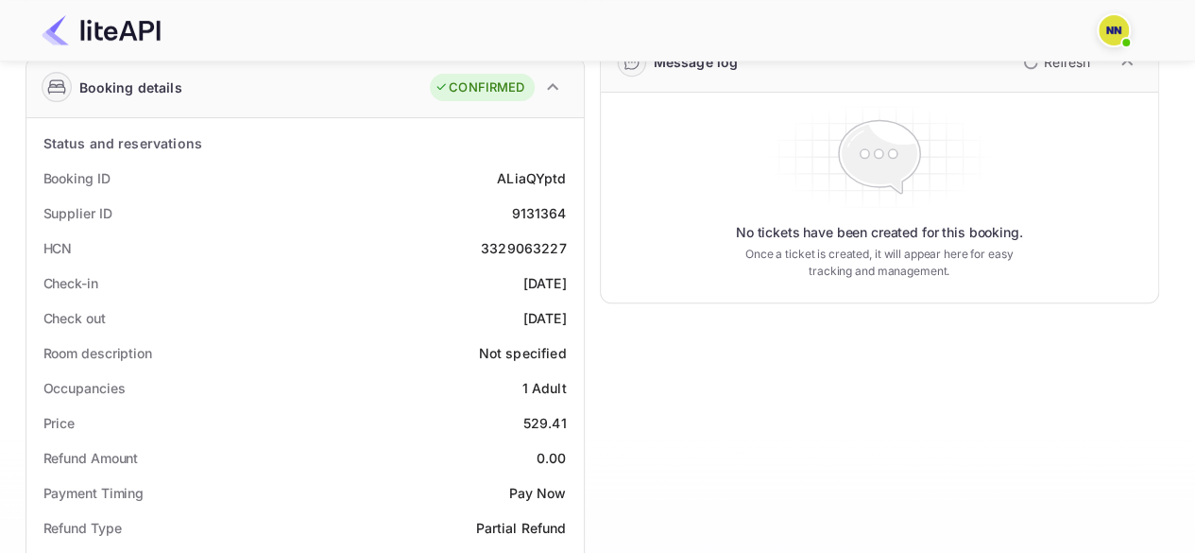
click at [510, 256] on div "3329063227" at bounding box center [524, 248] width 86 height 20
click at [510, 245] on div "3329063227" at bounding box center [524, 248] width 86 height 20
copy div "3329063227"
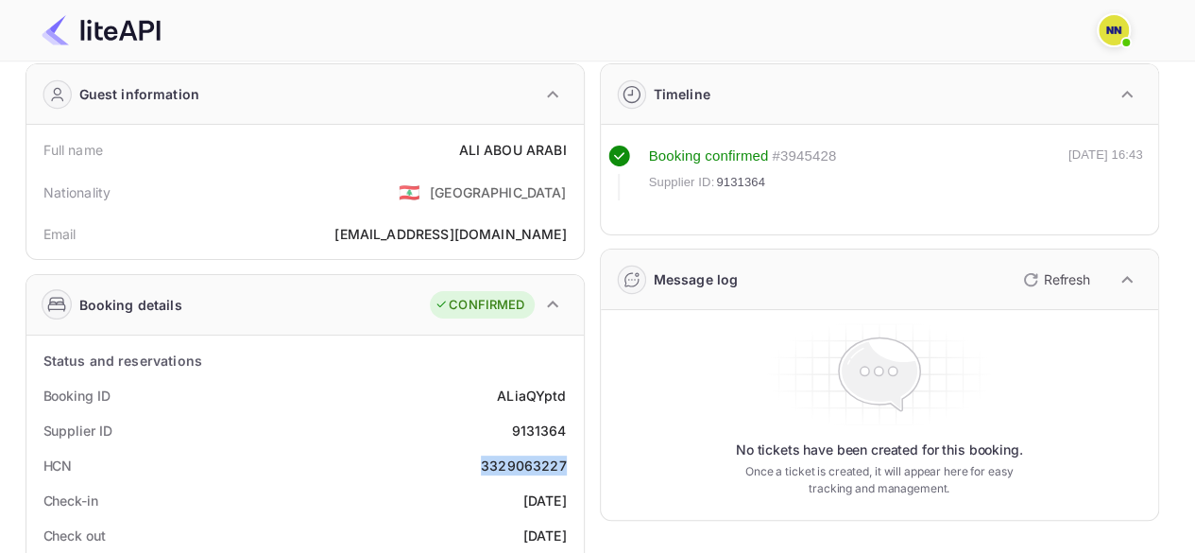
scroll to position [0, 0]
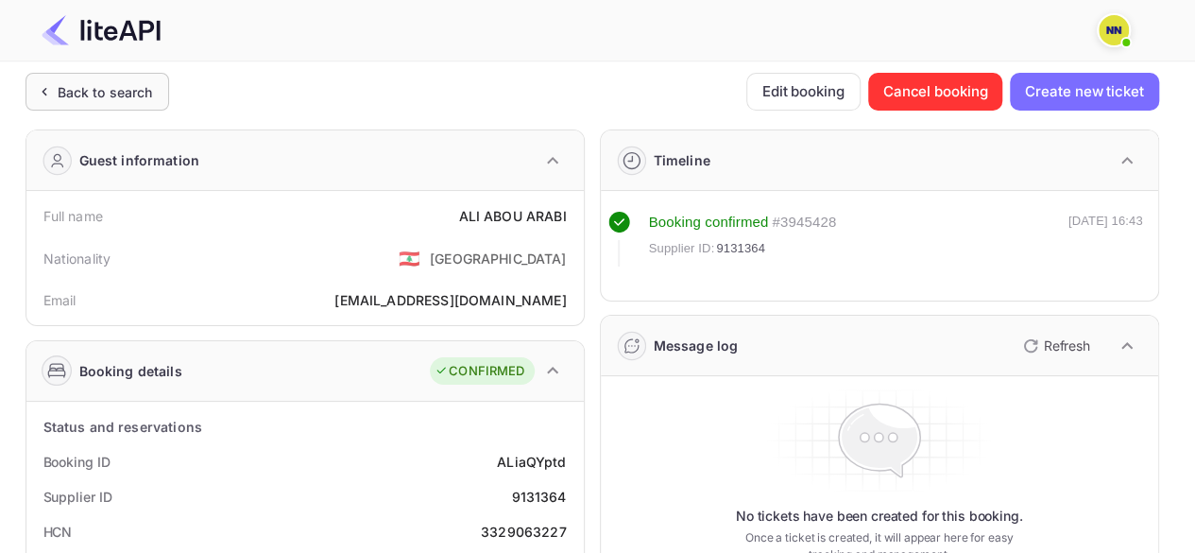
click at [115, 92] on div "Back to search" at bounding box center [105, 92] width 95 height 20
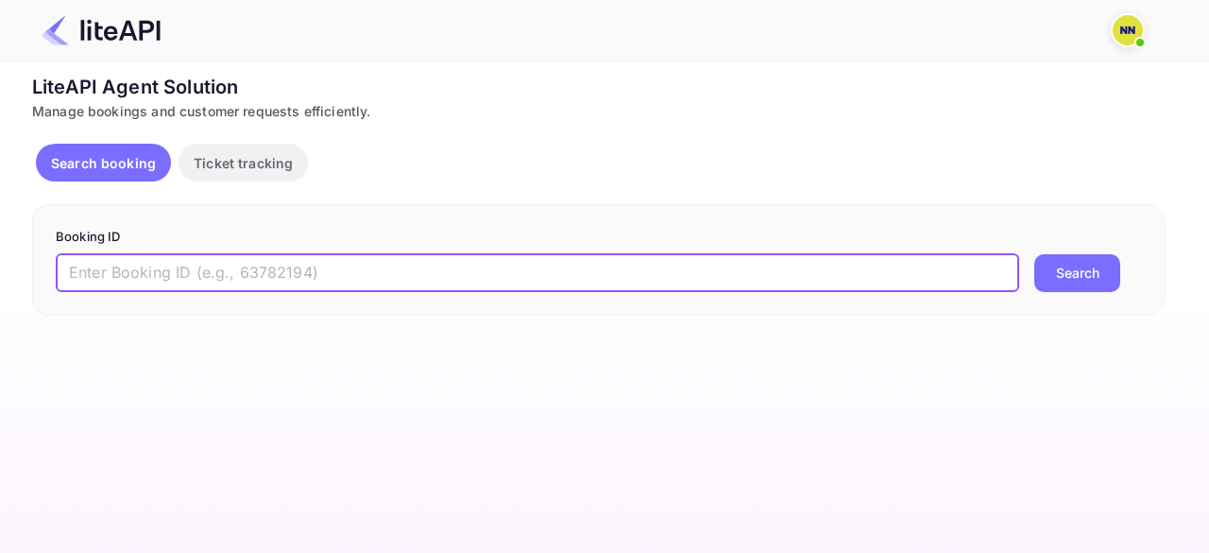
click at [147, 273] on input "text" at bounding box center [538, 273] width 964 height 38
paste input "9113636"
type input "9113636"
click at [1090, 283] on button "Search" at bounding box center [1077, 273] width 86 height 38
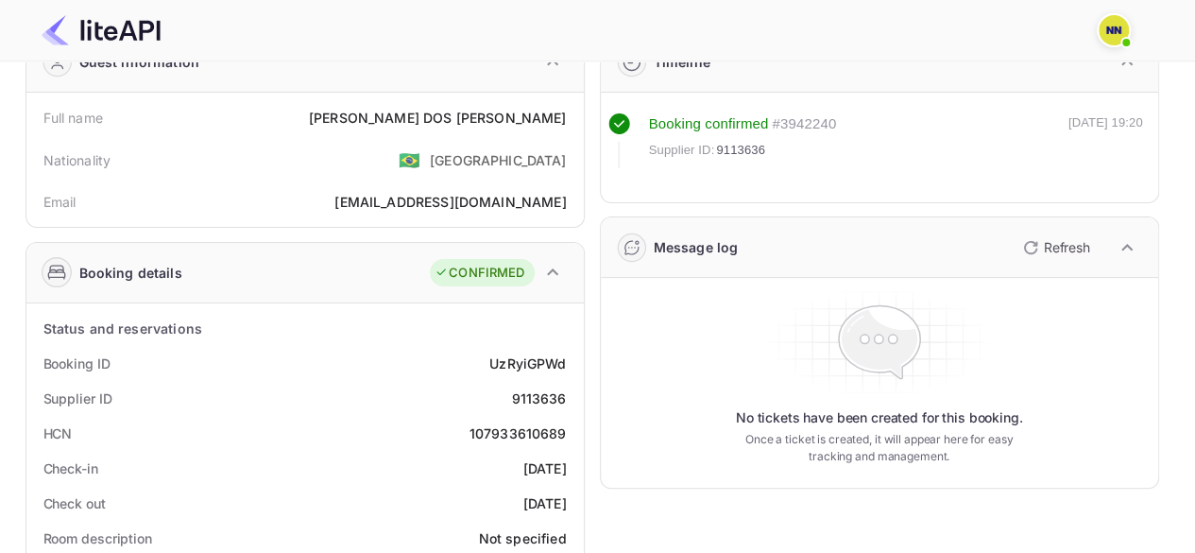
scroll to position [189, 0]
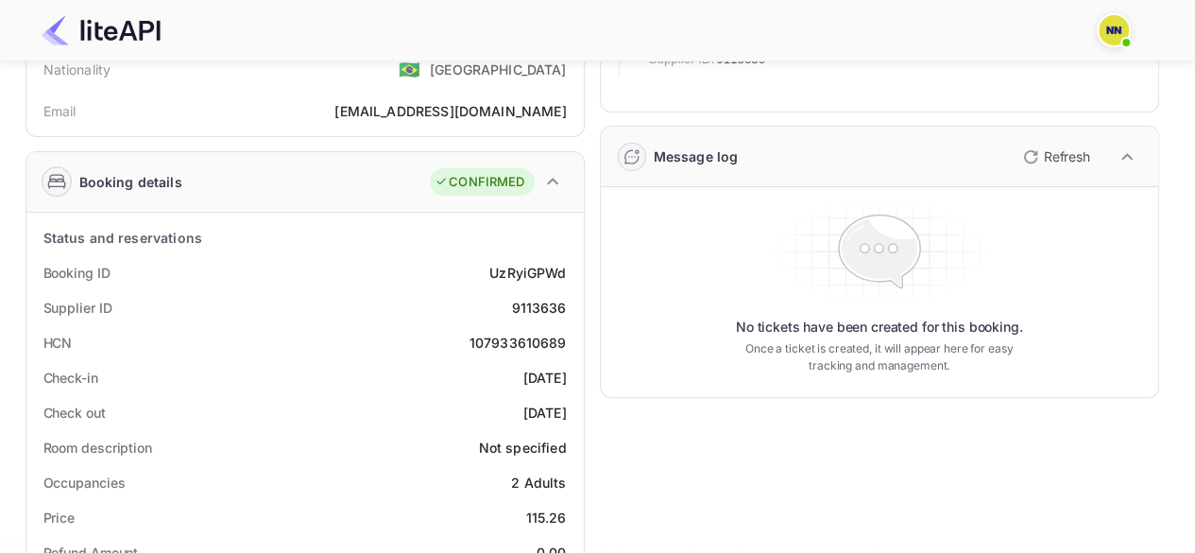
click at [527, 347] on div "107933610689" at bounding box center [517, 343] width 97 height 20
copy div "107933610689"
